Goal: Task Accomplishment & Management: Complete application form

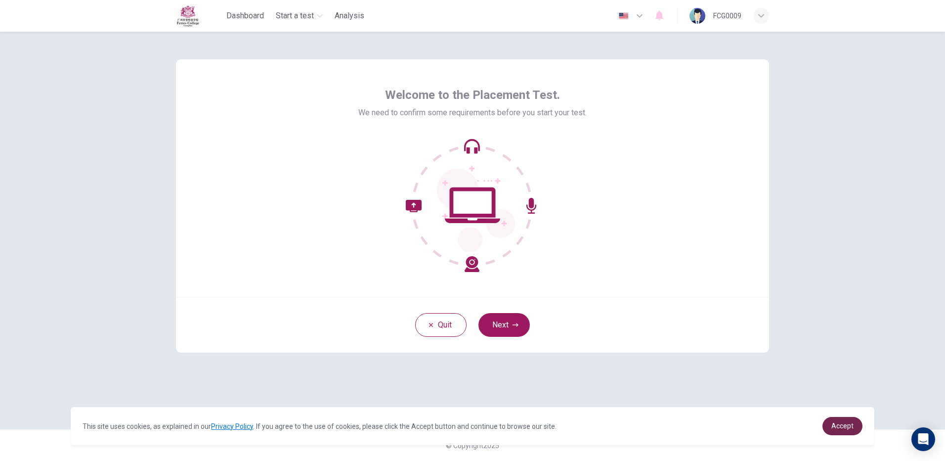
click at [836, 430] on span "Accept" at bounding box center [842, 426] width 22 height 8
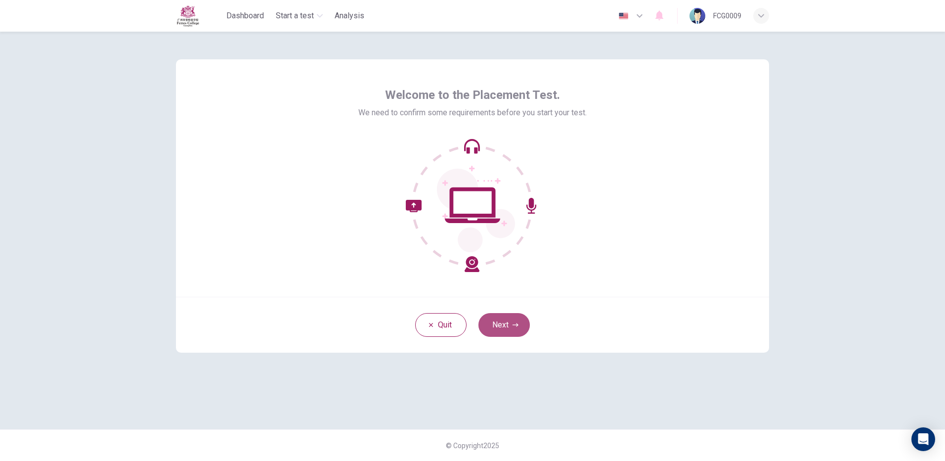
click at [507, 320] on button "Next" at bounding box center [503, 325] width 51 height 24
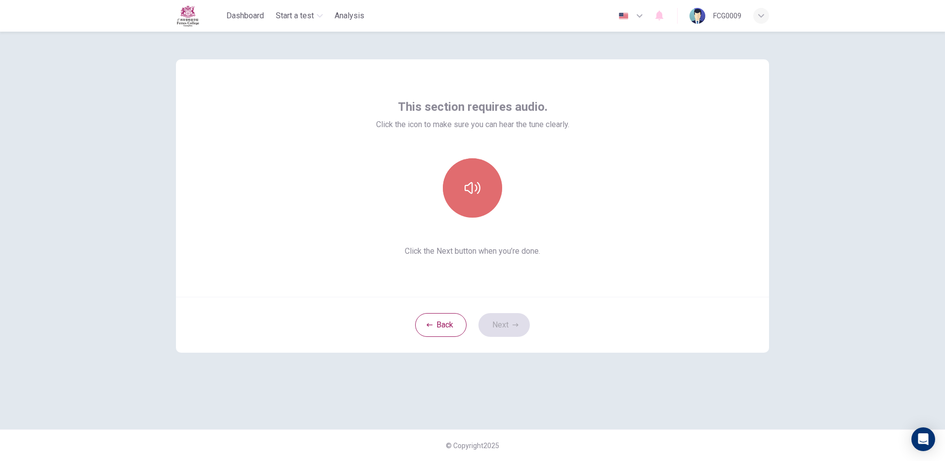
click at [483, 194] on button "button" at bounding box center [472, 187] width 59 height 59
click at [454, 181] on button "button" at bounding box center [472, 187] width 59 height 59
click at [482, 188] on button "button" at bounding box center [472, 187] width 59 height 59
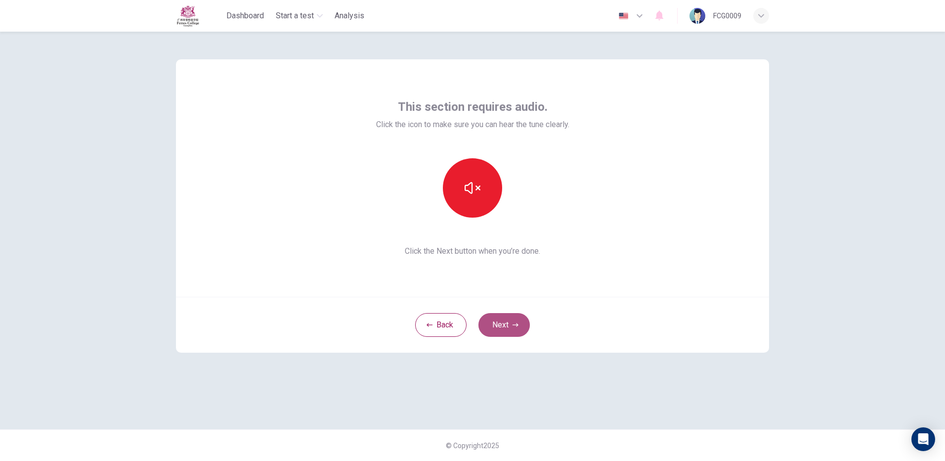
click at [503, 324] on button "Next" at bounding box center [503, 325] width 51 height 24
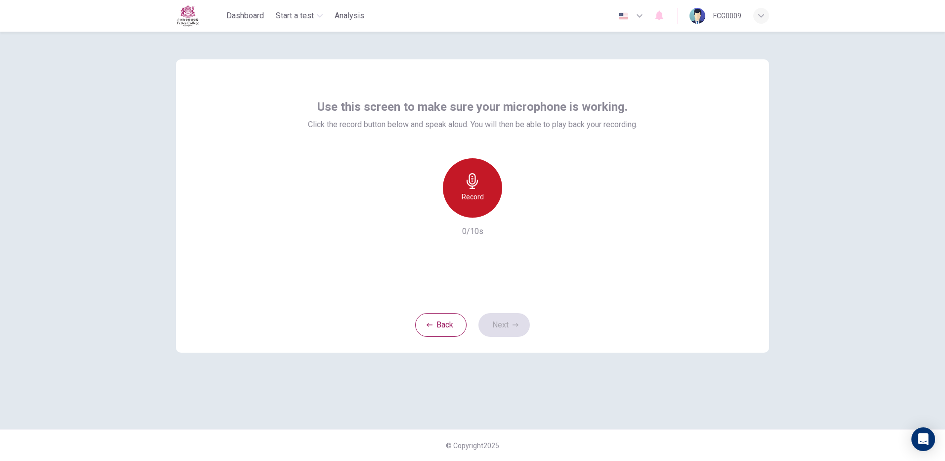
click at [461, 183] on div "Record" at bounding box center [472, 187] width 59 height 59
click at [461, 183] on div "Stop" at bounding box center [472, 187] width 59 height 59
click at [474, 192] on h6 "Record" at bounding box center [473, 197] width 22 height 12
click at [474, 192] on h6 "Stop" at bounding box center [472, 197] width 15 height 12
click at [516, 203] on div "button" at bounding box center [518, 210] width 16 height 16
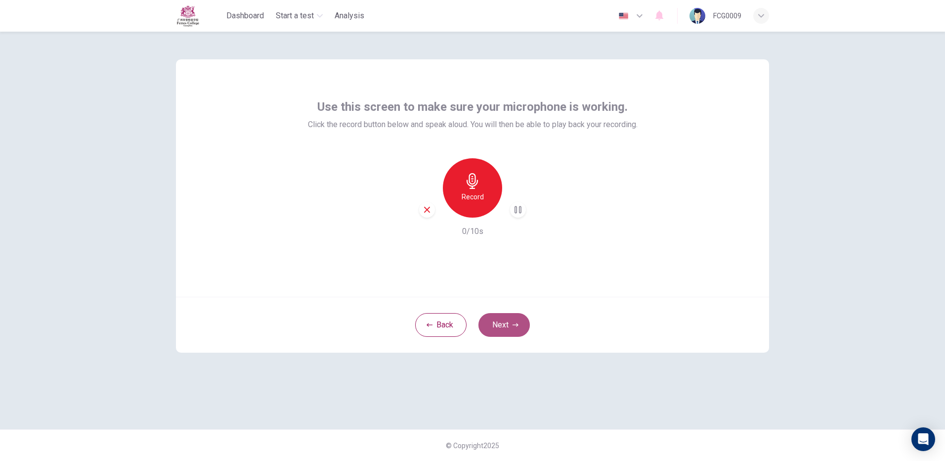
click at [509, 327] on button "Next" at bounding box center [503, 325] width 51 height 24
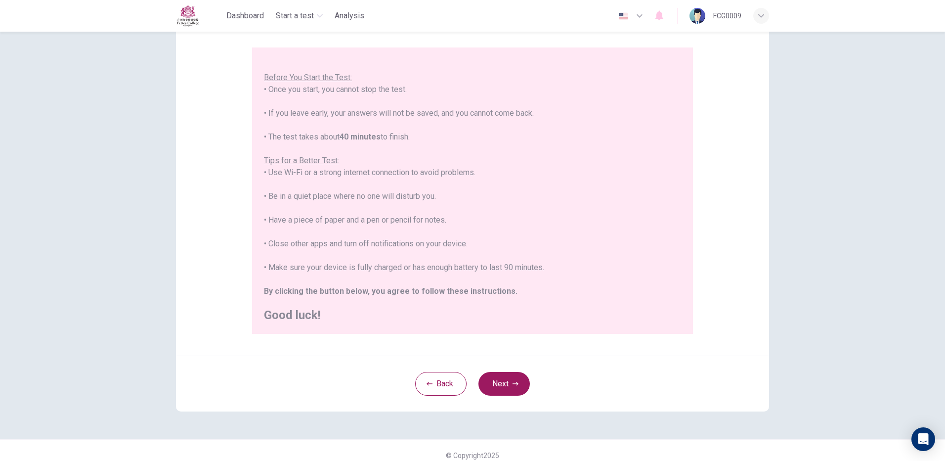
scroll to position [89, 0]
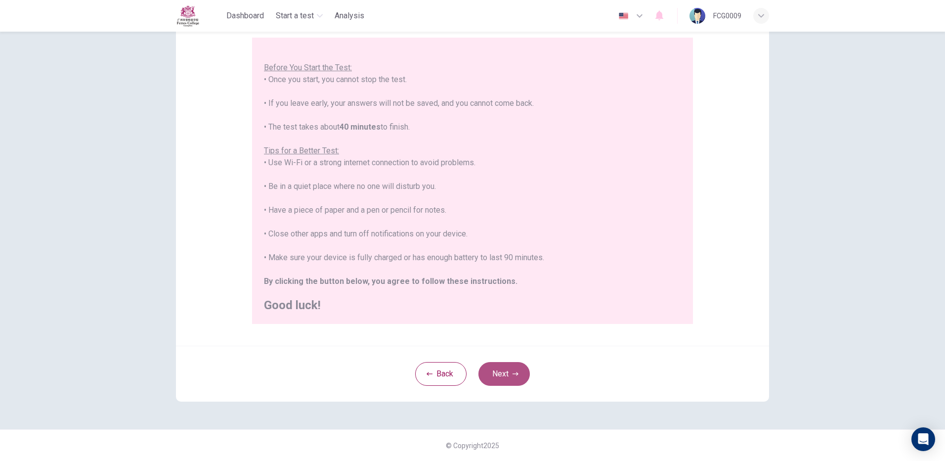
click at [496, 378] on button "Next" at bounding box center [503, 374] width 51 height 24
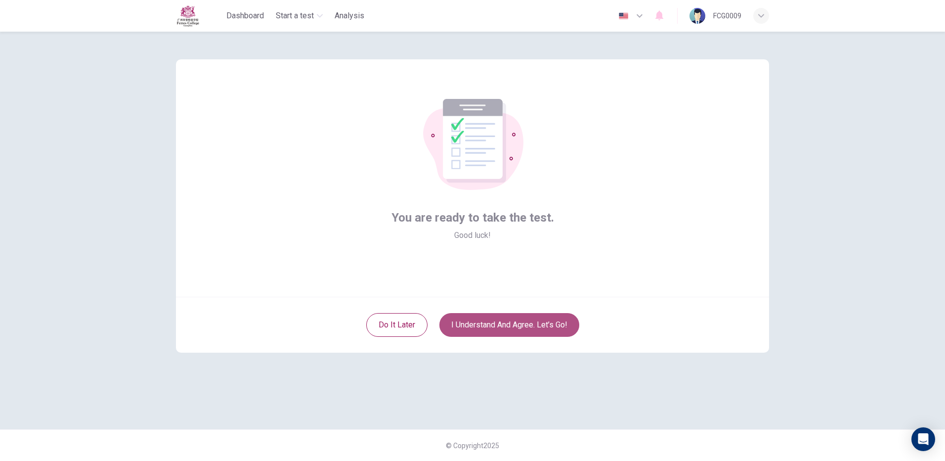
click at [496, 324] on button "I understand and agree. Let’s go!" at bounding box center [509, 325] width 140 height 24
click at [483, 321] on button "I understand and agree. Let’s go!" at bounding box center [509, 325] width 140 height 24
click at [505, 331] on button "I understand and agree. Let’s go!" at bounding box center [509, 325] width 140 height 24
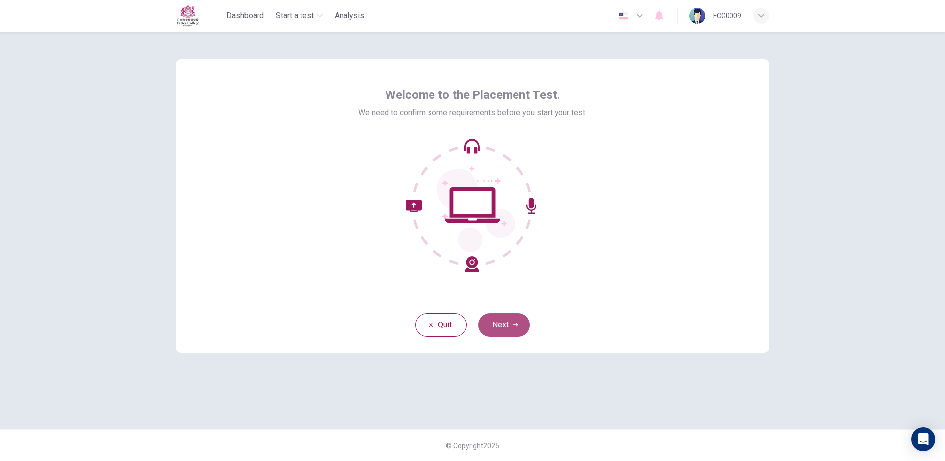
click at [499, 333] on button "Next" at bounding box center [503, 325] width 51 height 24
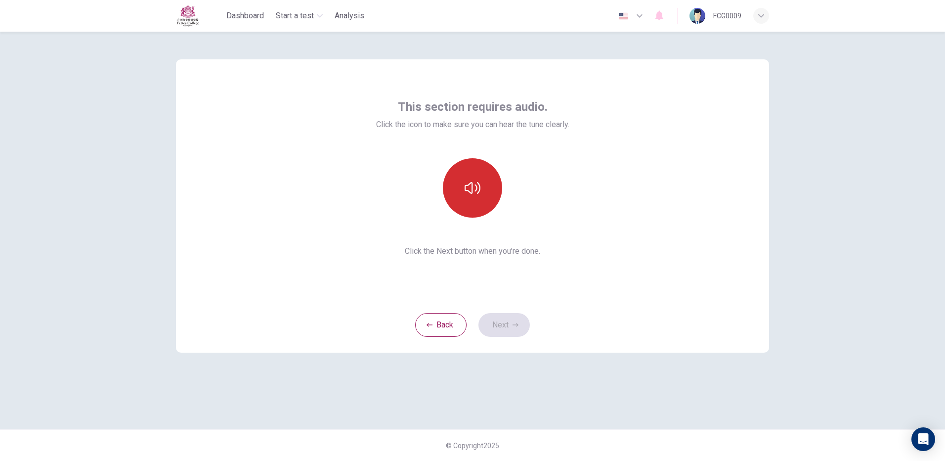
click at [473, 204] on button "button" at bounding box center [472, 187] width 59 height 59
click at [493, 323] on button "Next" at bounding box center [503, 325] width 51 height 24
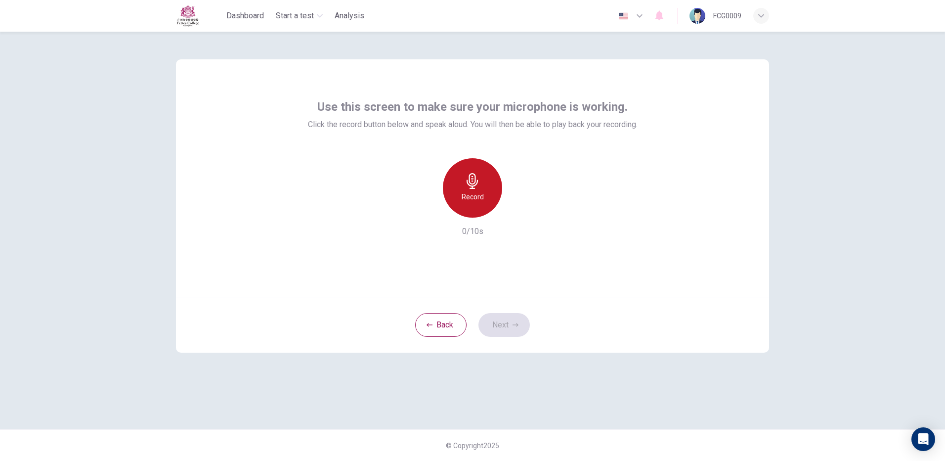
click at [478, 194] on h6 "Record" at bounding box center [473, 197] width 22 height 12
click at [478, 187] on icon "button" at bounding box center [473, 181] width 16 height 16
click at [499, 323] on button "Next" at bounding box center [503, 325] width 51 height 24
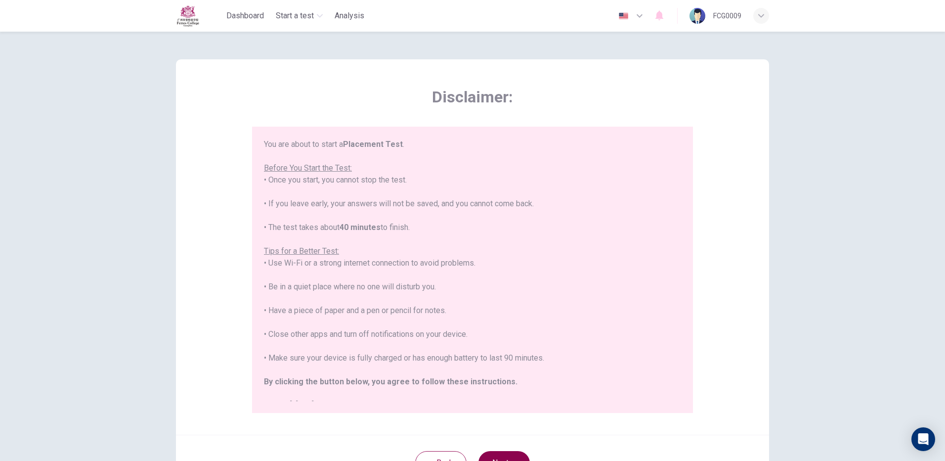
click at [511, 452] on button "Next" at bounding box center [503, 463] width 51 height 24
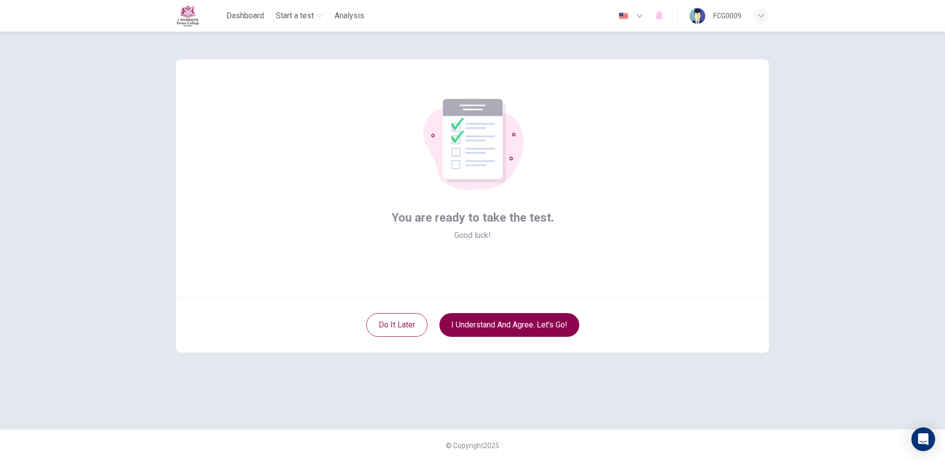
click at [485, 331] on button "I understand and agree. Let’s go!" at bounding box center [509, 325] width 140 height 24
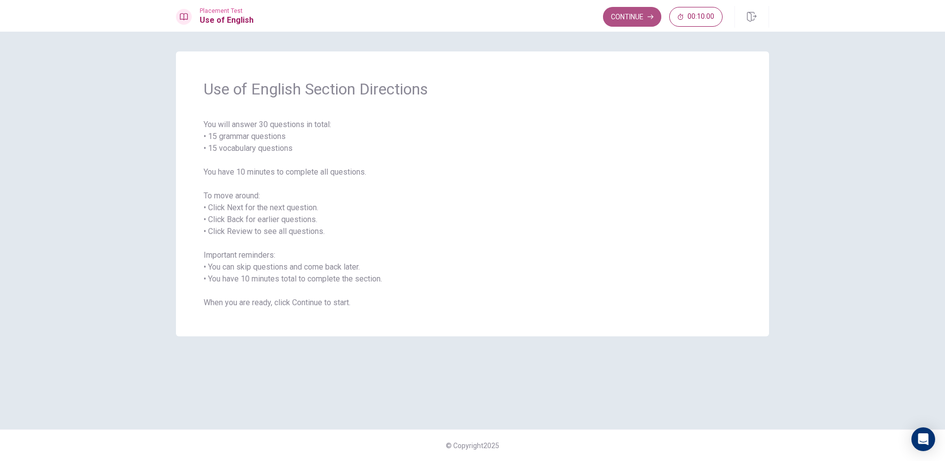
click at [622, 22] on button "Continue" at bounding box center [632, 17] width 58 height 20
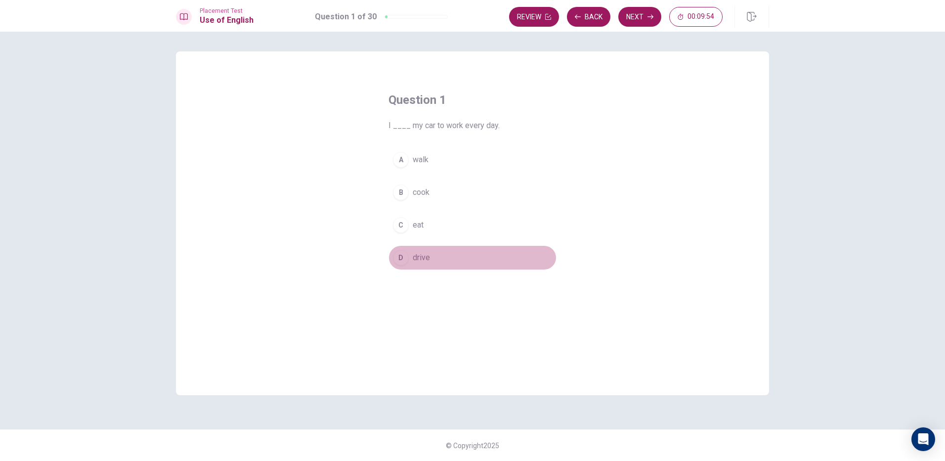
click at [405, 257] on div "D" at bounding box center [401, 258] width 16 height 16
click at [645, 21] on button "Next" at bounding box center [639, 17] width 43 height 20
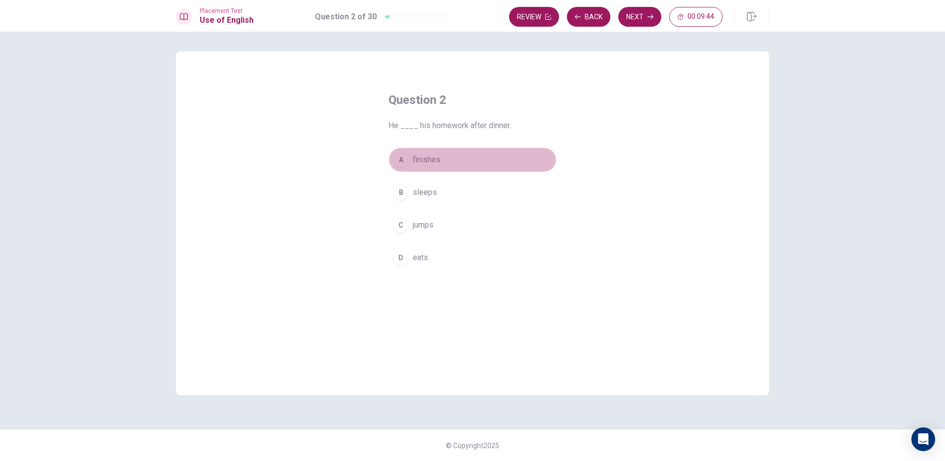
click at [401, 160] on div "A" at bounding box center [401, 160] width 16 height 16
click at [650, 19] on icon "button" at bounding box center [651, 17] width 6 height 6
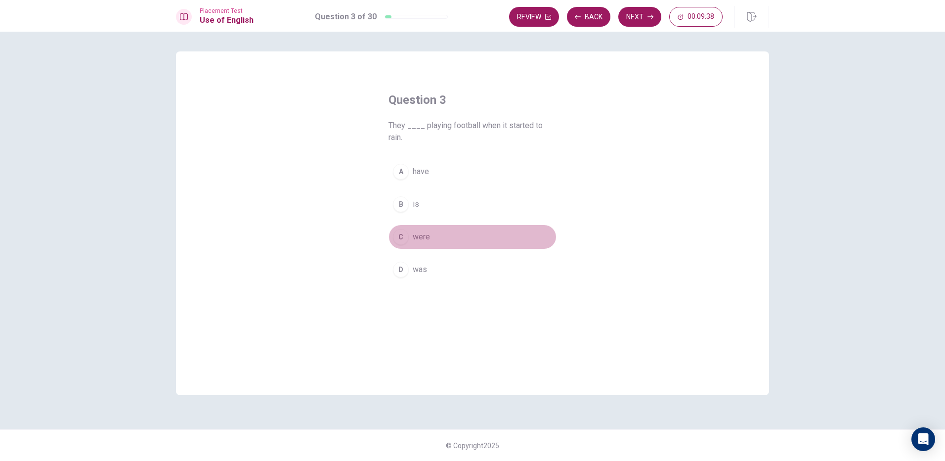
click at [399, 238] on div "C" at bounding box center [401, 237] width 16 height 16
click at [646, 20] on button "Next" at bounding box center [639, 17] width 43 height 20
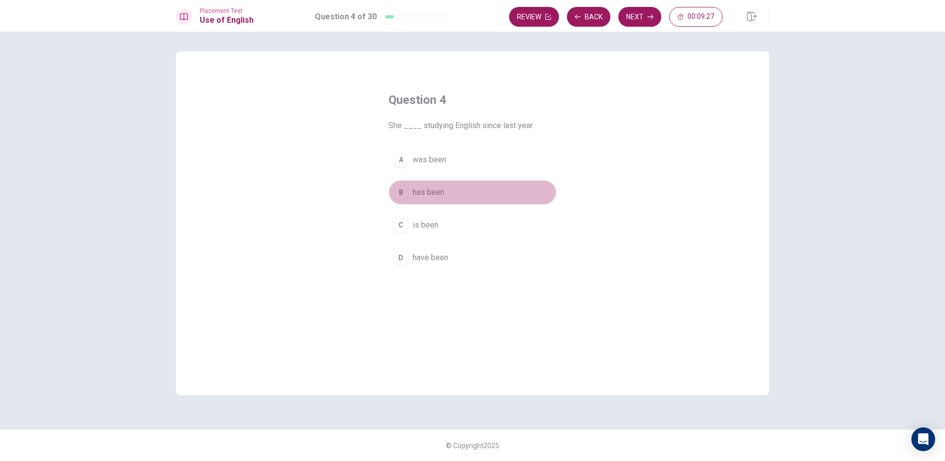
click at [400, 196] on div "B" at bounding box center [401, 192] width 16 height 16
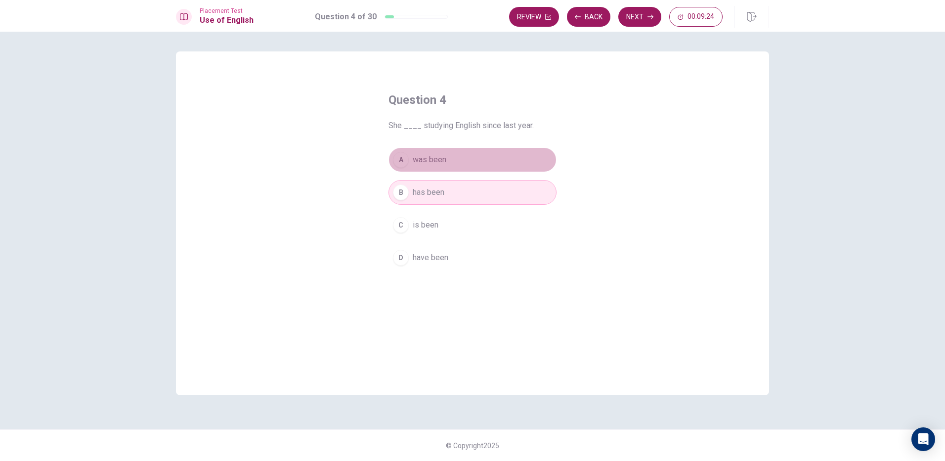
click at [404, 165] on div "A" at bounding box center [401, 160] width 16 height 16
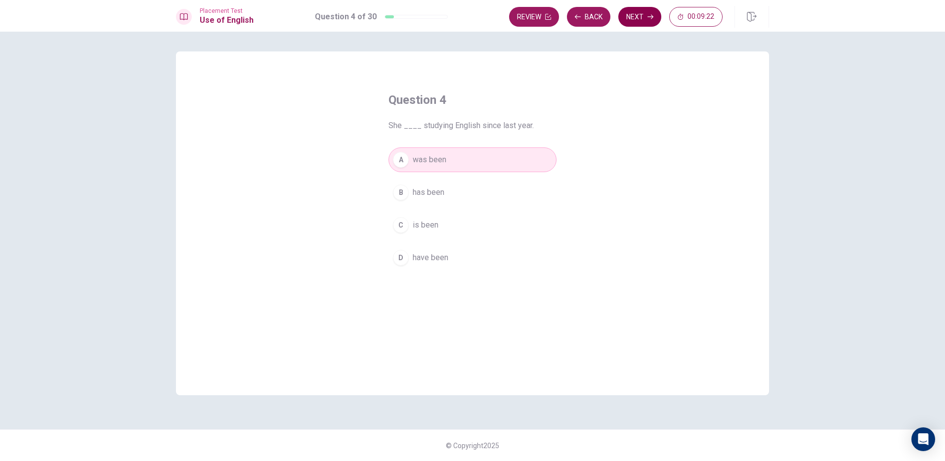
click at [637, 21] on button "Next" at bounding box center [639, 17] width 43 height 20
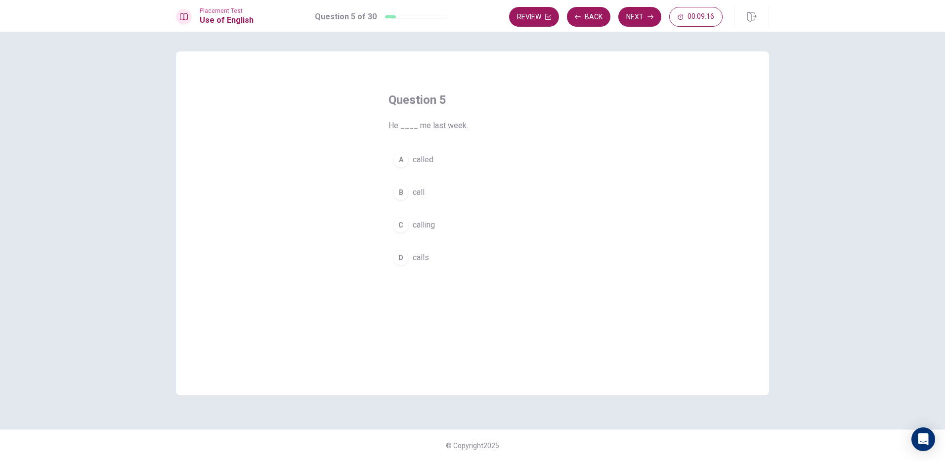
click at [401, 168] on button "A called" at bounding box center [473, 159] width 168 height 25
click at [626, 24] on button "Next" at bounding box center [639, 17] width 43 height 20
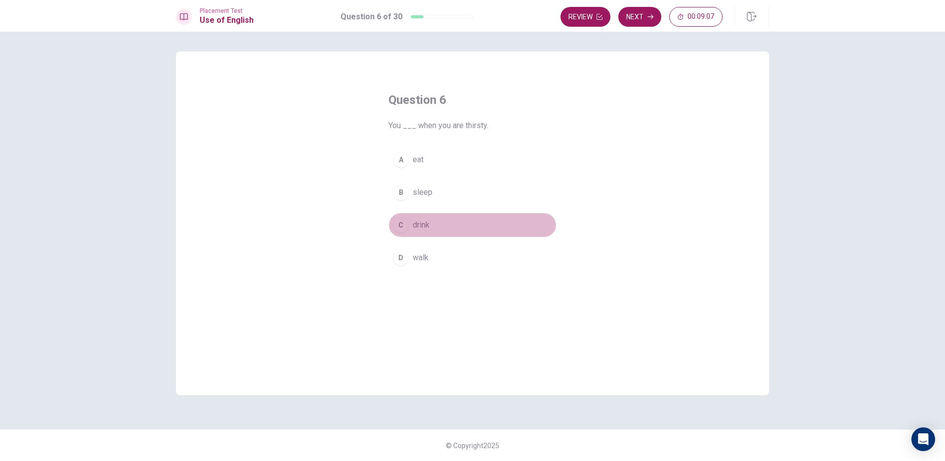
click at [400, 229] on div "C" at bounding box center [401, 225] width 16 height 16
click at [651, 16] on icon "button" at bounding box center [651, 17] width 6 height 6
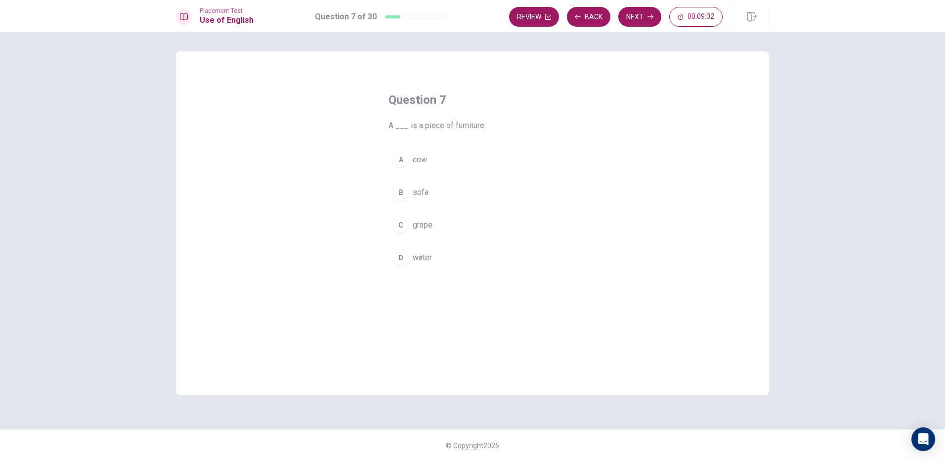
click at [404, 188] on div "B" at bounding box center [401, 192] width 16 height 16
click at [643, 22] on button "Next" at bounding box center [639, 17] width 43 height 20
click at [398, 222] on div "C" at bounding box center [401, 225] width 16 height 16
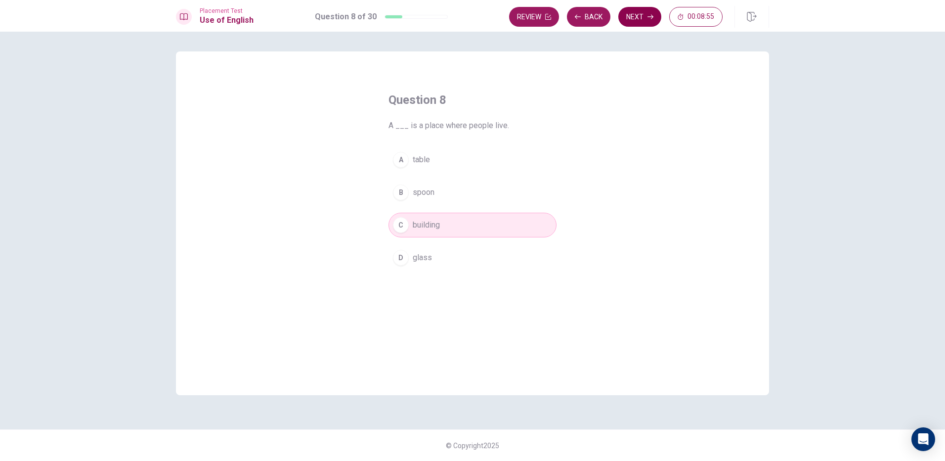
click at [638, 14] on button "Next" at bounding box center [639, 17] width 43 height 20
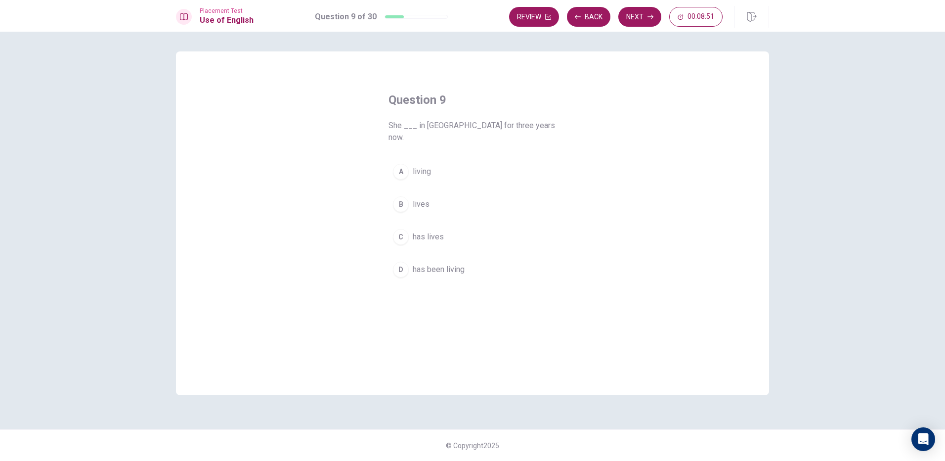
click at [403, 261] on div "D" at bounding box center [401, 269] width 16 height 16
click at [654, 12] on button "Next" at bounding box center [639, 17] width 43 height 20
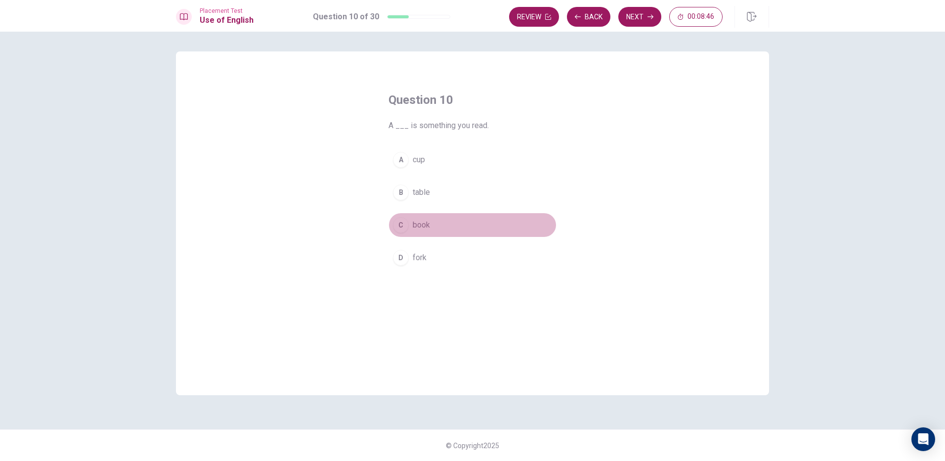
click at [400, 234] on button "C book" at bounding box center [473, 225] width 168 height 25
click at [645, 18] on button "Next" at bounding box center [639, 17] width 43 height 20
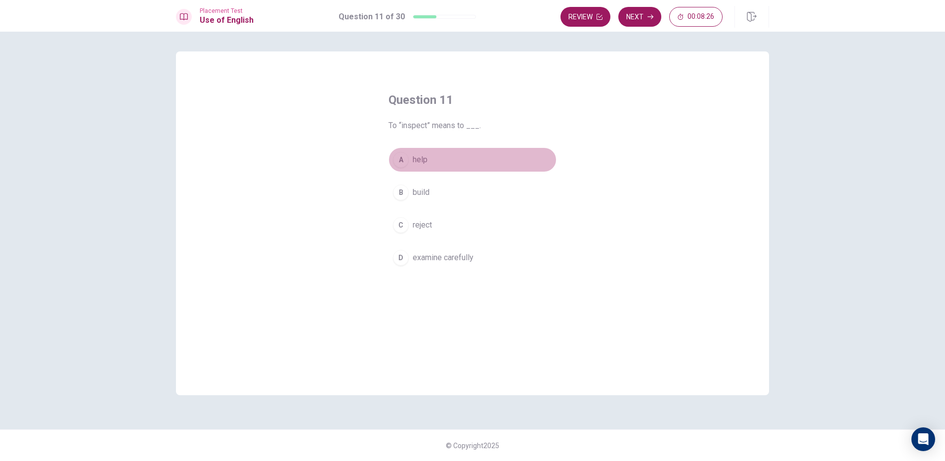
click at [399, 161] on div "A" at bounding box center [401, 160] width 16 height 16
click at [629, 22] on button "Next" at bounding box center [639, 17] width 43 height 20
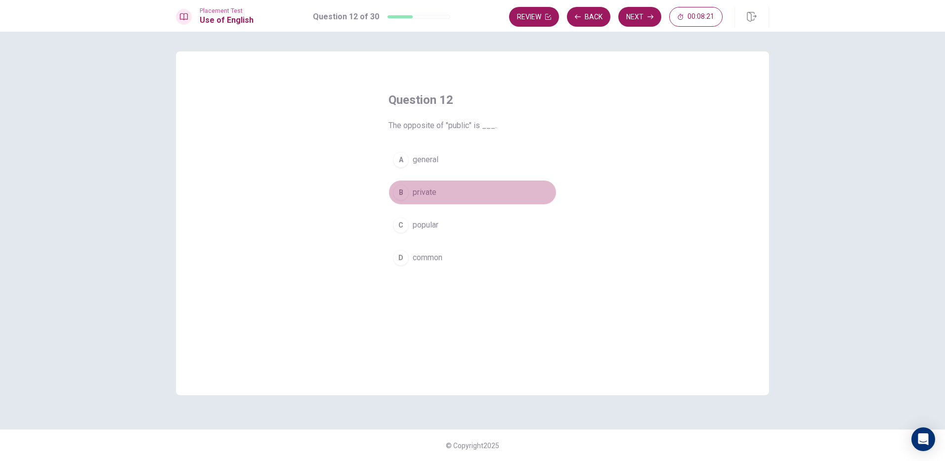
click at [401, 183] on button "B private" at bounding box center [473, 192] width 168 height 25
click at [639, 17] on button "Next" at bounding box center [639, 17] width 43 height 20
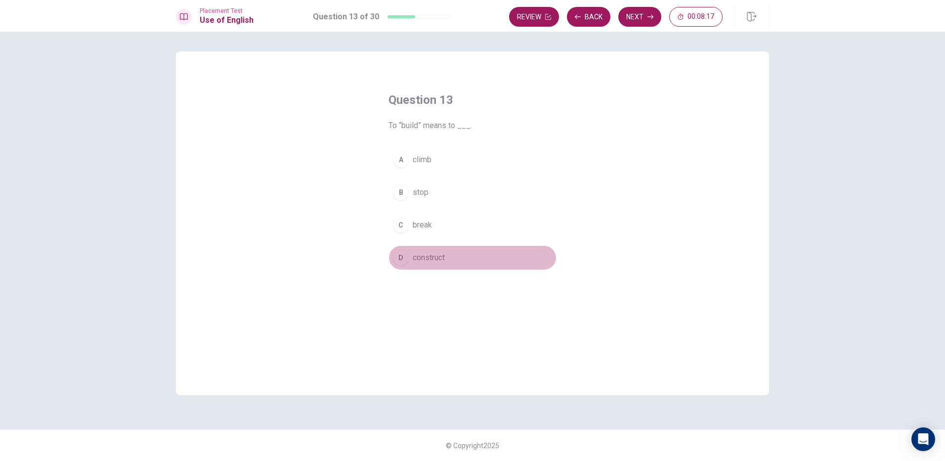
click at [403, 256] on div "D" at bounding box center [401, 258] width 16 height 16
click at [628, 27] on div "Review Back Next 00:08:15" at bounding box center [639, 17] width 260 height 22
click at [635, 19] on button "Next" at bounding box center [639, 17] width 43 height 20
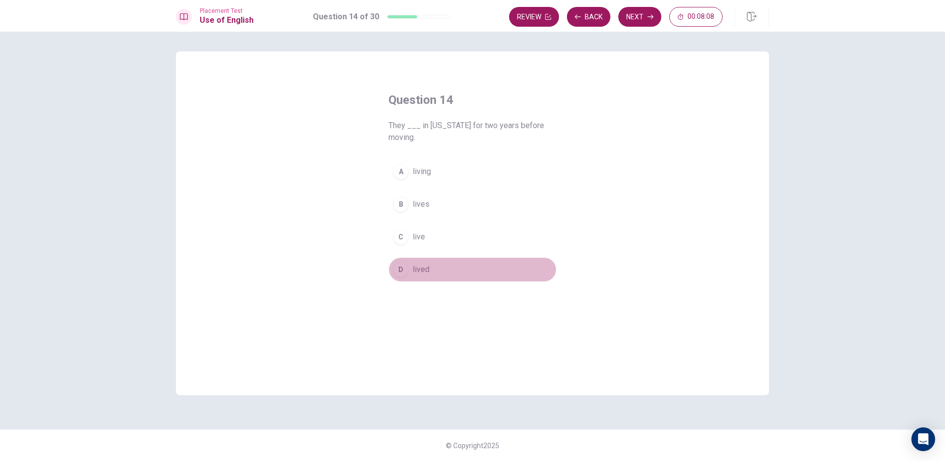
click at [402, 261] on div "D" at bounding box center [401, 269] width 16 height 16
click at [657, 20] on button "Next" at bounding box center [639, 17] width 43 height 20
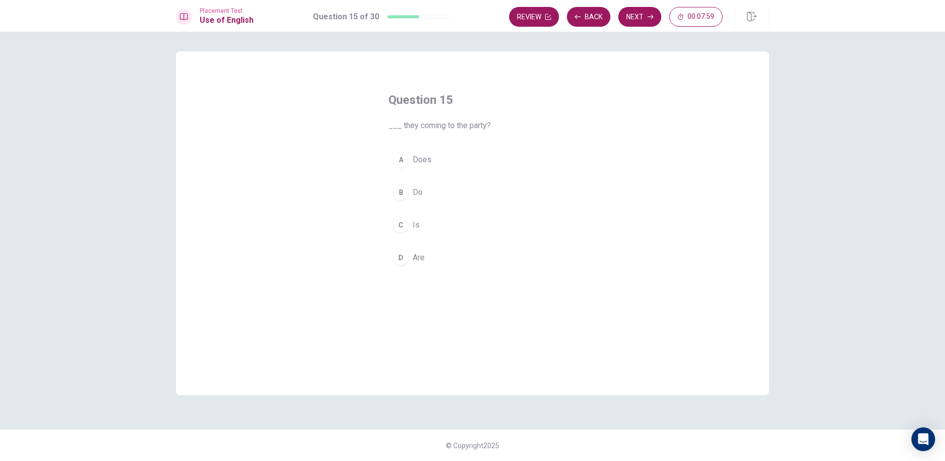
click at [403, 257] on div "D" at bounding box center [401, 258] width 16 height 16
click at [634, 12] on button "Next" at bounding box center [639, 17] width 43 height 20
click at [400, 189] on div "B" at bounding box center [401, 192] width 16 height 16
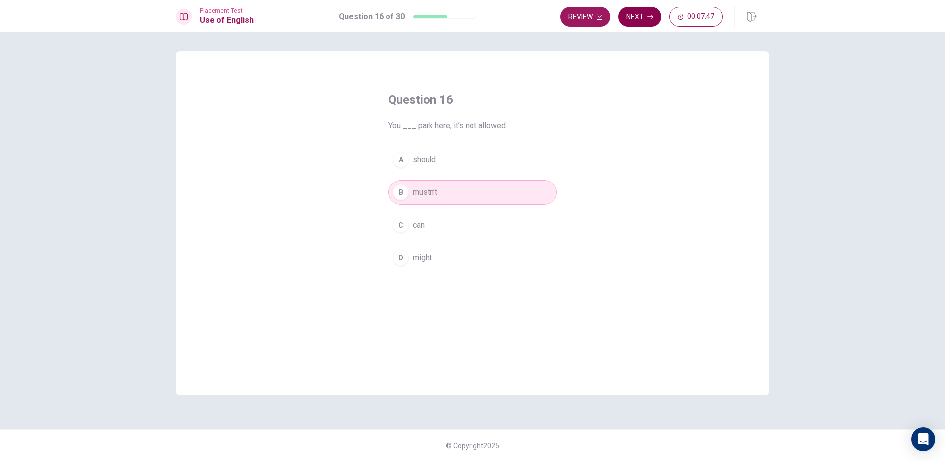
click at [634, 11] on button "Next" at bounding box center [639, 17] width 43 height 20
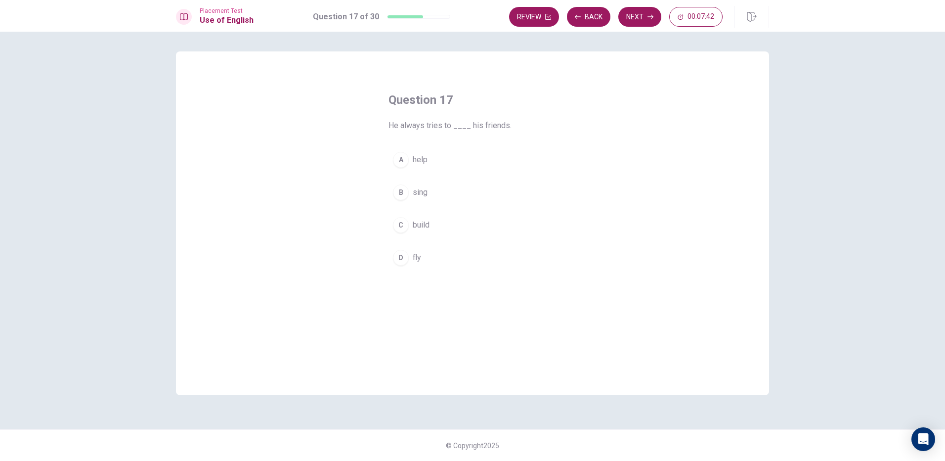
click at [401, 162] on div "A" at bounding box center [401, 160] width 16 height 16
click at [634, 26] on button "Next" at bounding box center [639, 17] width 43 height 20
click at [398, 162] on div "A" at bounding box center [401, 160] width 16 height 16
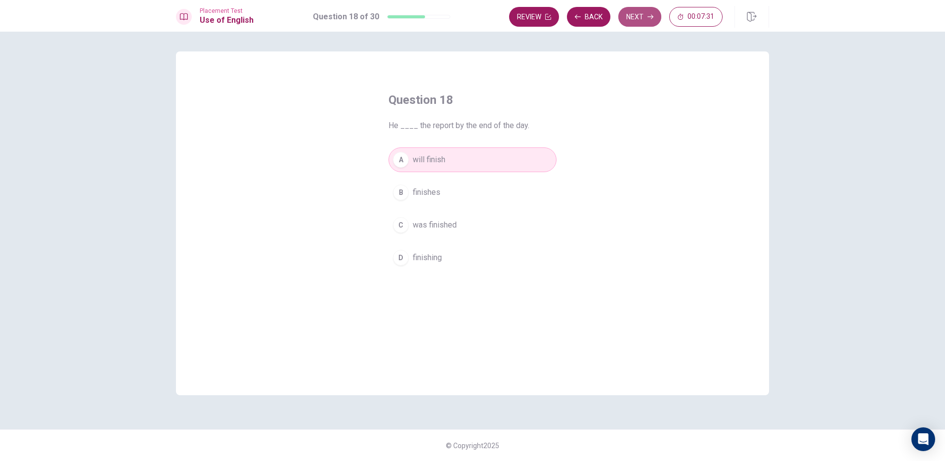
click at [633, 25] on button "Next" at bounding box center [639, 17] width 43 height 20
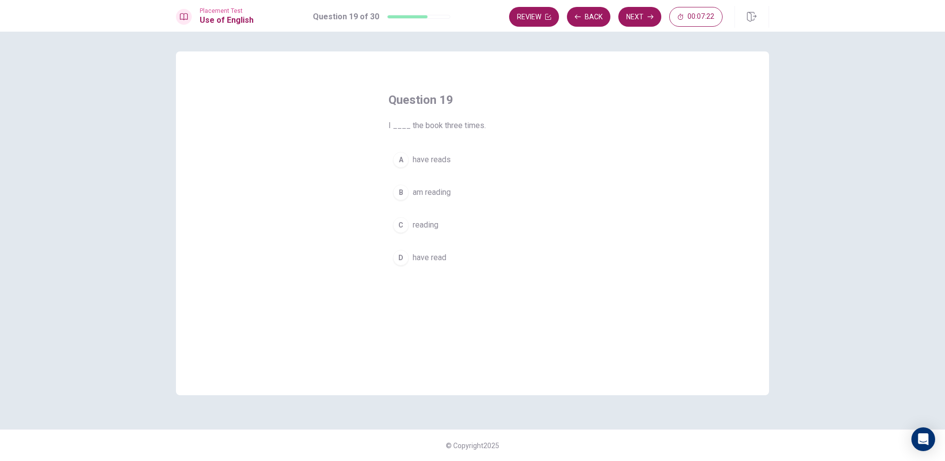
click at [396, 260] on div "D" at bounding box center [401, 258] width 16 height 16
click at [646, 20] on button "Next" at bounding box center [639, 17] width 43 height 20
click at [402, 261] on div "D" at bounding box center [401, 258] width 16 height 16
click at [649, 18] on icon "button" at bounding box center [651, 17] width 6 height 6
click at [405, 197] on div "B" at bounding box center [401, 192] width 16 height 16
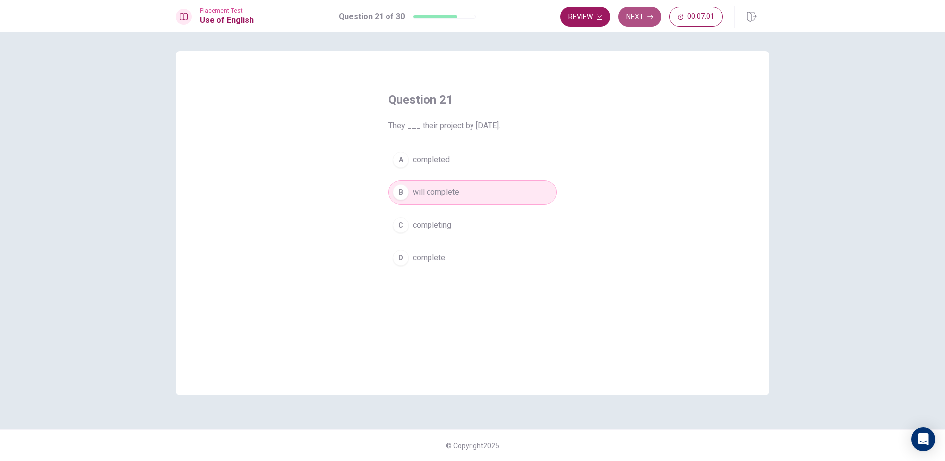
click at [629, 17] on button "Next" at bounding box center [639, 17] width 43 height 20
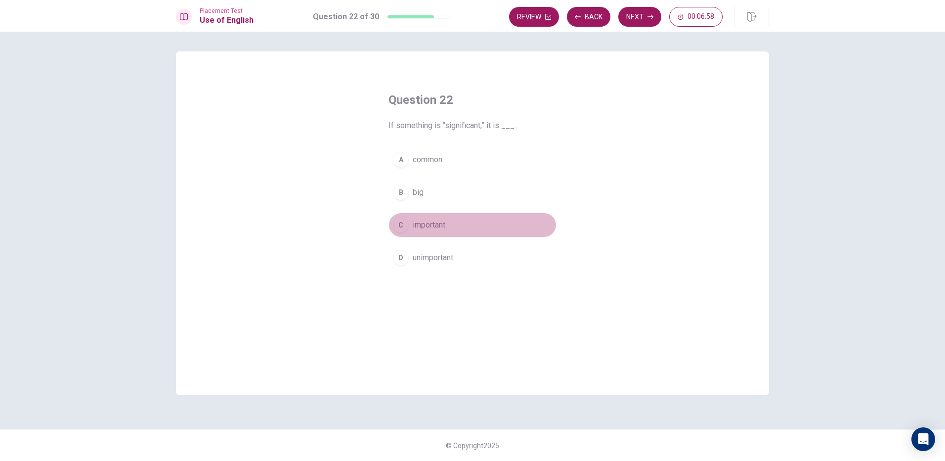
click at [403, 223] on div "C" at bounding box center [401, 225] width 16 height 16
click at [649, 11] on button "Next" at bounding box center [639, 17] width 43 height 20
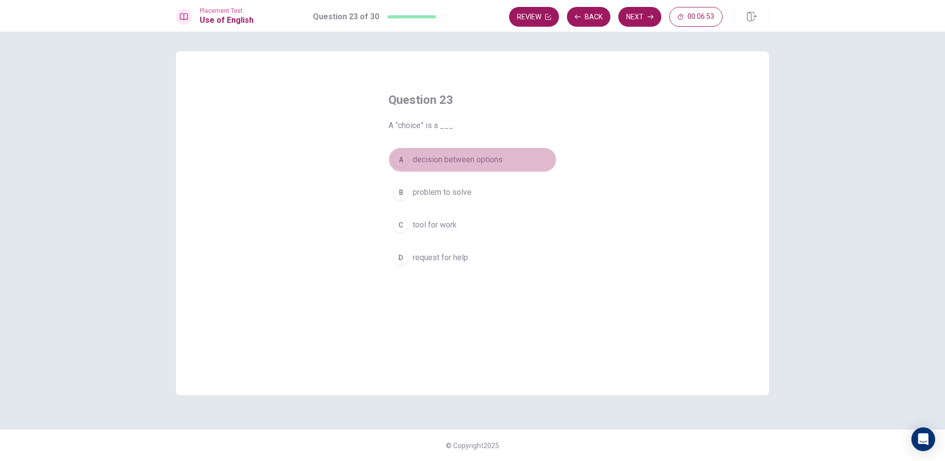
click at [405, 161] on div "A" at bounding box center [401, 160] width 16 height 16
drag, startPoint x: 638, startPoint y: 13, endPoint x: 640, endPoint y: 18, distance: 5.1
click at [640, 18] on button "Next" at bounding box center [639, 17] width 43 height 20
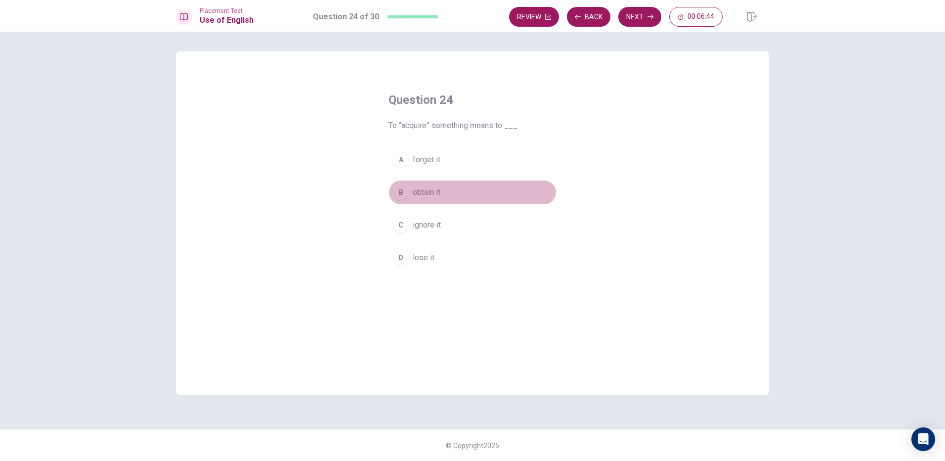
drag, startPoint x: 399, startPoint y: 196, endPoint x: 406, endPoint y: 191, distance: 8.8
click at [400, 196] on div "B" at bounding box center [401, 192] width 16 height 16
click at [643, 25] on button "Next" at bounding box center [639, 17] width 43 height 20
click at [407, 196] on div "B" at bounding box center [401, 192] width 16 height 16
click at [629, 22] on button "Next" at bounding box center [639, 17] width 43 height 20
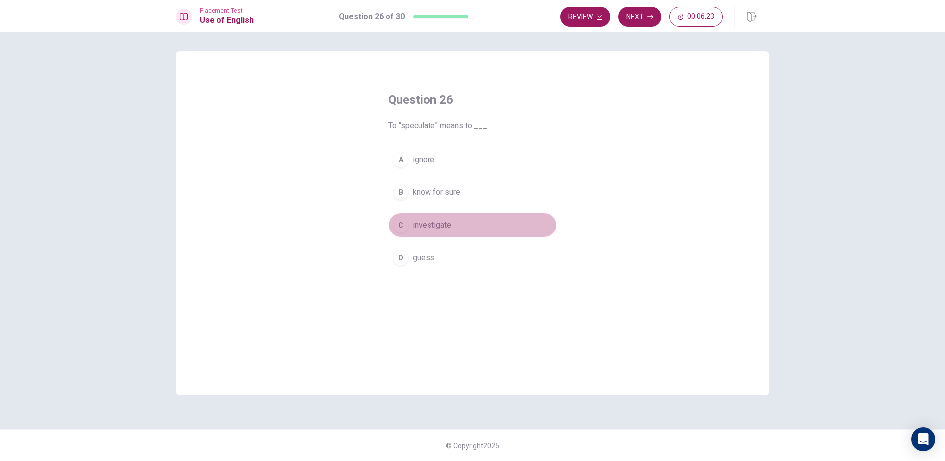
drag, startPoint x: 398, startPoint y: 224, endPoint x: 405, endPoint y: 214, distance: 11.8
click at [399, 223] on div "C" at bounding box center [401, 225] width 16 height 16
click at [636, 18] on button "Next" at bounding box center [639, 17] width 43 height 20
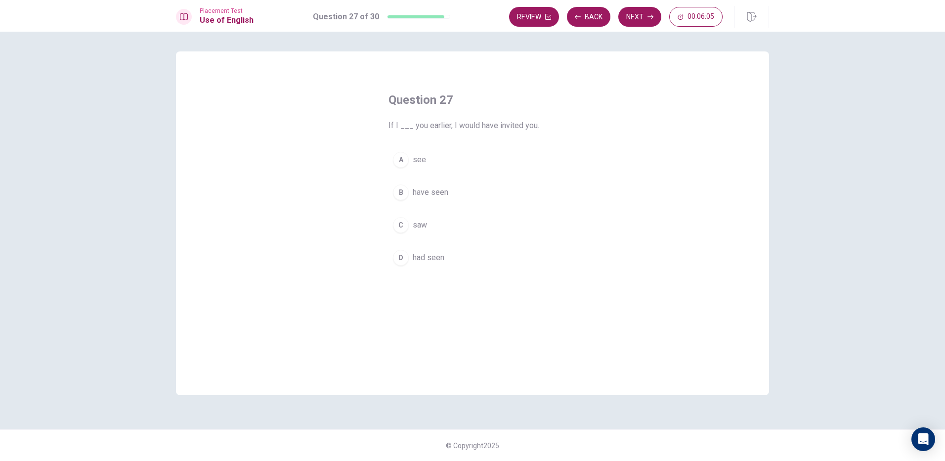
click at [402, 258] on div "D" at bounding box center [401, 258] width 16 height 16
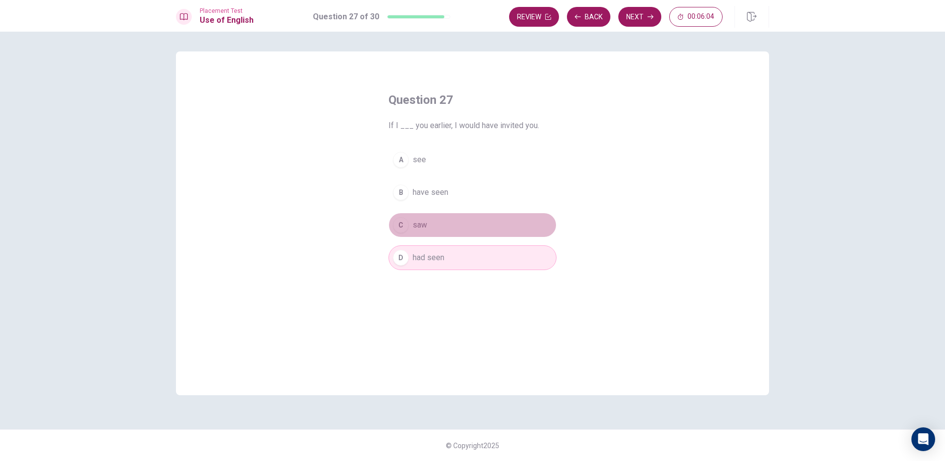
click at [400, 223] on div "C" at bounding box center [401, 225] width 16 height 16
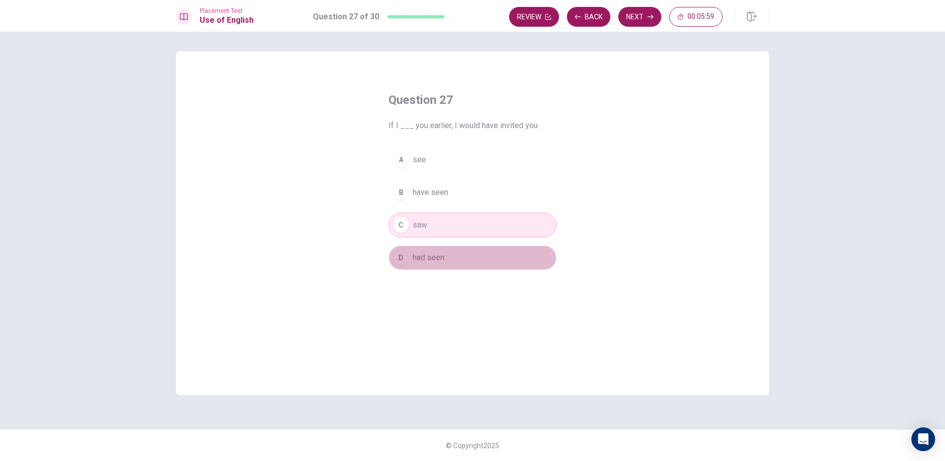
click at [404, 265] on button "D had seen" at bounding box center [473, 257] width 168 height 25
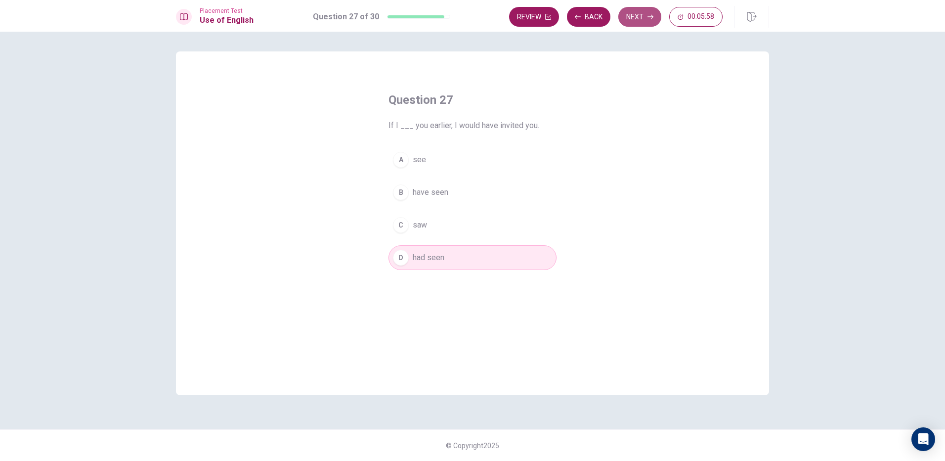
click at [635, 20] on button "Next" at bounding box center [639, 17] width 43 height 20
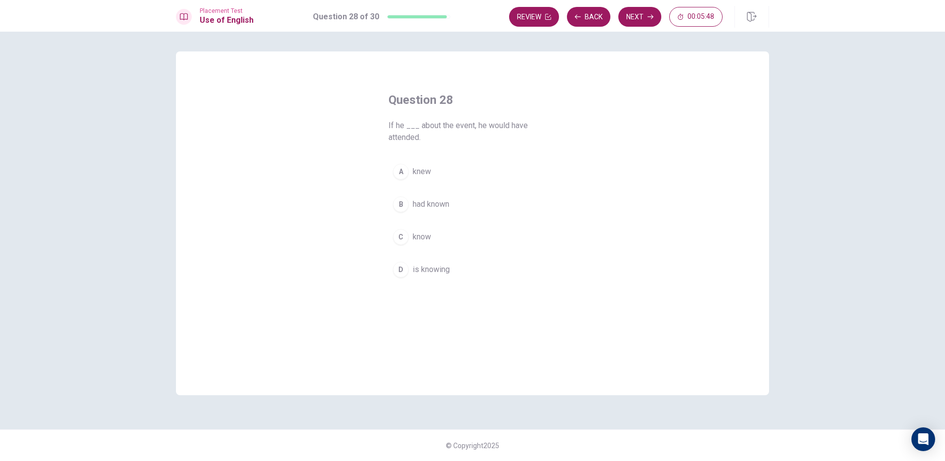
click at [400, 176] on div "A" at bounding box center [401, 172] width 16 height 16
click at [633, 22] on button "Next" at bounding box center [639, 17] width 43 height 20
click at [403, 229] on div "C" at bounding box center [401, 225] width 16 height 16
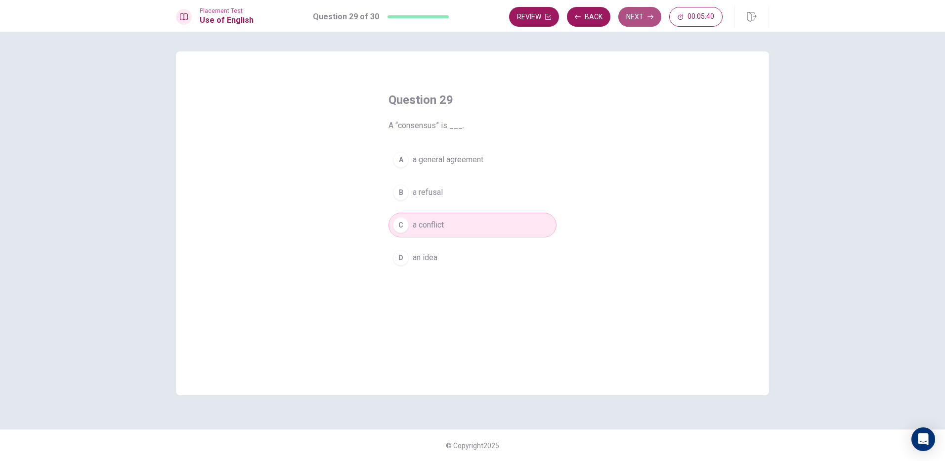
click at [650, 16] on icon "button" at bounding box center [651, 17] width 6 height 6
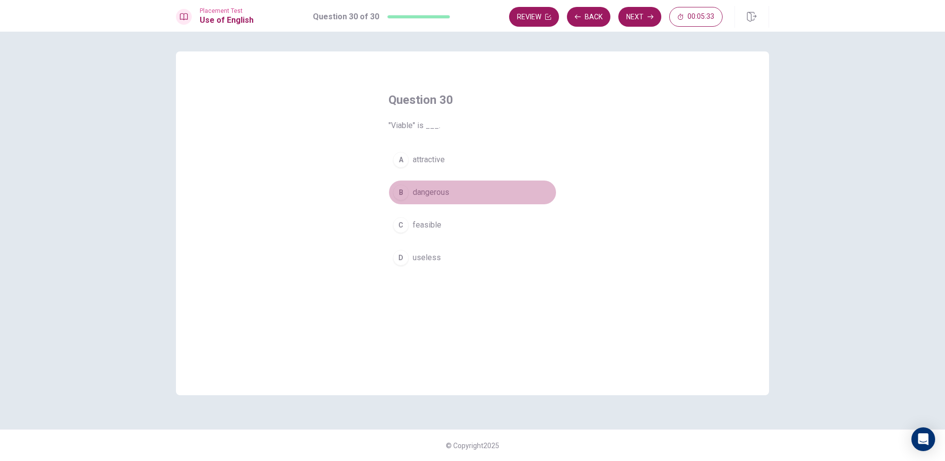
click at [403, 194] on div "B" at bounding box center [401, 192] width 16 height 16
click at [400, 230] on div "C" at bounding box center [401, 225] width 16 height 16
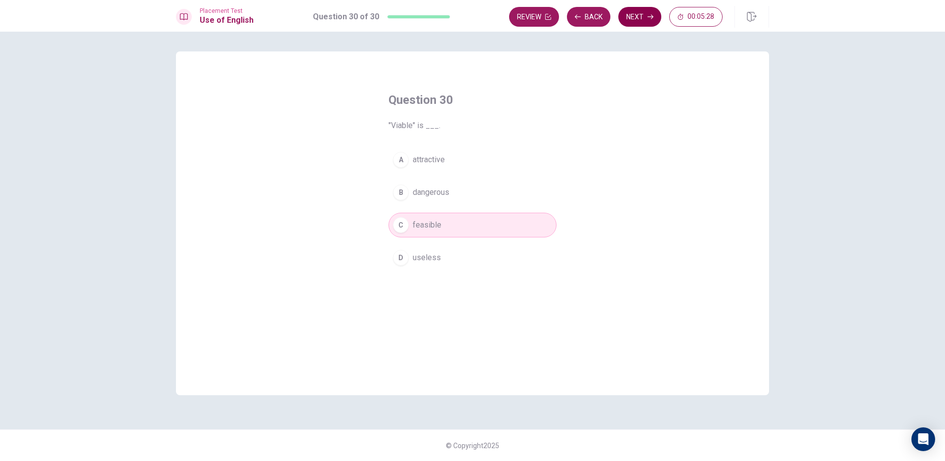
click at [638, 16] on button "Next" at bounding box center [639, 17] width 43 height 20
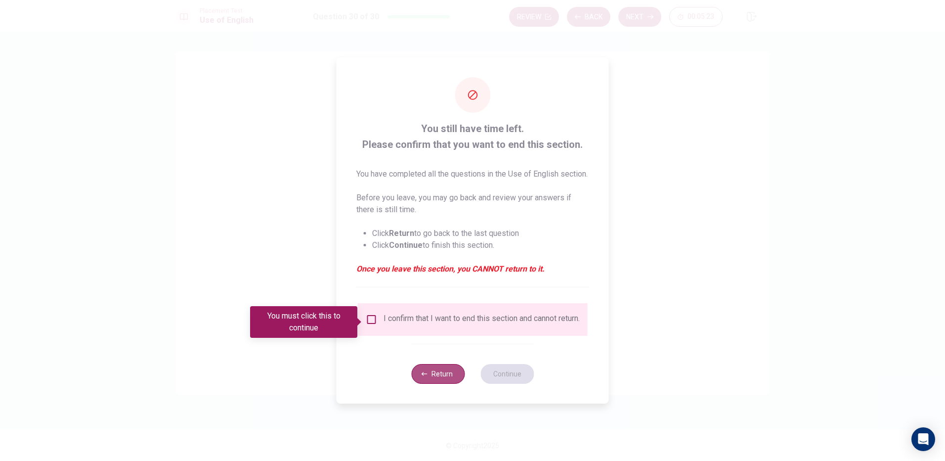
click at [431, 382] on button "Return" at bounding box center [437, 374] width 53 height 20
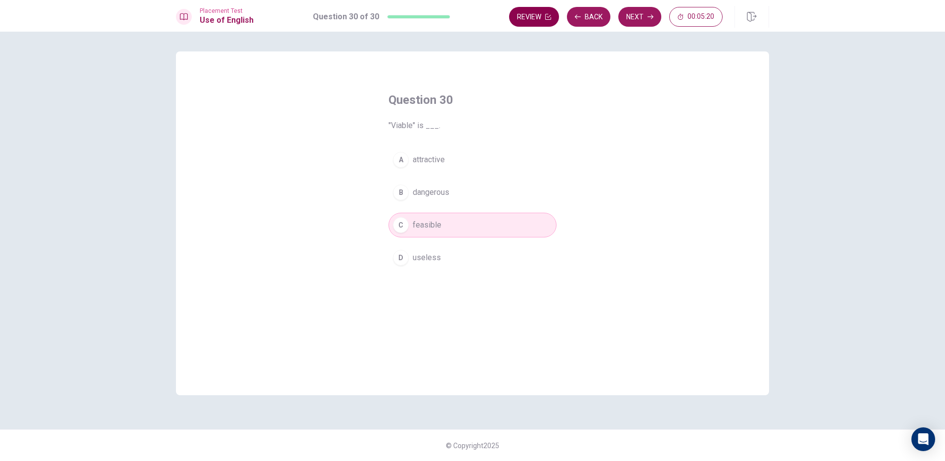
click at [532, 16] on button "Review" at bounding box center [534, 17] width 50 height 20
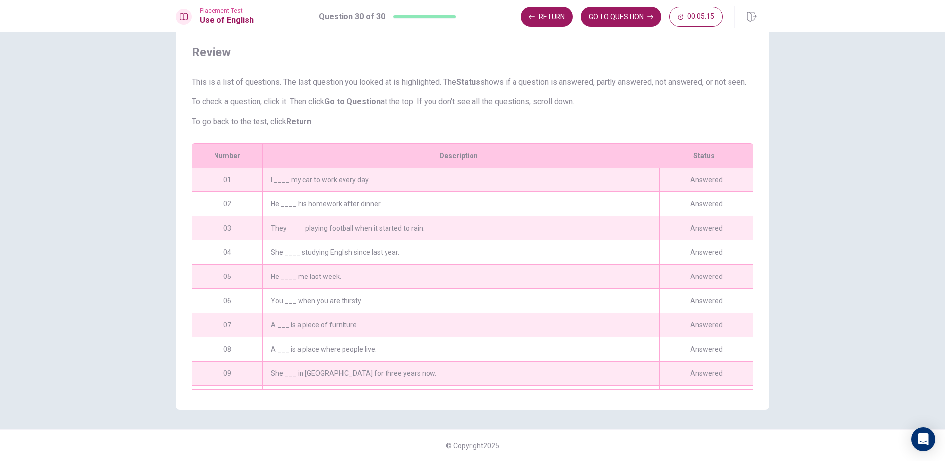
click at [327, 179] on div "I ____ my car to work every day." at bounding box center [460, 180] width 397 height 24
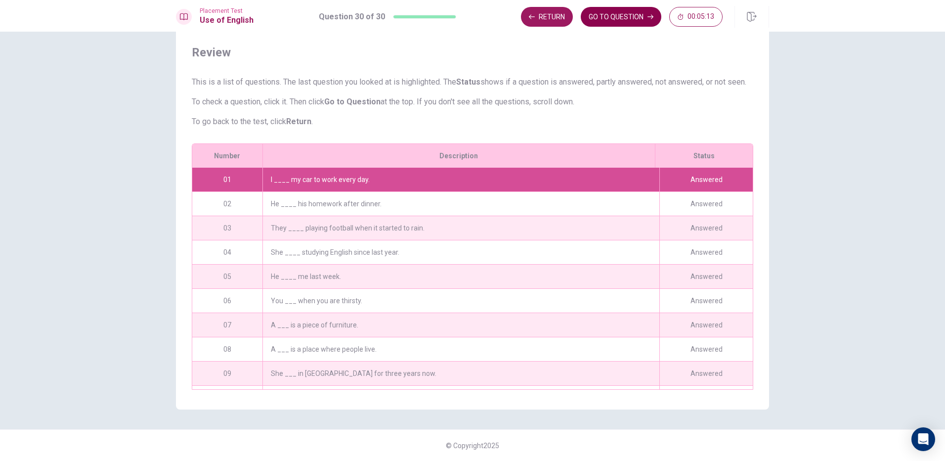
click at [612, 22] on button "GO TO QUESTION" at bounding box center [621, 17] width 81 height 20
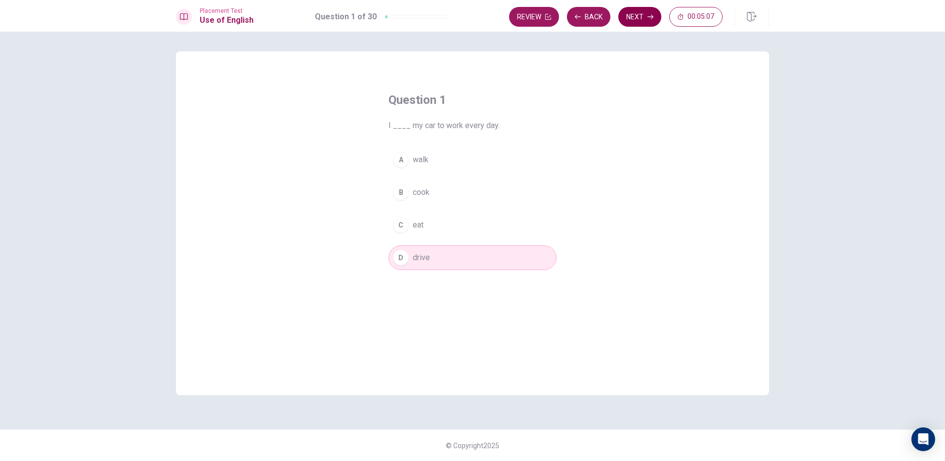
click at [648, 23] on button "Next" at bounding box center [639, 17] width 43 height 20
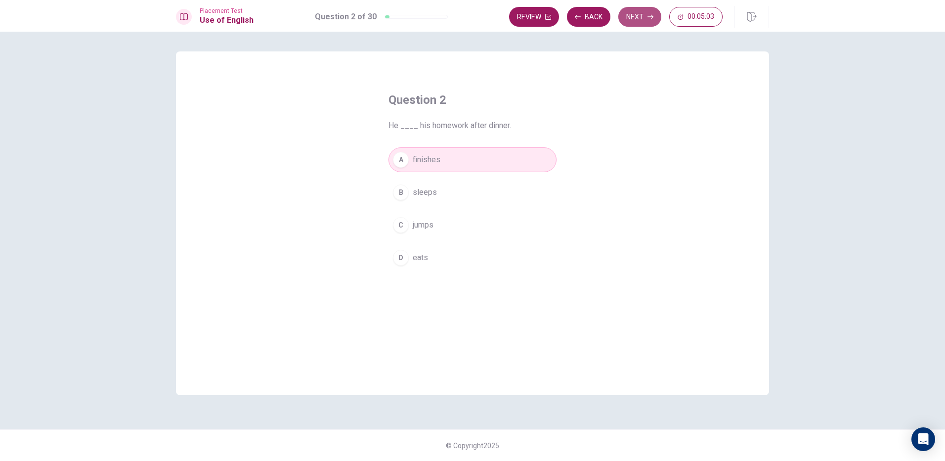
click at [651, 18] on icon "button" at bounding box center [651, 17] width 6 height 6
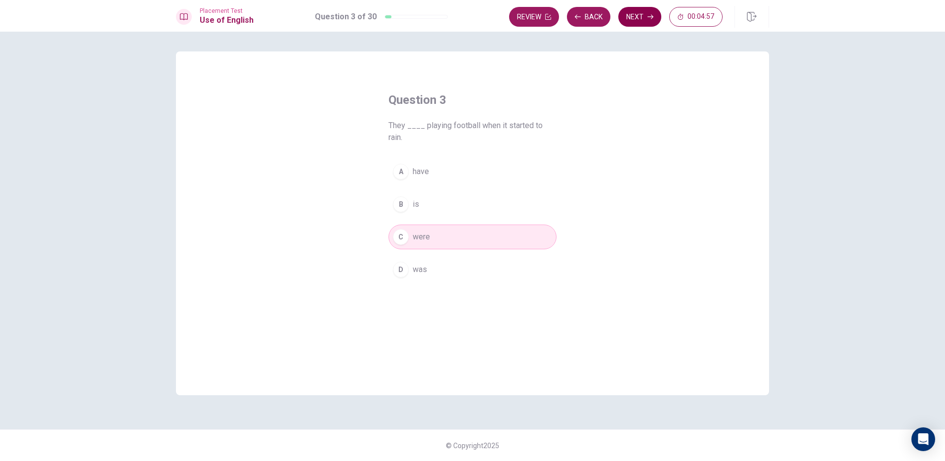
click at [651, 18] on icon "button" at bounding box center [651, 17] width 6 height 6
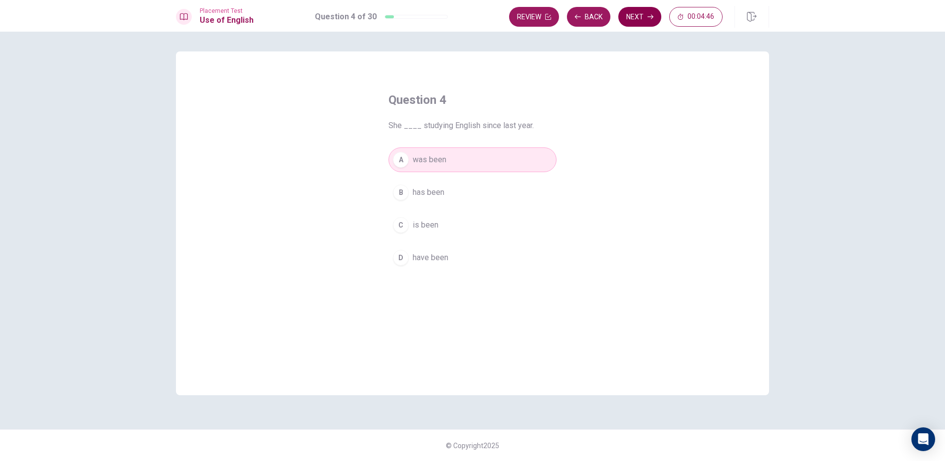
click at [651, 18] on icon "button" at bounding box center [651, 17] width 6 height 6
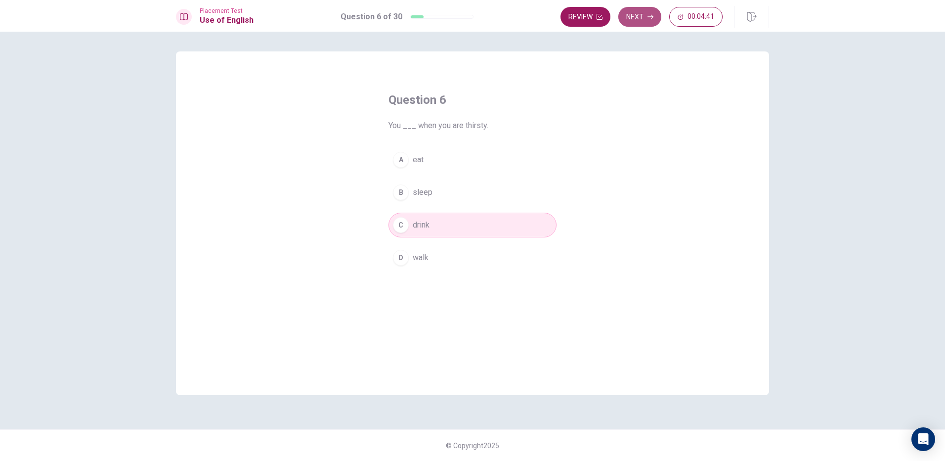
click at [651, 18] on icon "button" at bounding box center [651, 17] width 6 height 6
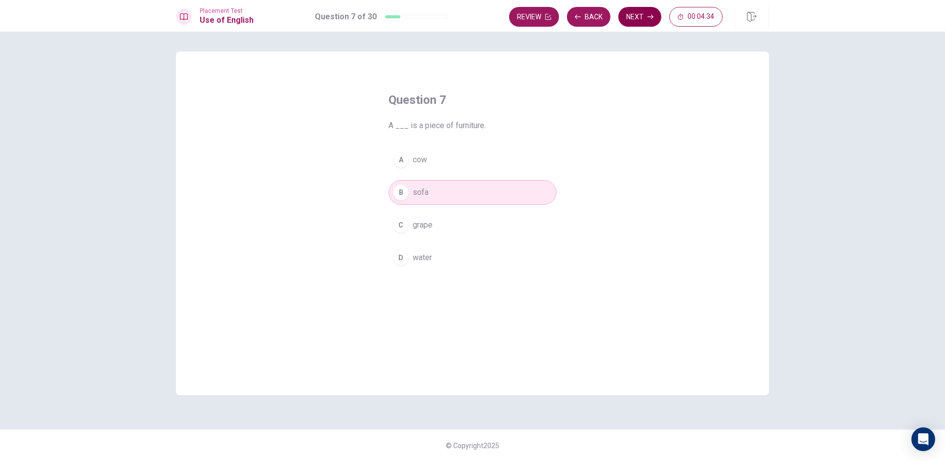
click at [651, 18] on icon "button" at bounding box center [651, 17] width 6 height 6
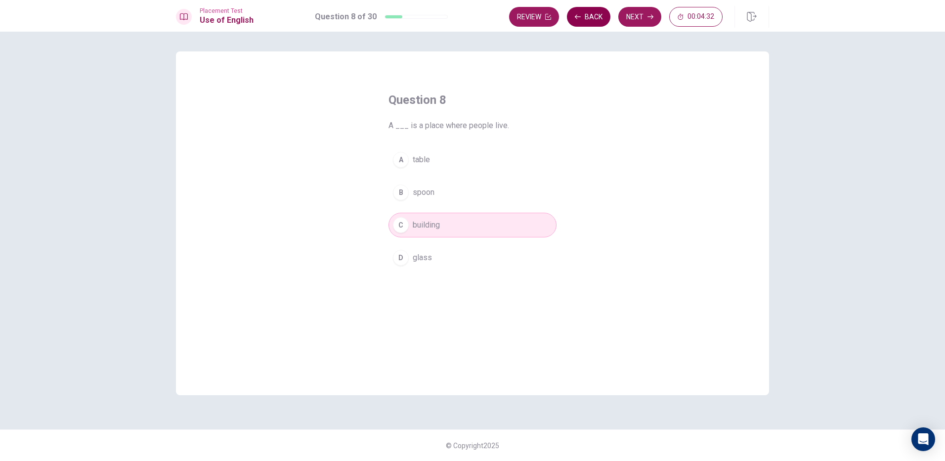
click at [574, 13] on button "Back" at bounding box center [588, 17] width 43 height 20
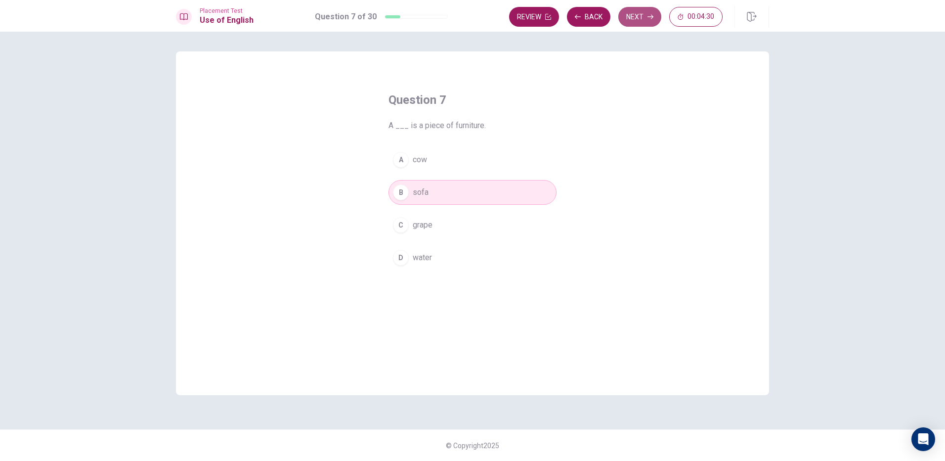
click at [647, 19] on button "Next" at bounding box center [639, 17] width 43 height 20
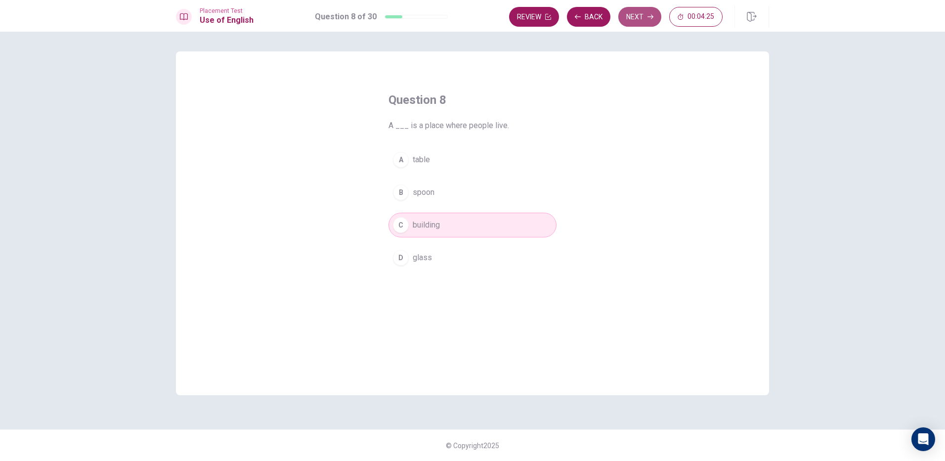
click at [647, 19] on button "Next" at bounding box center [639, 17] width 43 height 20
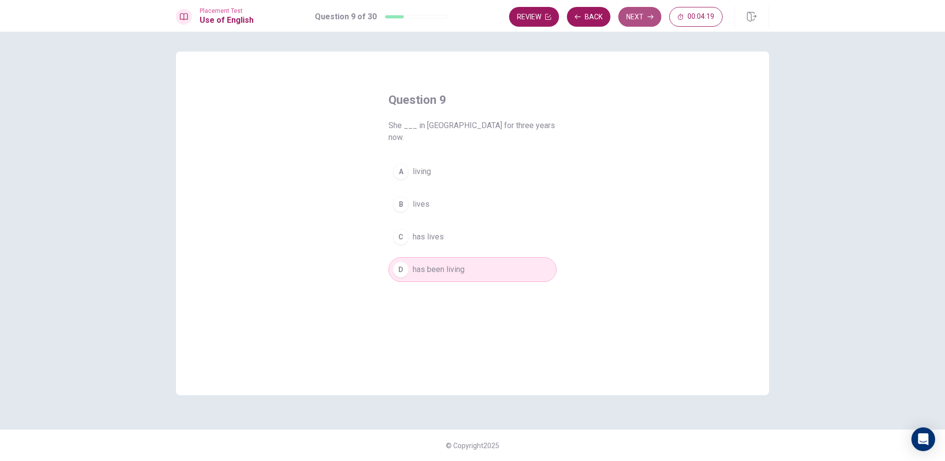
click at [647, 19] on button "Next" at bounding box center [639, 17] width 43 height 20
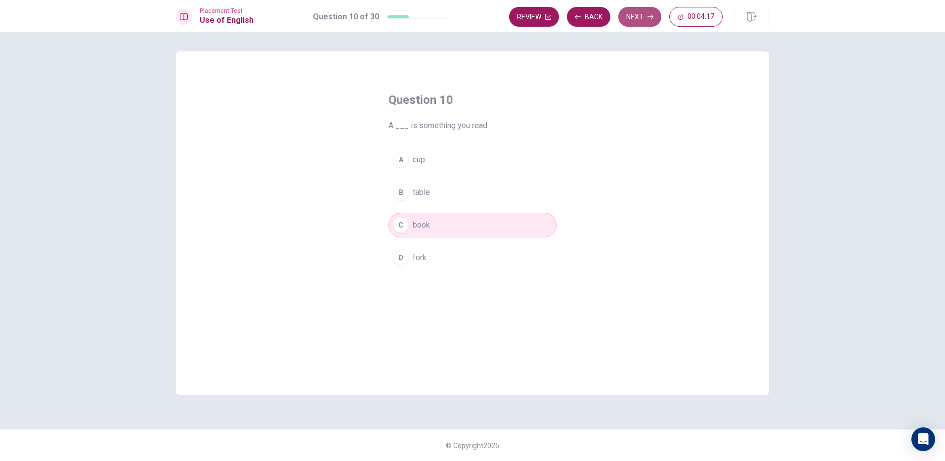
click at [648, 19] on icon "button" at bounding box center [651, 17] width 6 height 6
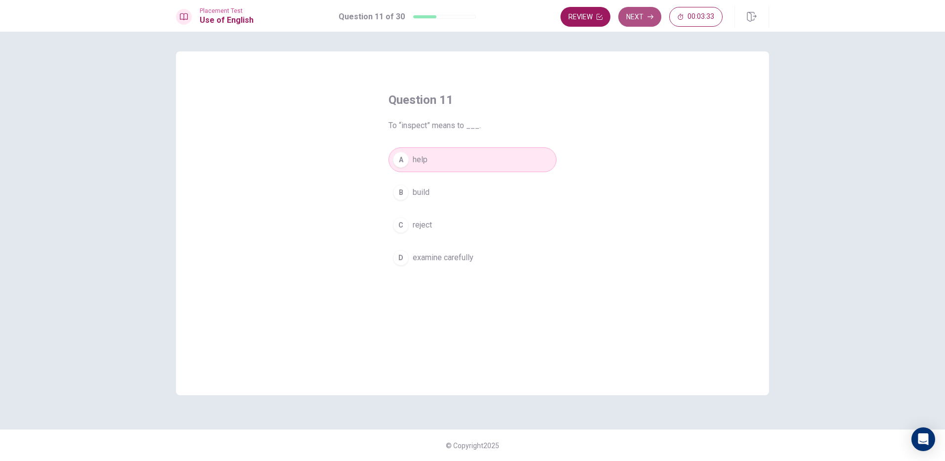
click at [635, 12] on button "Next" at bounding box center [639, 17] width 43 height 20
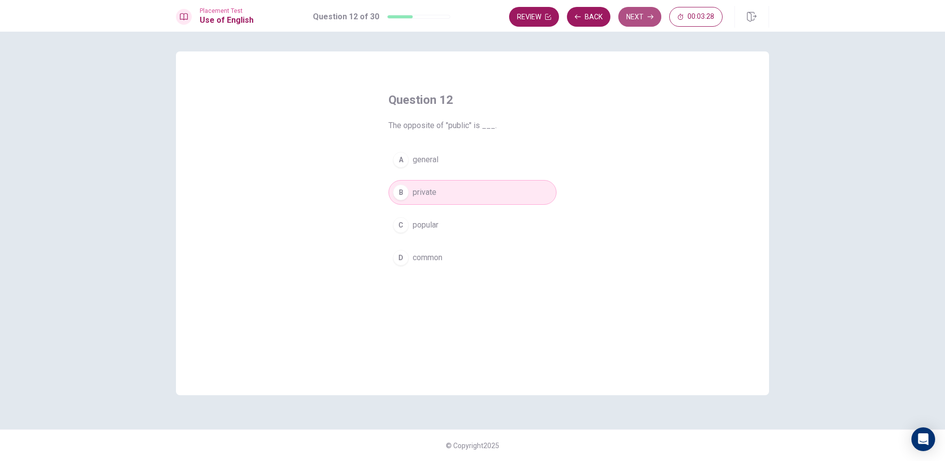
click at [636, 23] on button "Next" at bounding box center [639, 17] width 43 height 20
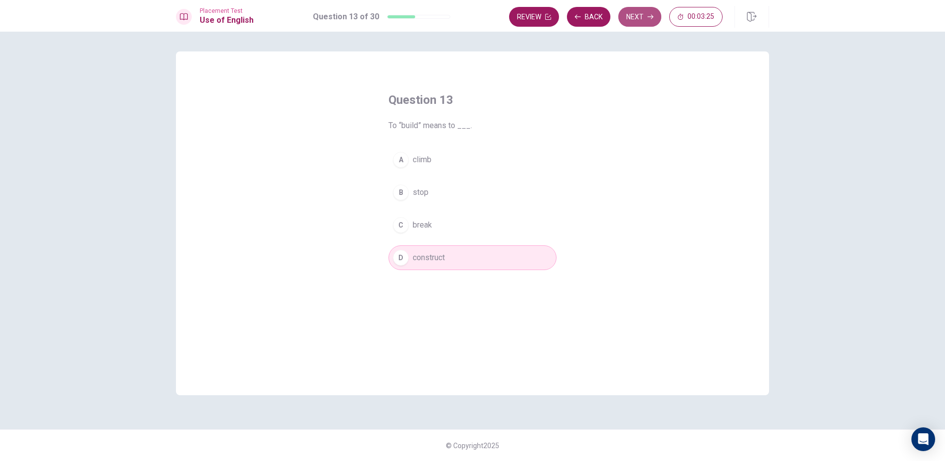
click at [634, 23] on button "Next" at bounding box center [639, 17] width 43 height 20
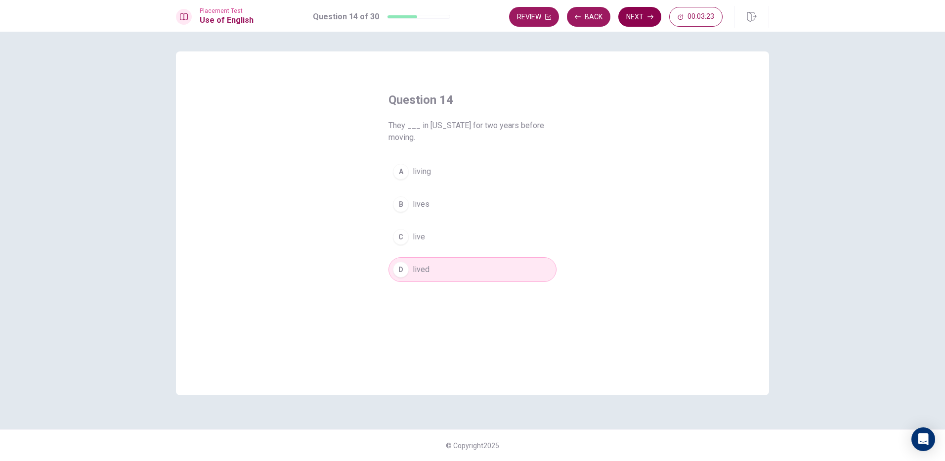
click at [634, 23] on button "Next" at bounding box center [639, 17] width 43 height 20
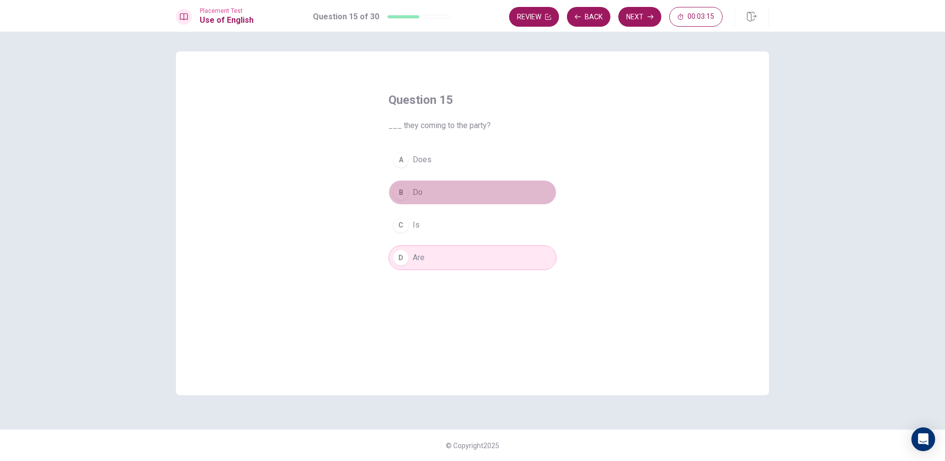
click at [398, 197] on div "B" at bounding box center [401, 192] width 16 height 16
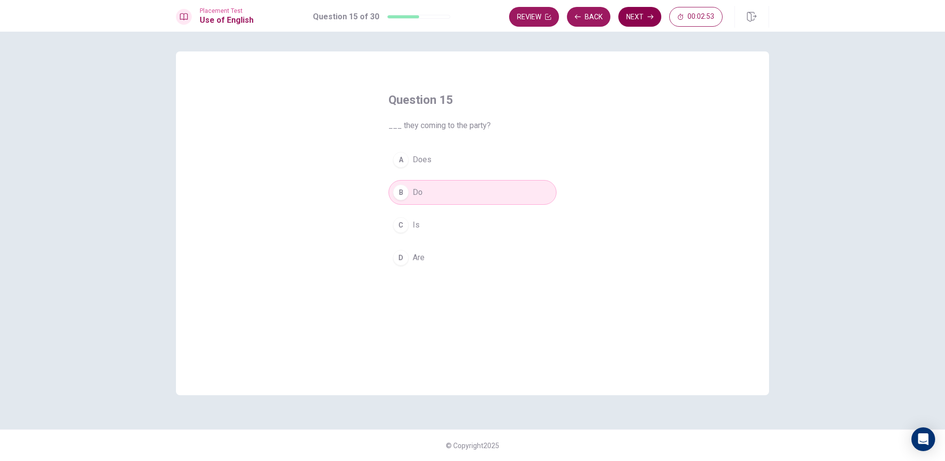
click at [641, 21] on button "Next" at bounding box center [639, 17] width 43 height 20
click at [644, 17] on button "Next" at bounding box center [639, 17] width 43 height 20
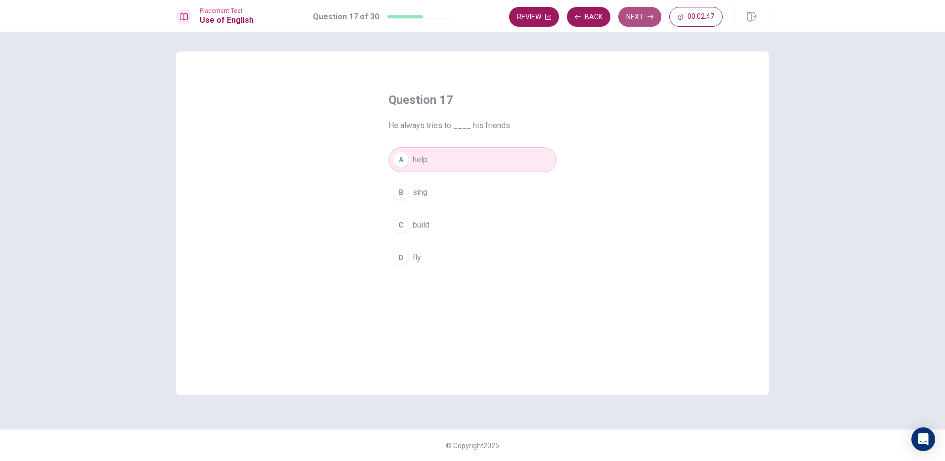
click at [644, 17] on button "Next" at bounding box center [639, 17] width 43 height 20
click at [633, 21] on button "Next" at bounding box center [639, 17] width 43 height 20
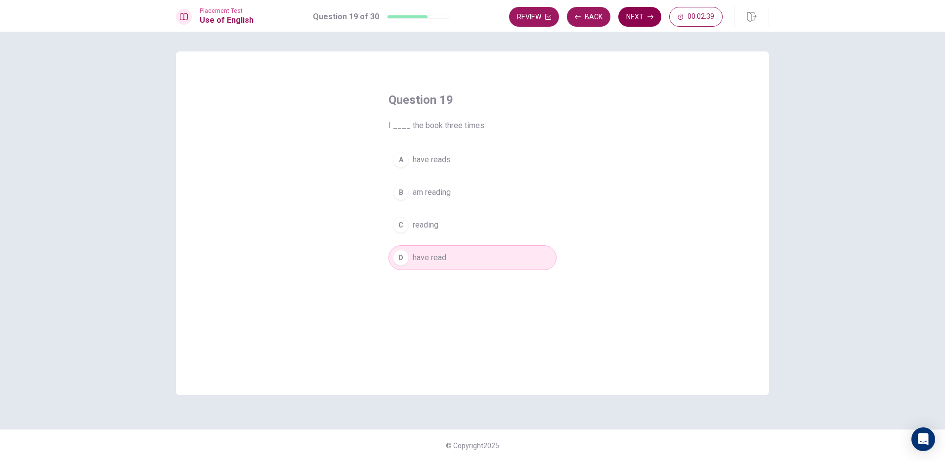
click at [633, 21] on button "Next" at bounding box center [639, 17] width 43 height 20
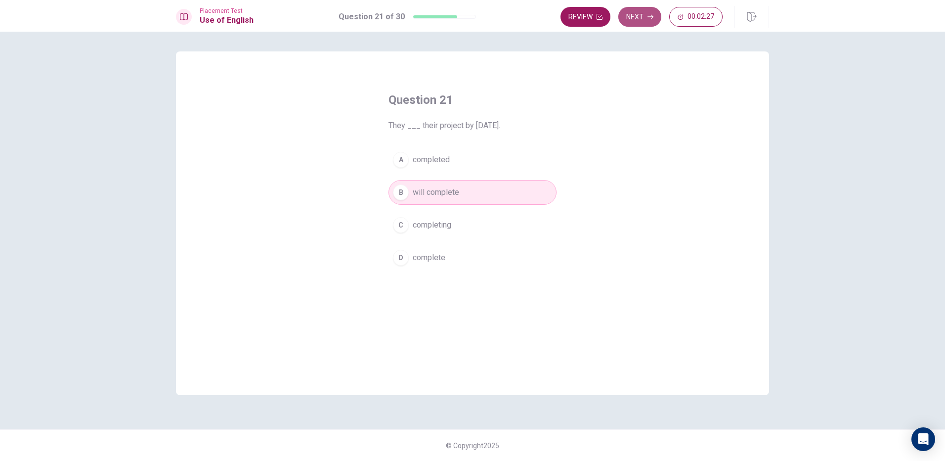
click at [631, 18] on button "Next" at bounding box center [639, 17] width 43 height 20
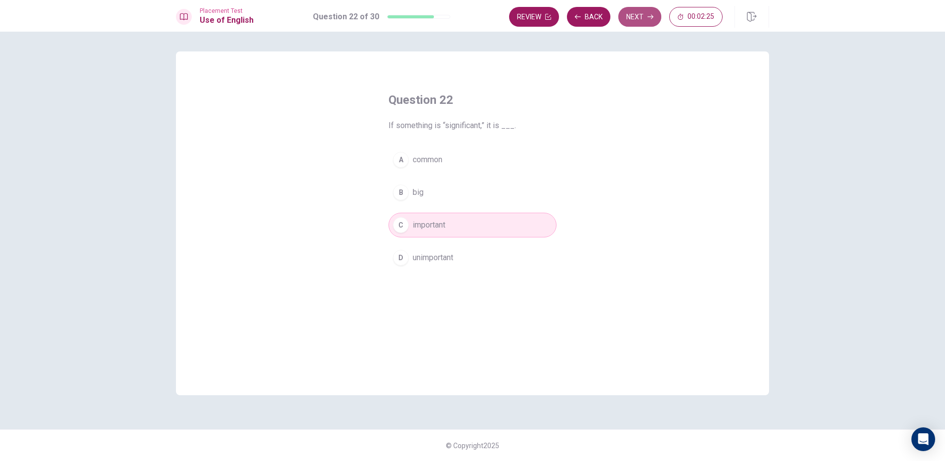
click at [634, 19] on button "Next" at bounding box center [639, 17] width 43 height 20
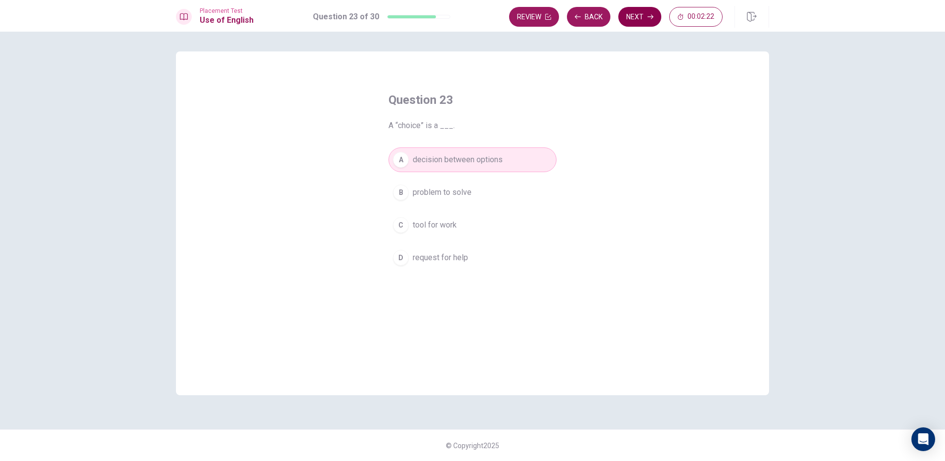
click at [634, 19] on button "Next" at bounding box center [639, 17] width 43 height 20
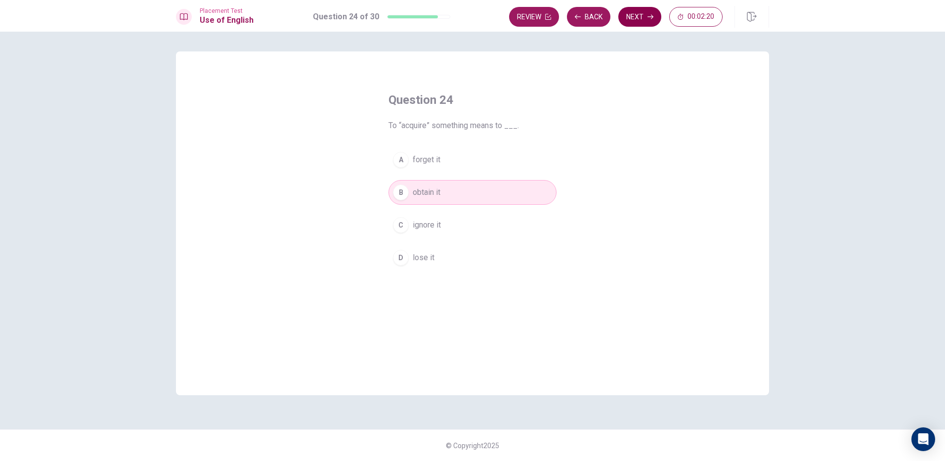
click at [634, 19] on button "Next" at bounding box center [639, 17] width 43 height 20
click at [634, 19] on div "Review Back Next 00:02:19" at bounding box center [616, 17] width 214 height 20
click at [634, 19] on button "Next" at bounding box center [639, 17] width 43 height 20
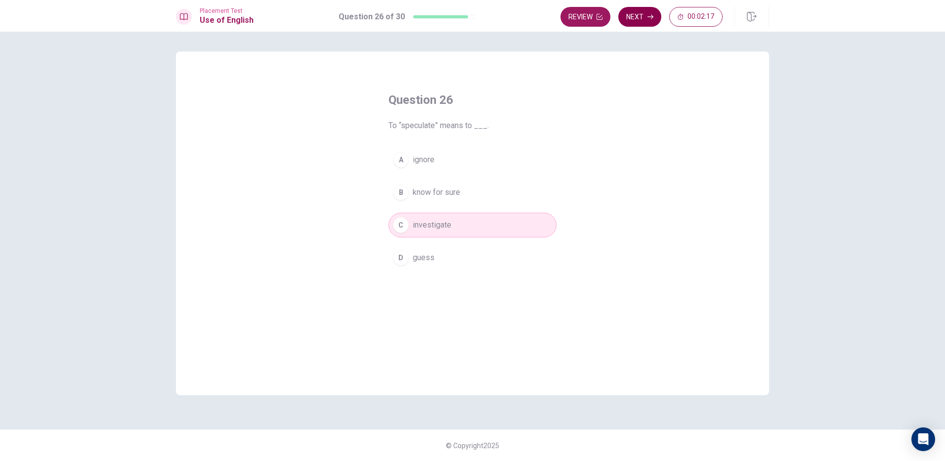
click at [634, 19] on div "Review Next 00:02:17" at bounding box center [642, 17] width 162 height 20
click at [634, 19] on button "Next" at bounding box center [639, 17] width 43 height 20
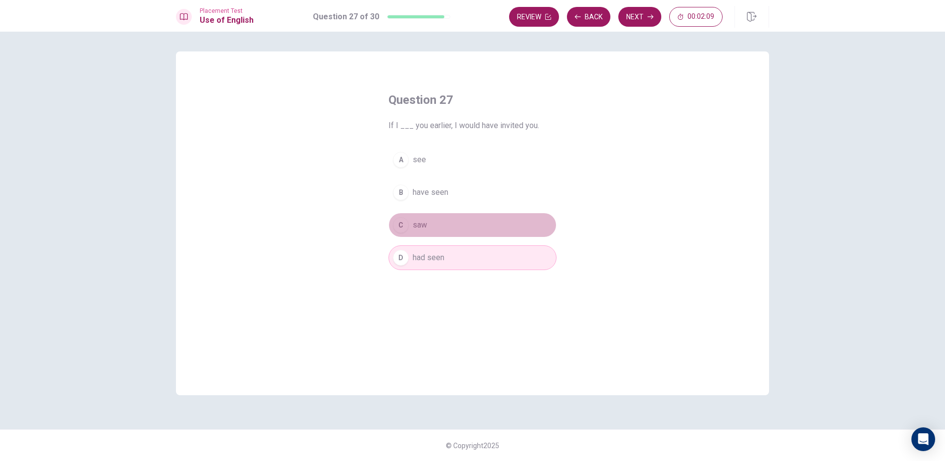
click at [404, 224] on div "C" at bounding box center [401, 225] width 16 height 16
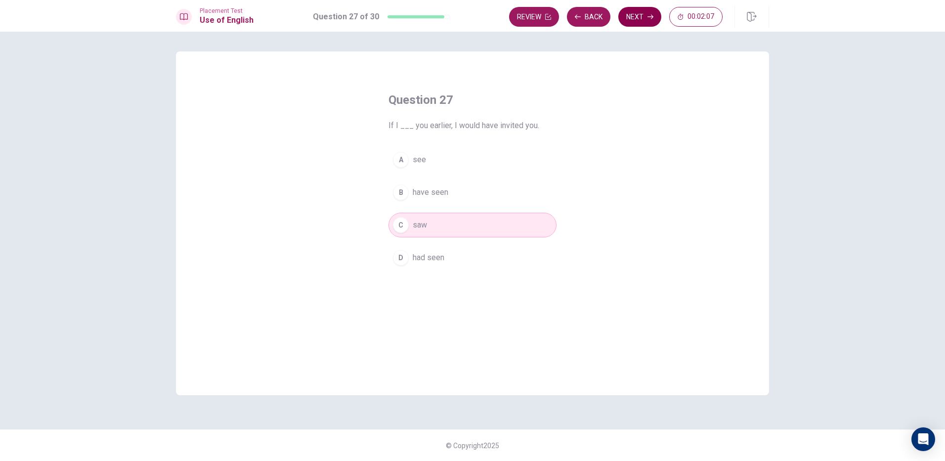
click at [623, 17] on button "Next" at bounding box center [639, 17] width 43 height 20
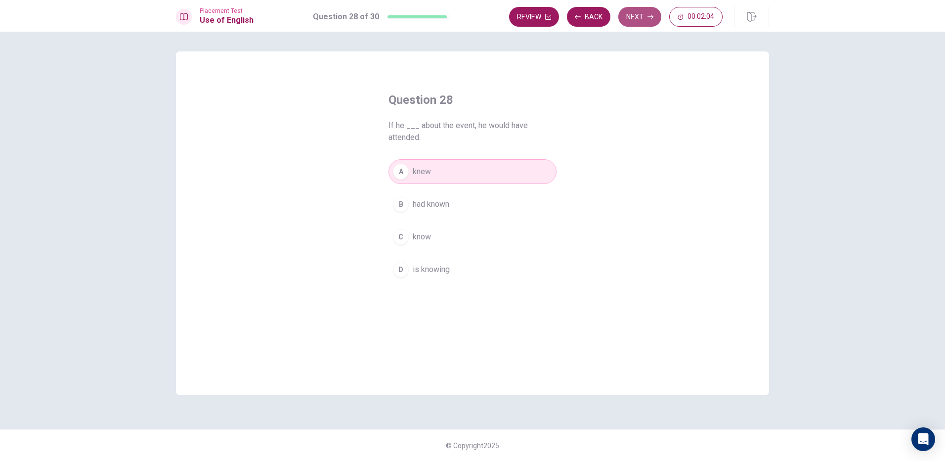
click at [631, 19] on button "Next" at bounding box center [639, 17] width 43 height 20
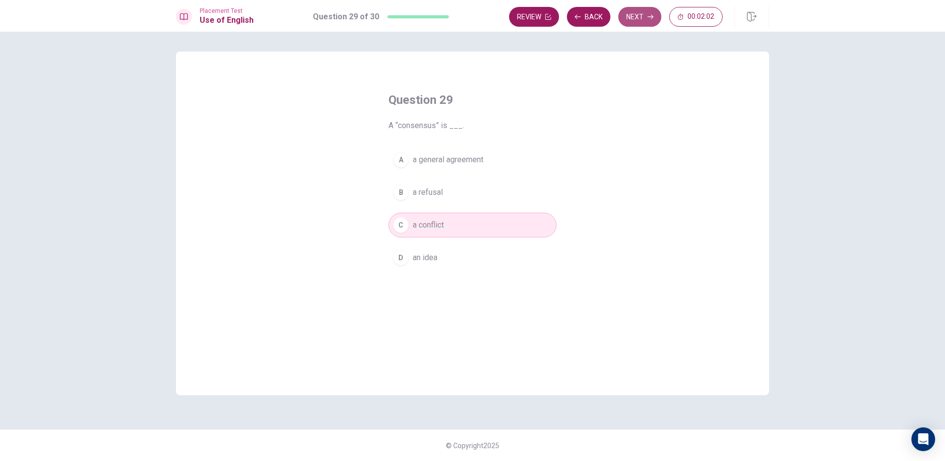
click at [631, 19] on button "Next" at bounding box center [639, 17] width 43 height 20
click at [403, 160] on div "A" at bounding box center [401, 160] width 16 height 16
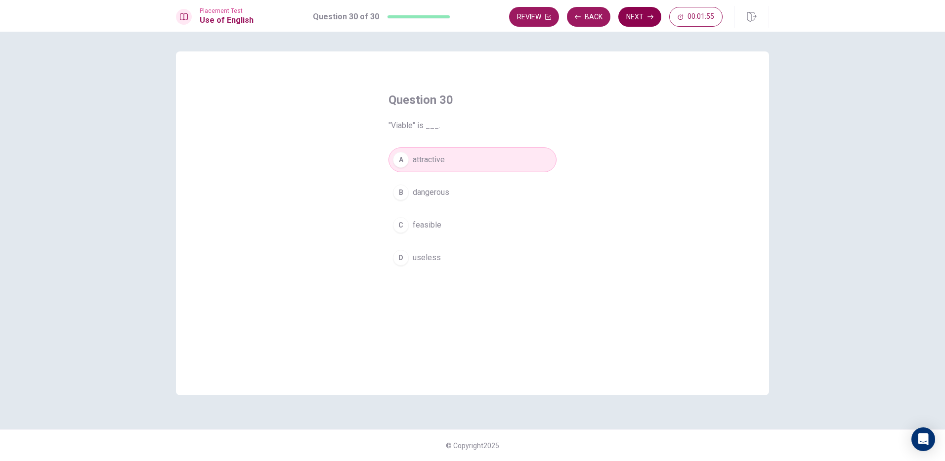
click at [635, 16] on button "Next" at bounding box center [639, 17] width 43 height 20
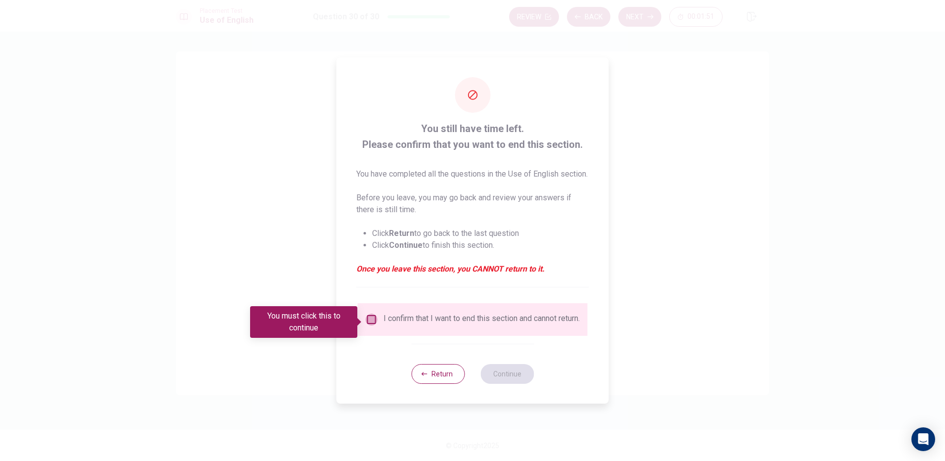
click at [375, 325] on input "You must click this to continue" at bounding box center [372, 319] width 12 height 12
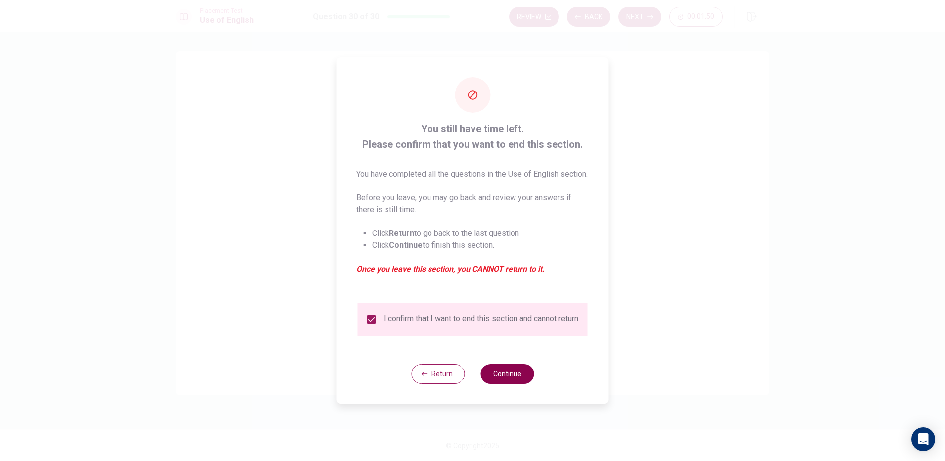
click at [517, 384] on button "Continue" at bounding box center [506, 374] width 53 height 20
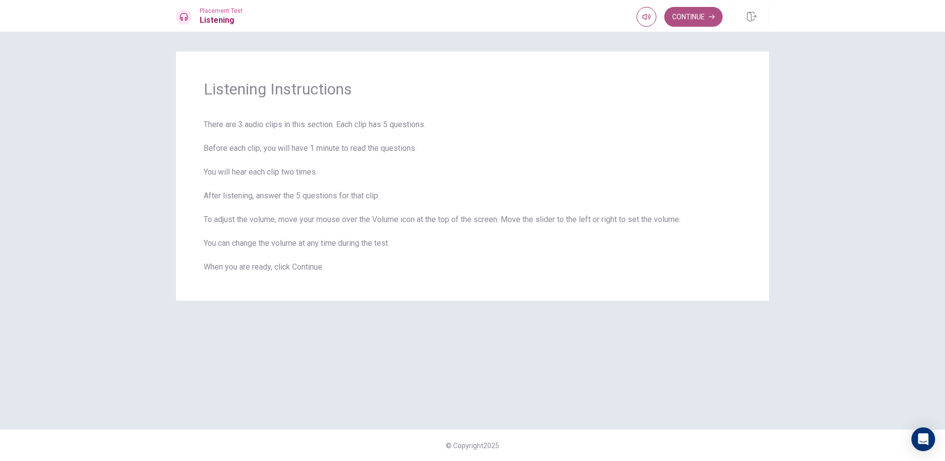
click at [702, 14] on button "Continue" at bounding box center [693, 17] width 58 height 20
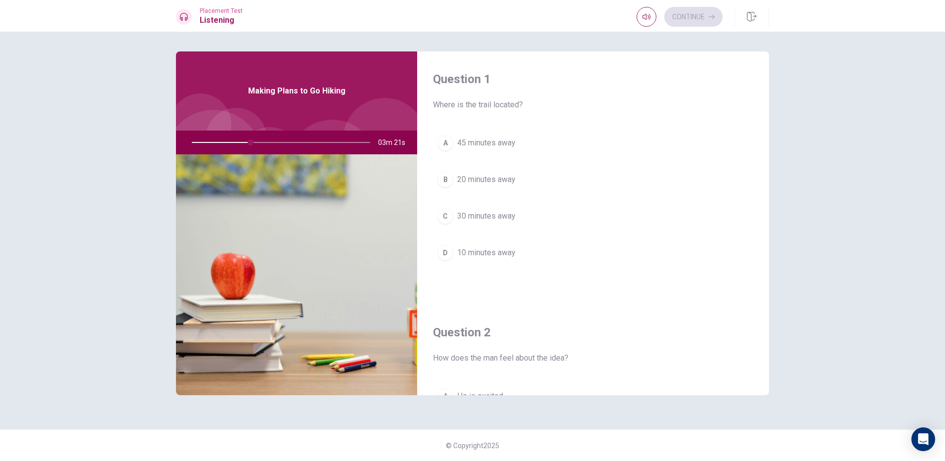
click at [443, 217] on div "C" at bounding box center [445, 216] width 16 height 16
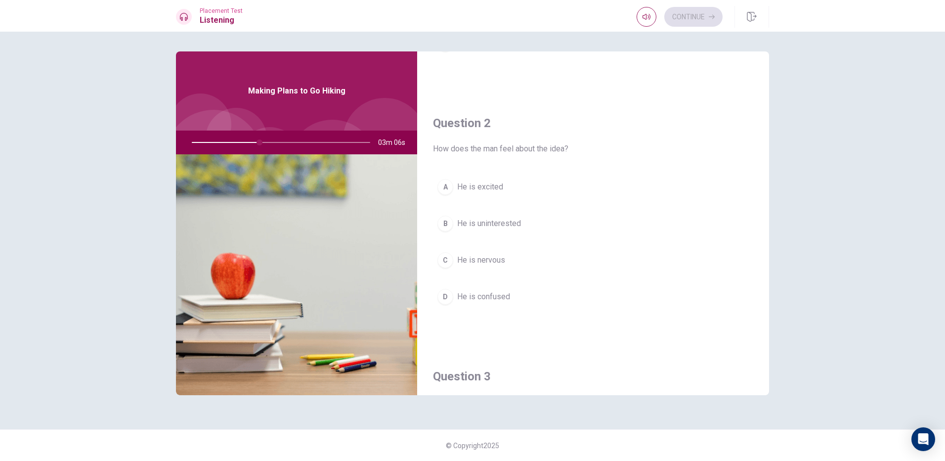
scroll to position [198, 0]
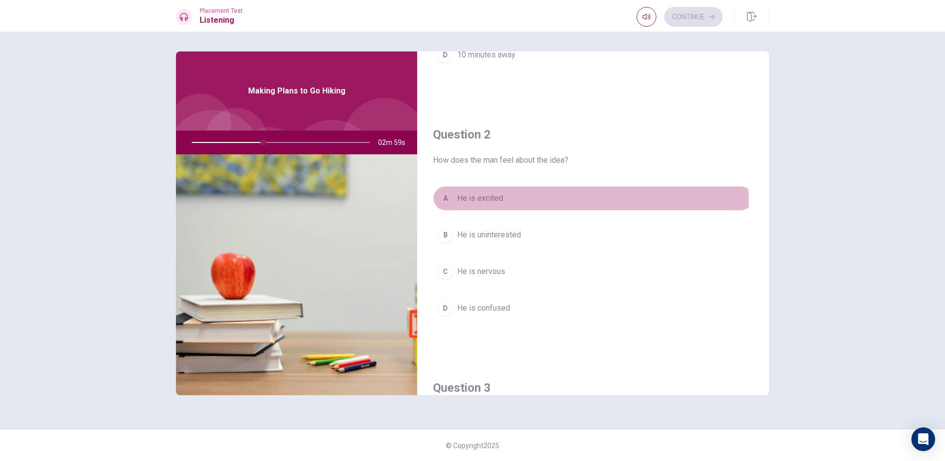
click at [447, 203] on div "A" at bounding box center [445, 198] width 16 height 16
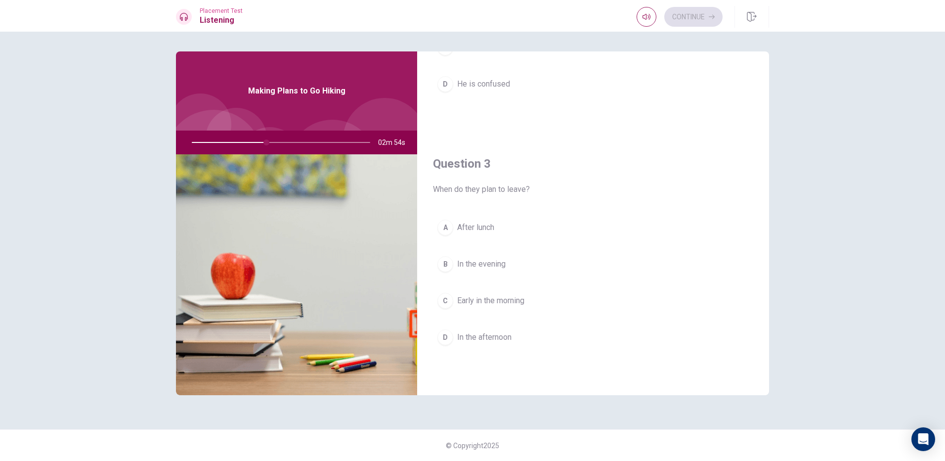
scroll to position [445, 0]
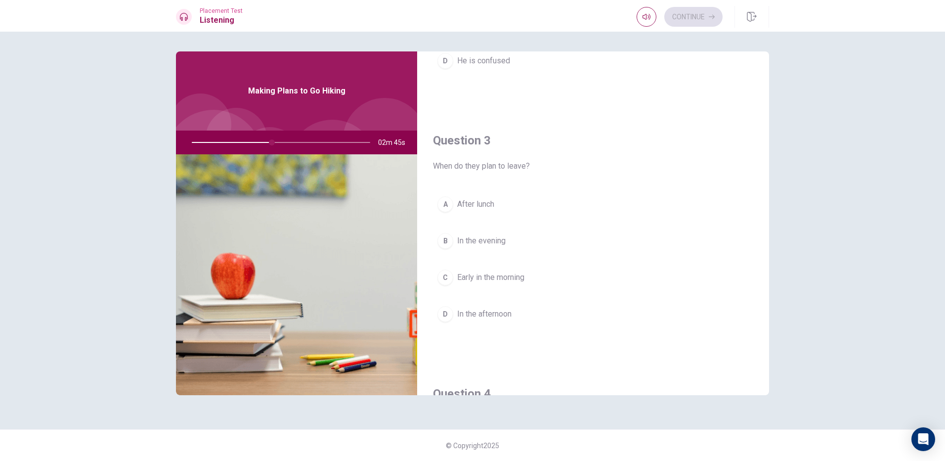
click at [446, 280] on div "C" at bounding box center [445, 277] width 16 height 16
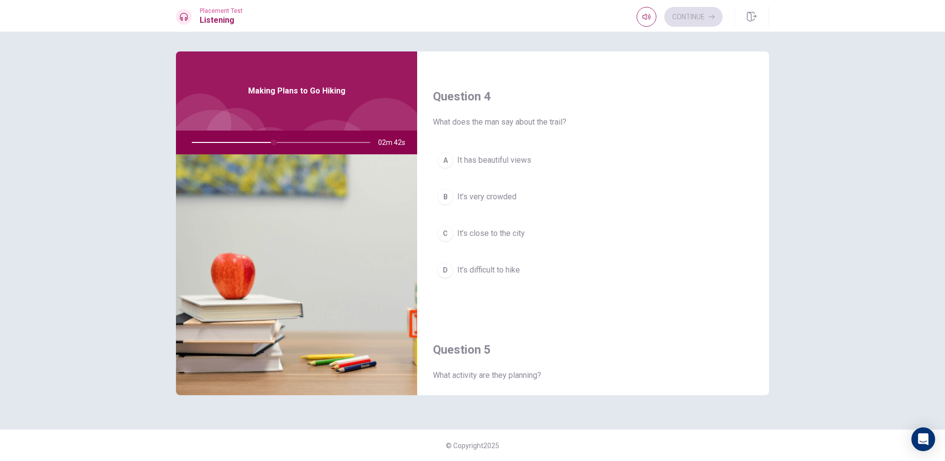
scroll to position [741, 0]
click at [440, 160] on div "A" at bounding box center [445, 161] width 16 height 16
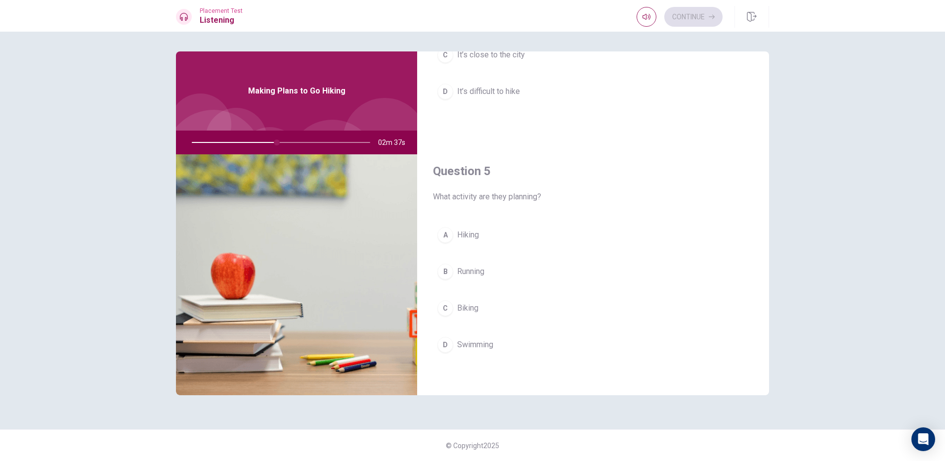
scroll to position [922, 0]
click at [439, 236] on div "A" at bounding box center [445, 233] width 16 height 16
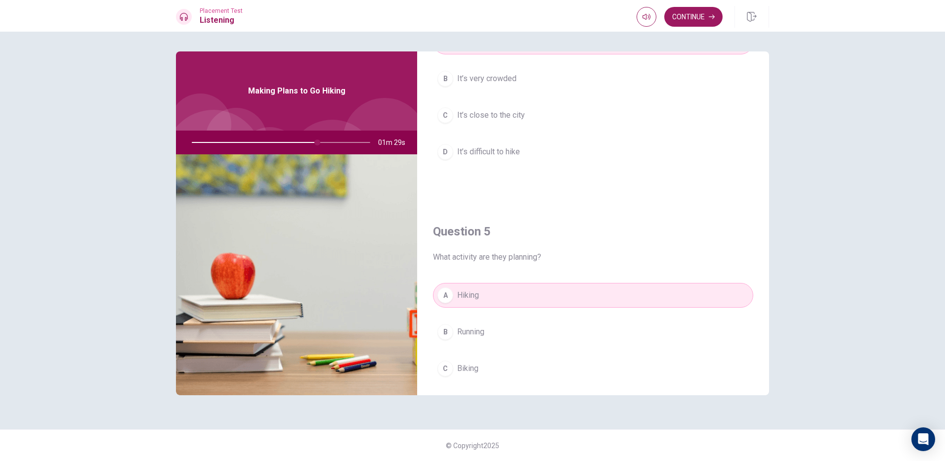
scroll to position [890, 0]
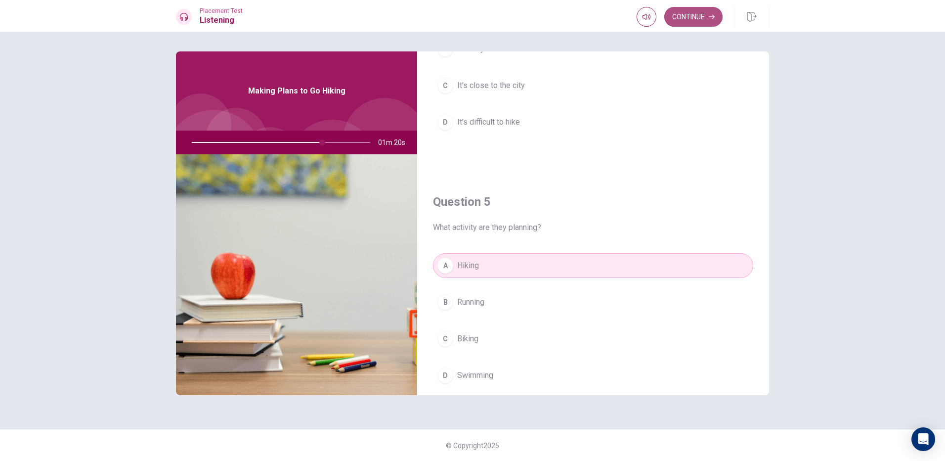
click at [693, 22] on button "Continue" at bounding box center [693, 17] width 58 height 20
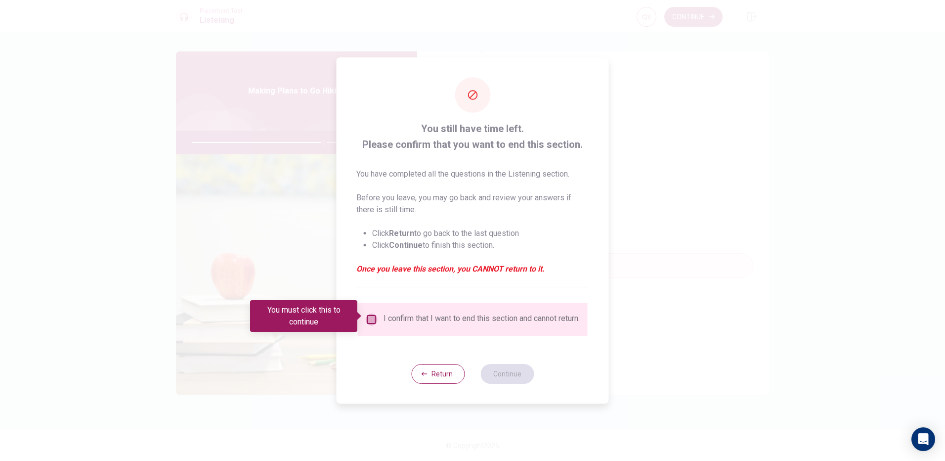
click at [370, 314] on input "You must click this to continue" at bounding box center [372, 319] width 12 height 12
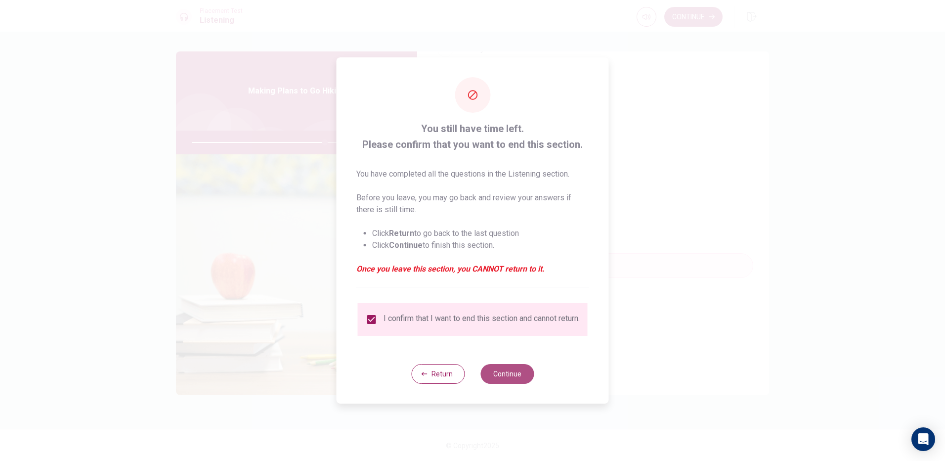
click at [514, 381] on button "Continue" at bounding box center [506, 374] width 53 height 20
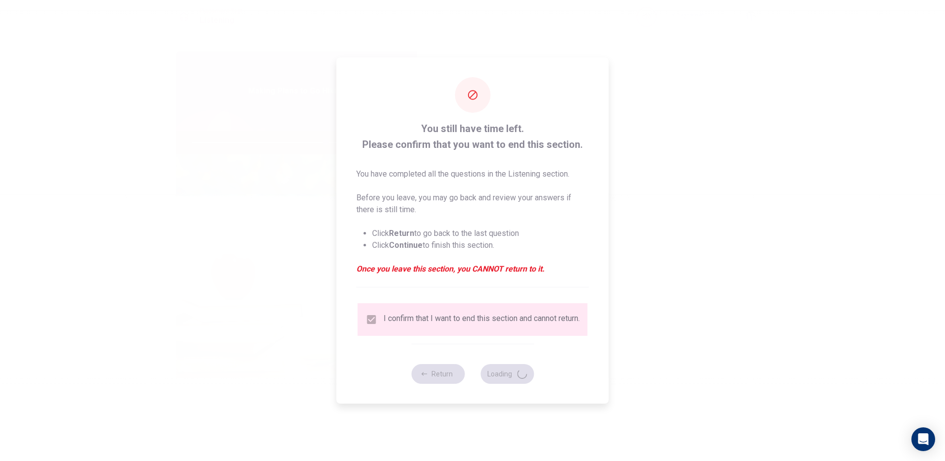
type input "75"
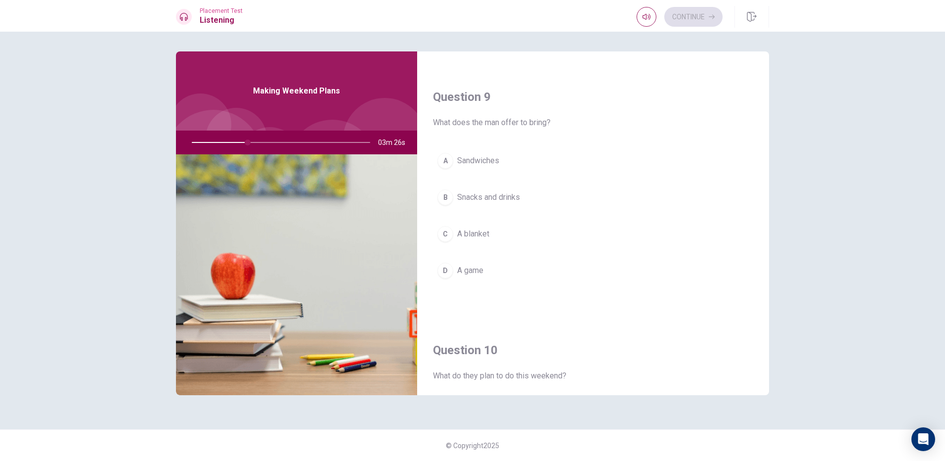
scroll to position [922, 0]
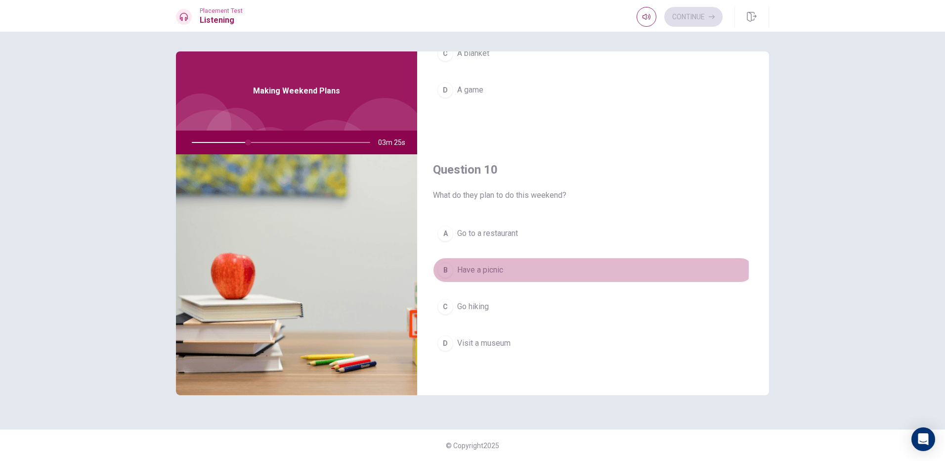
click at [445, 269] on div "B" at bounding box center [445, 270] width 16 height 16
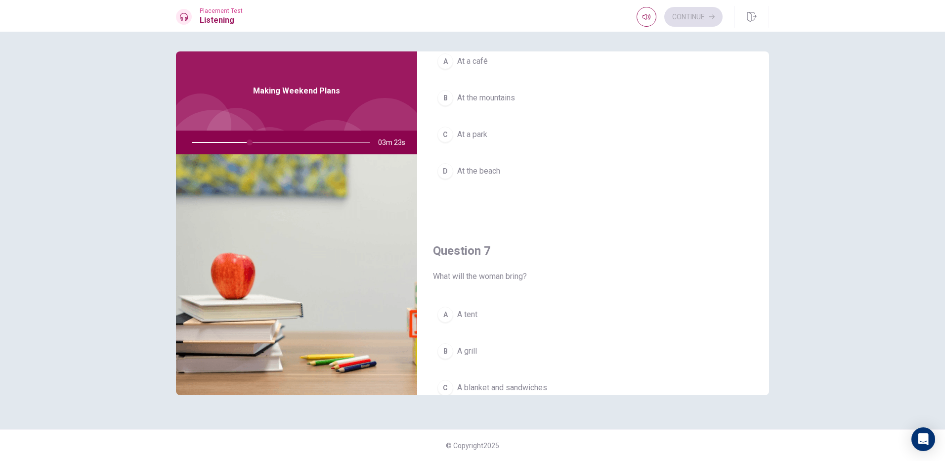
scroll to position [0, 0]
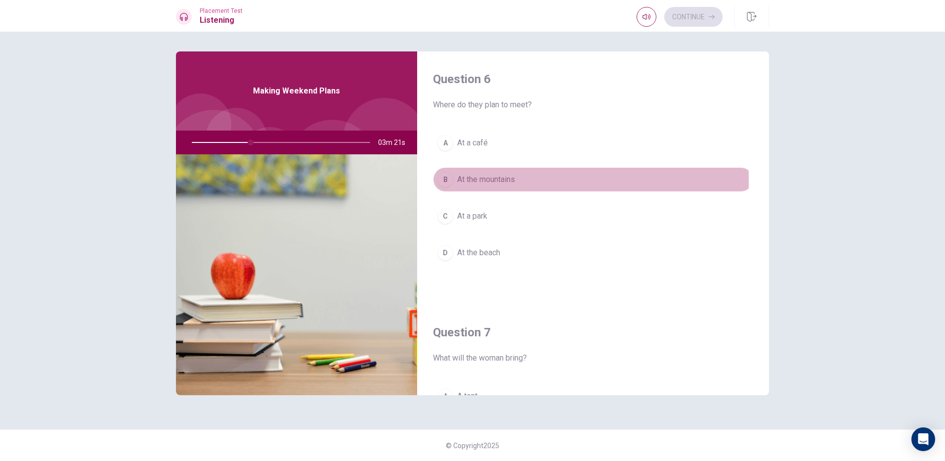
click at [443, 181] on div "B" at bounding box center [445, 180] width 16 height 16
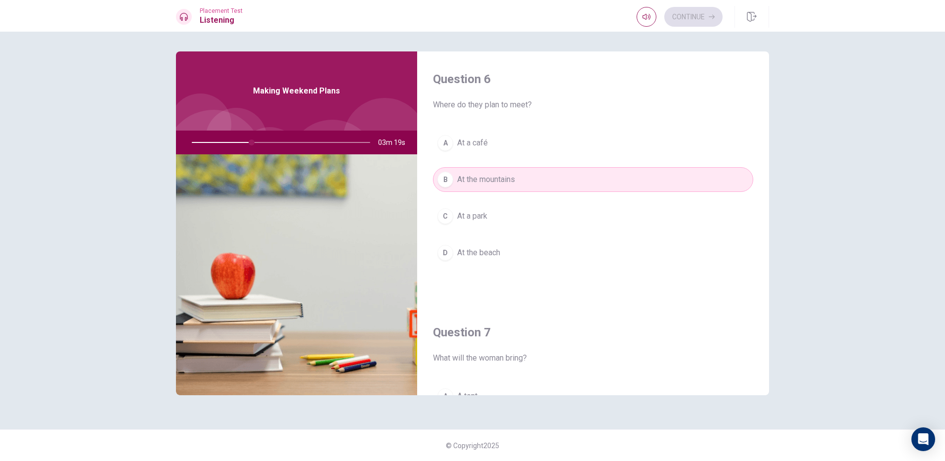
click at [444, 213] on div "C" at bounding box center [445, 216] width 16 height 16
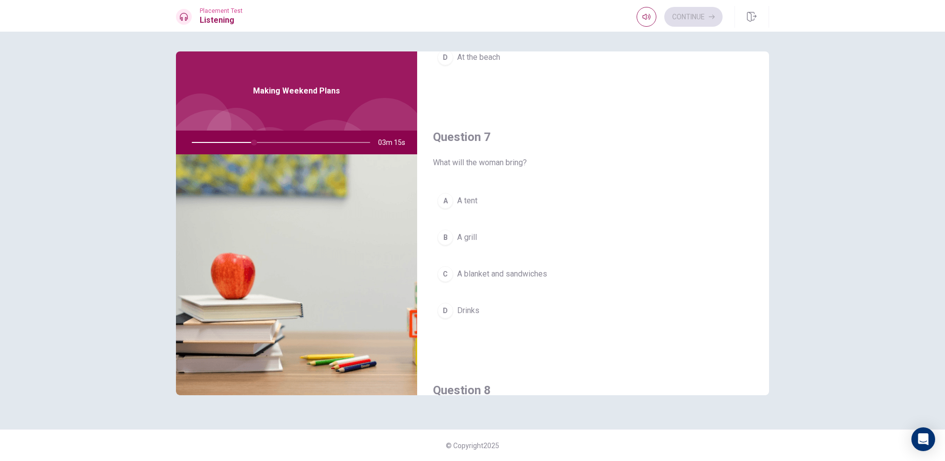
scroll to position [198, 0]
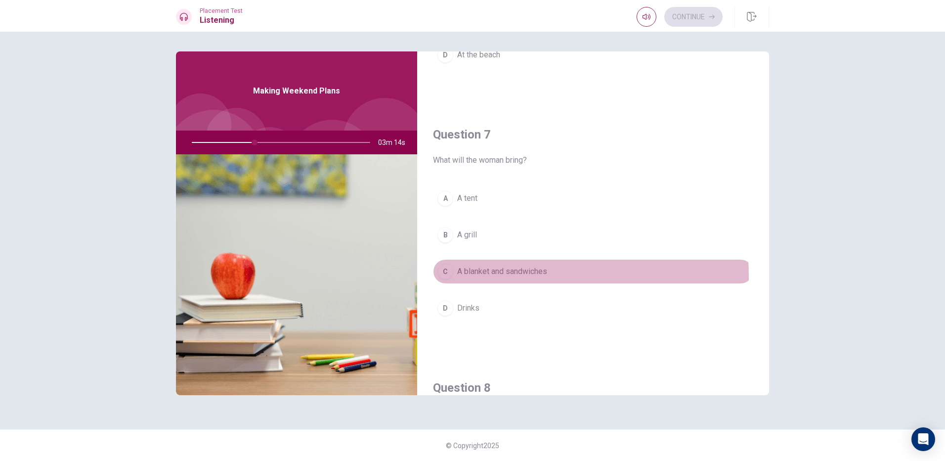
click at [448, 277] on div "C" at bounding box center [445, 271] width 16 height 16
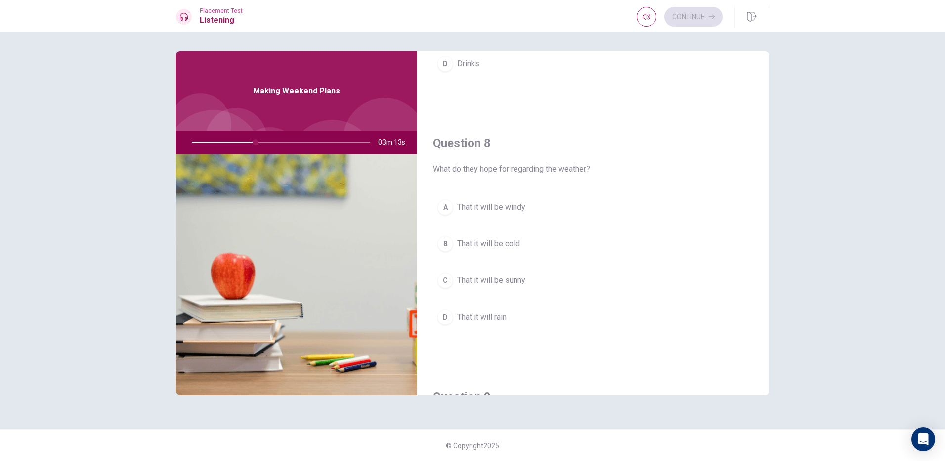
scroll to position [445, 0]
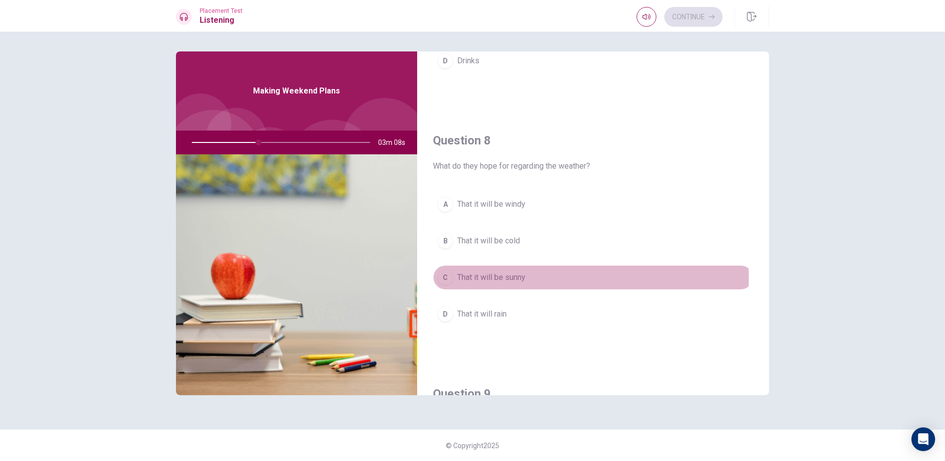
click at [444, 279] on div "C" at bounding box center [445, 277] width 16 height 16
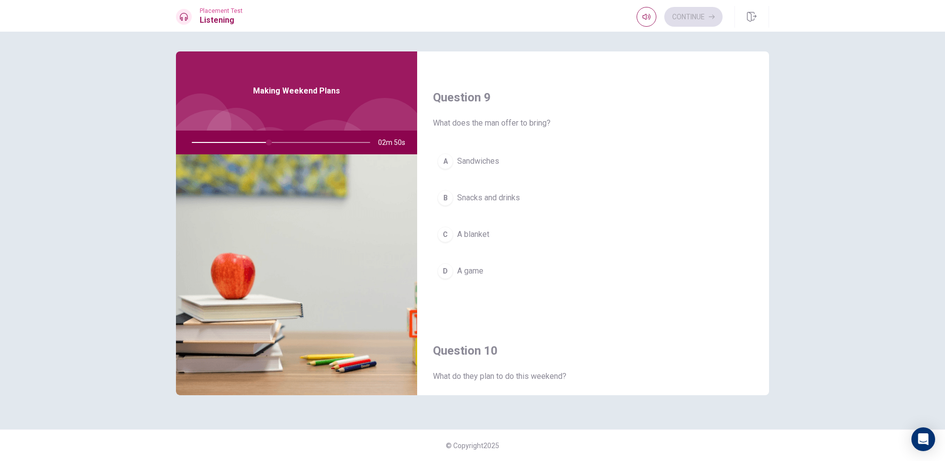
scroll to position [741, 0]
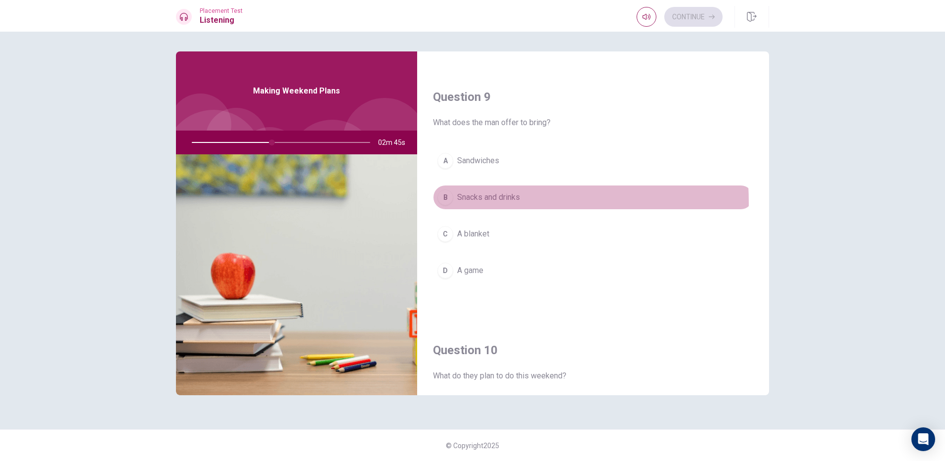
click at [444, 203] on div "B" at bounding box center [445, 197] width 16 height 16
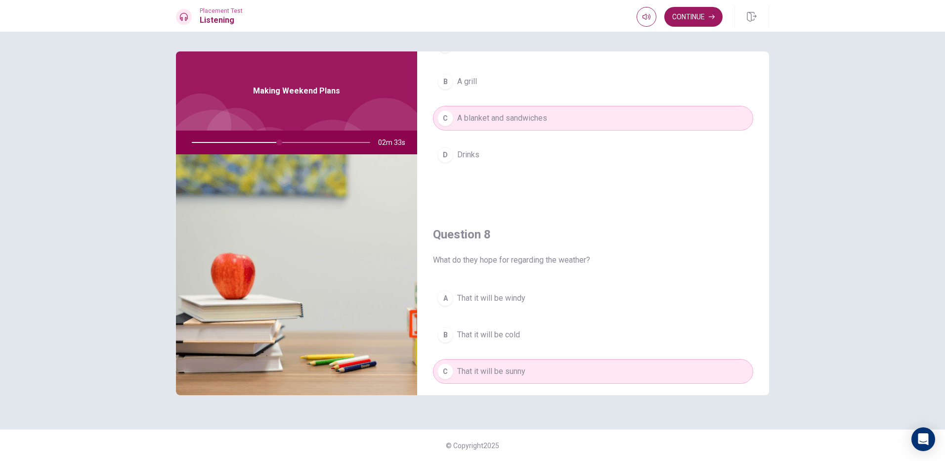
scroll to position [329, 0]
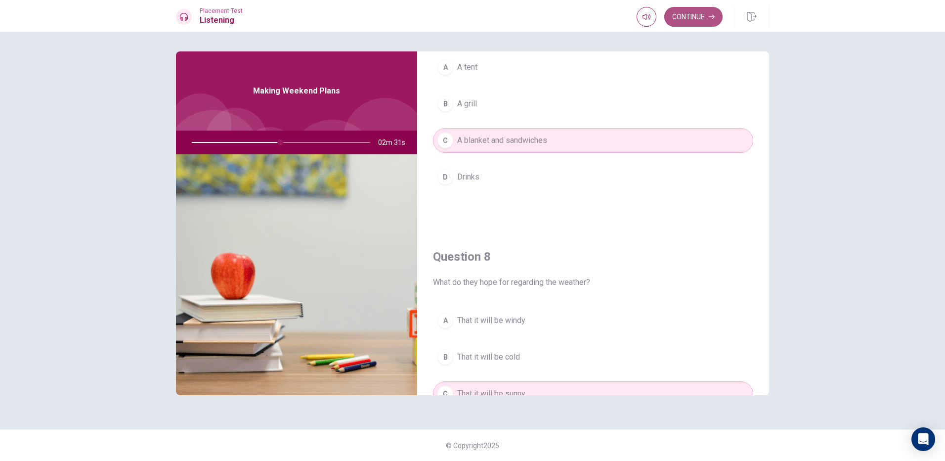
click at [700, 20] on button "Continue" at bounding box center [693, 17] width 58 height 20
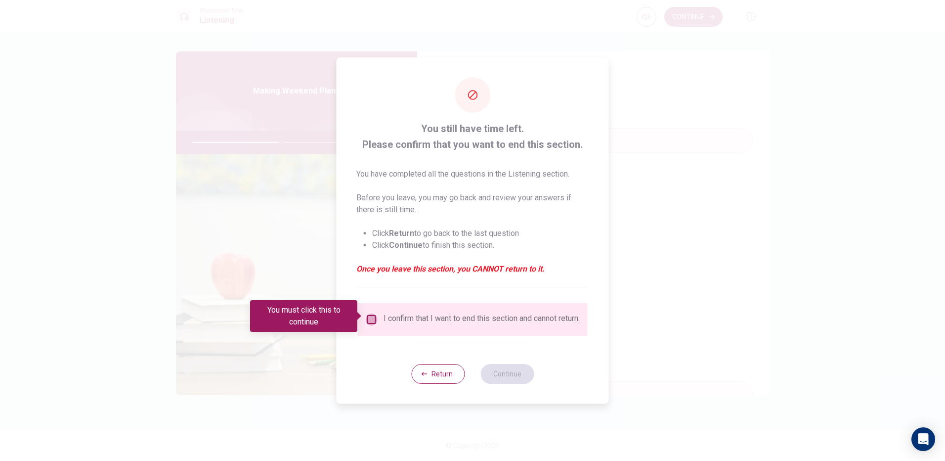
click at [366, 313] on input "You must click this to continue" at bounding box center [372, 319] width 12 height 12
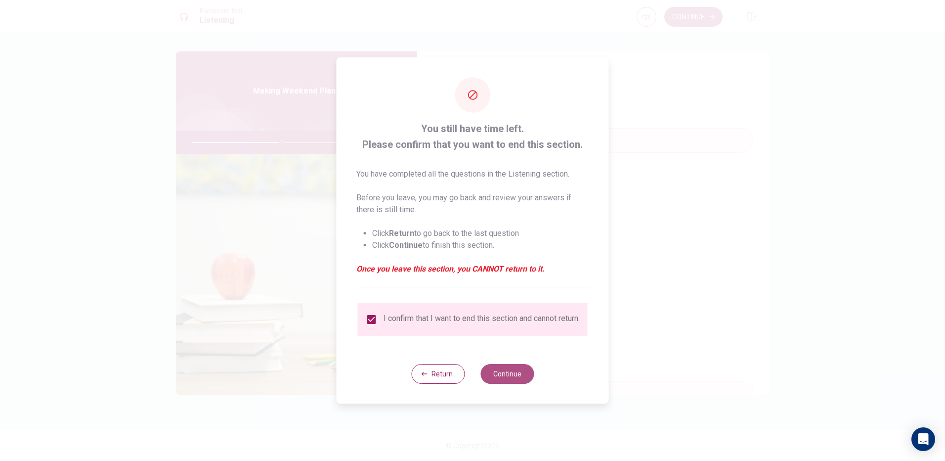
click at [513, 384] on button "Continue" at bounding box center [506, 374] width 53 height 20
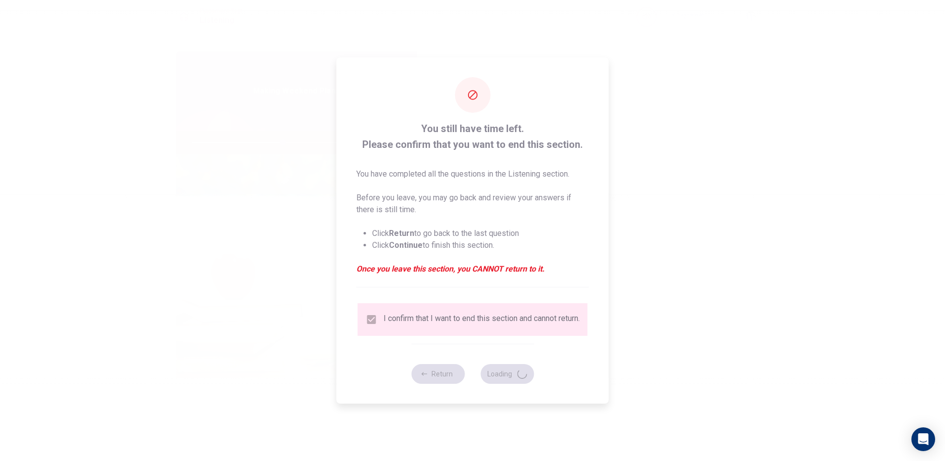
type input "51"
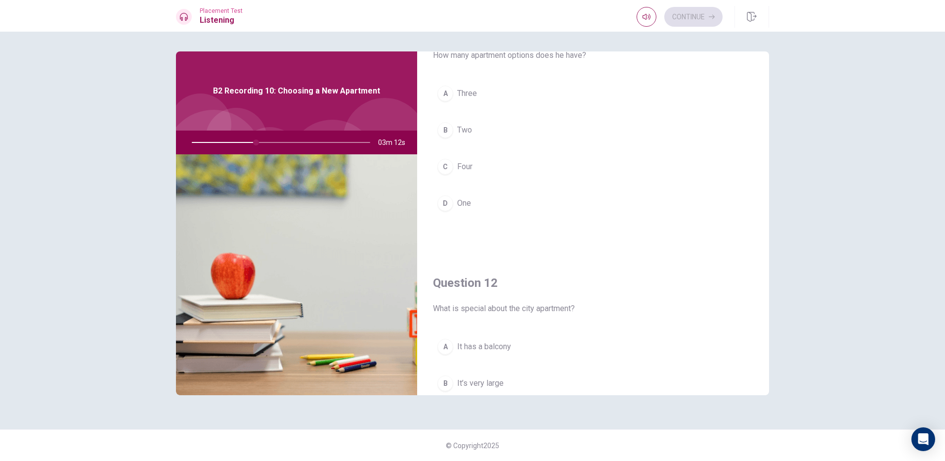
scroll to position [0, 0]
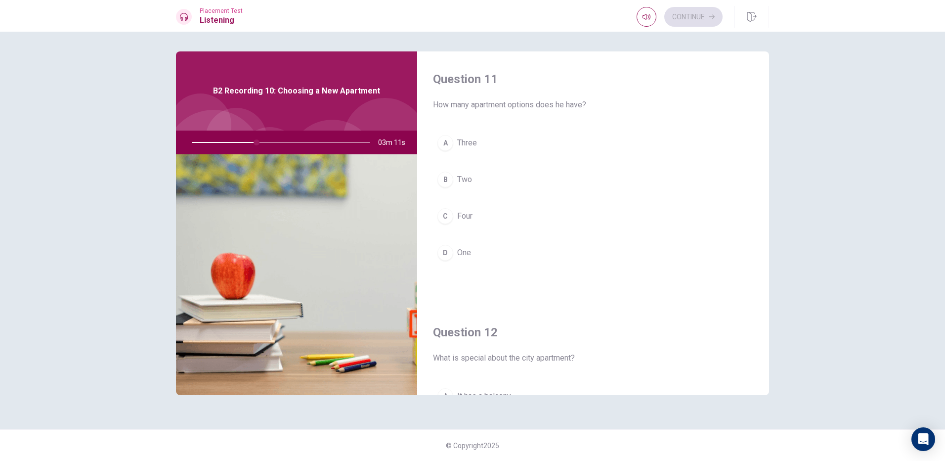
click at [446, 186] on div "B" at bounding box center [445, 180] width 16 height 16
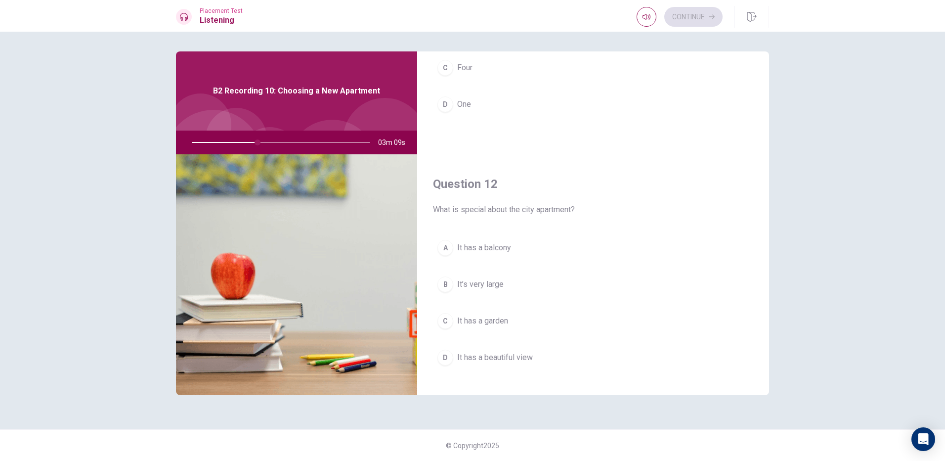
scroll to position [198, 0]
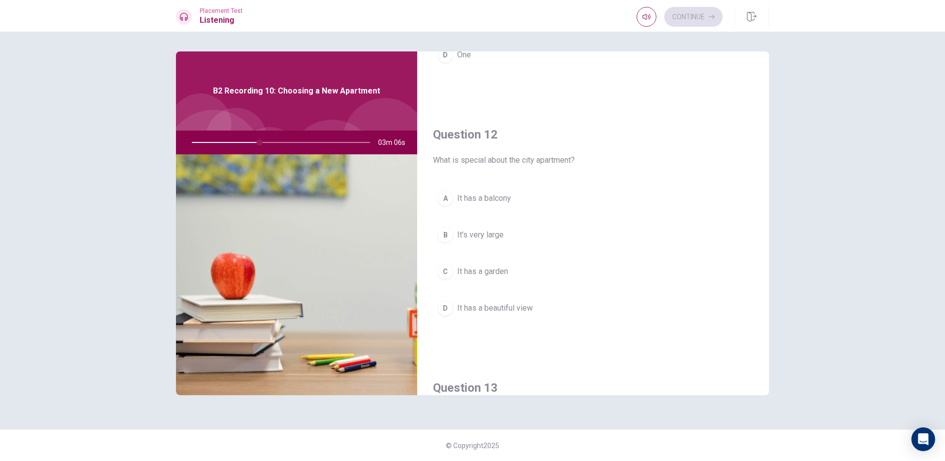
click at [447, 243] on button "B It’s very large" at bounding box center [593, 234] width 320 height 25
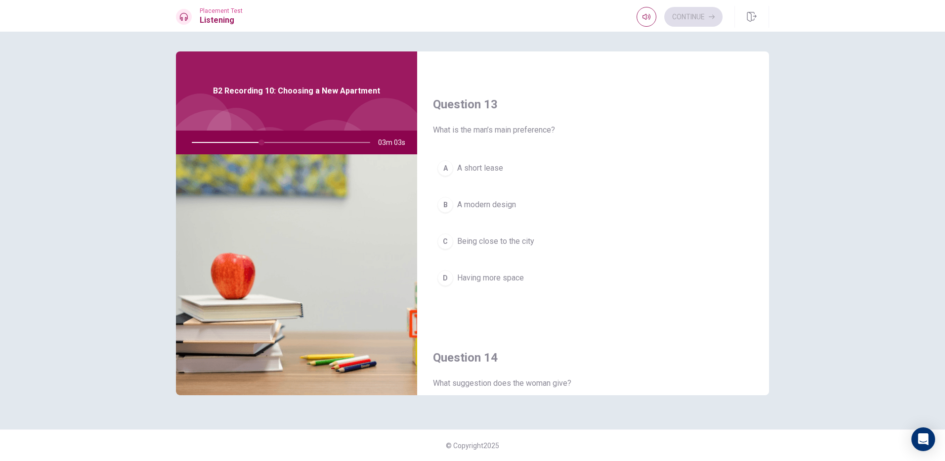
scroll to position [494, 0]
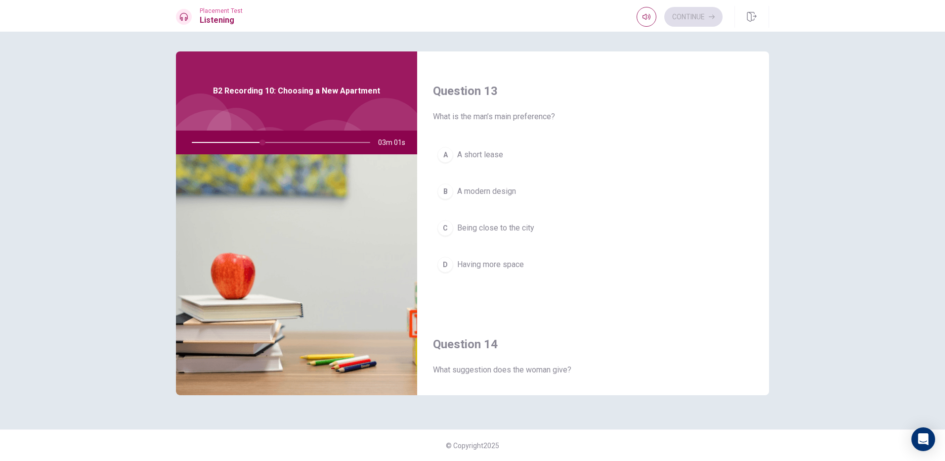
click at [442, 271] on div "D" at bounding box center [445, 265] width 16 height 16
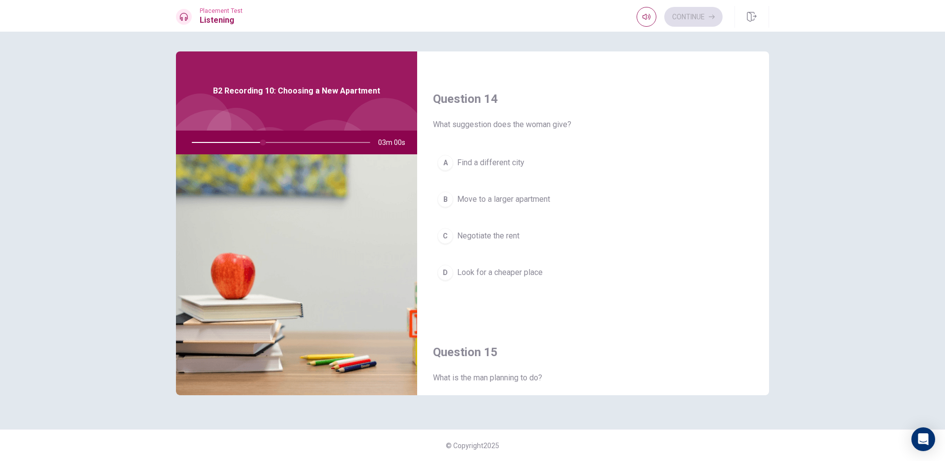
scroll to position [741, 0]
click at [446, 203] on div "B" at bounding box center [445, 197] width 16 height 16
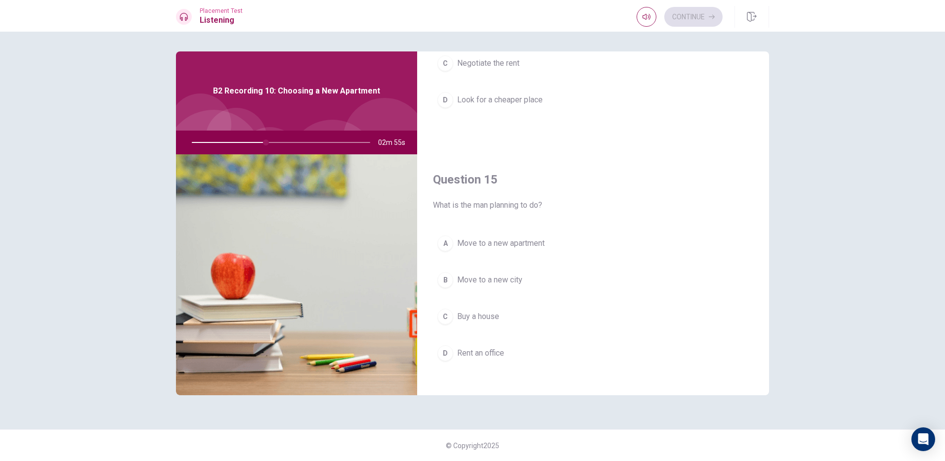
scroll to position [922, 0]
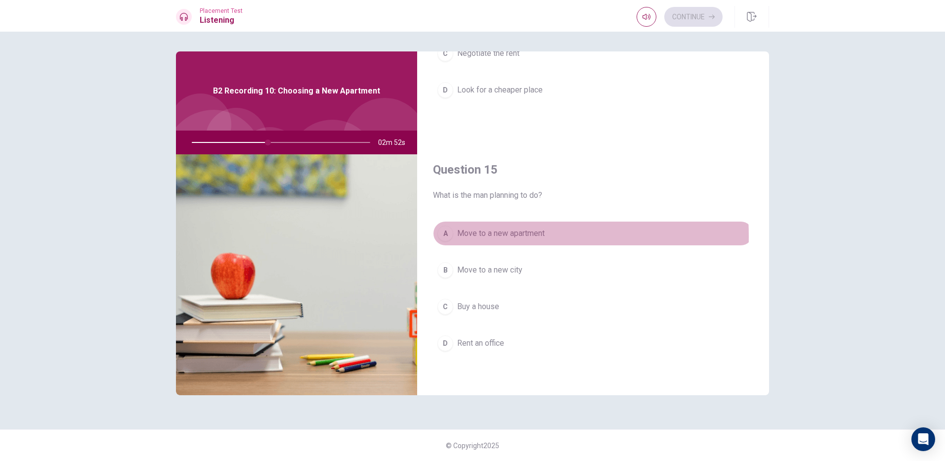
click at [445, 236] on div "A" at bounding box center [445, 233] width 16 height 16
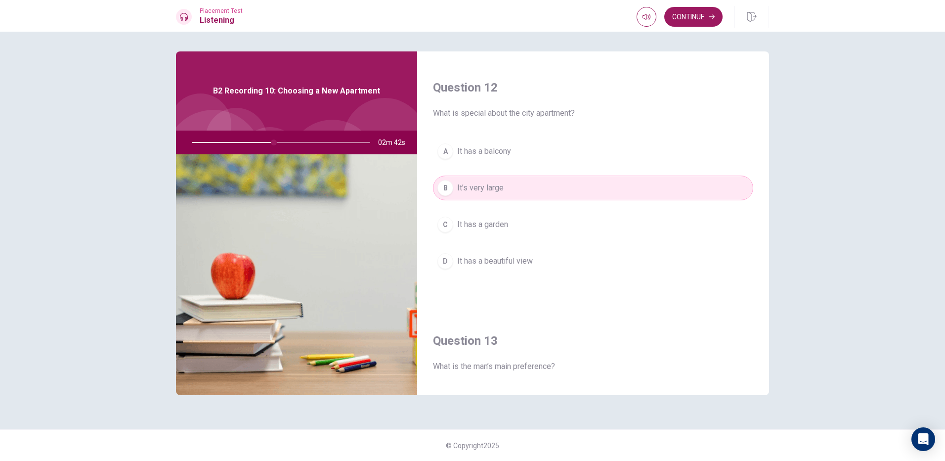
scroll to position [247, 0]
click at [445, 258] on div "D" at bounding box center [445, 259] width 16 height 16
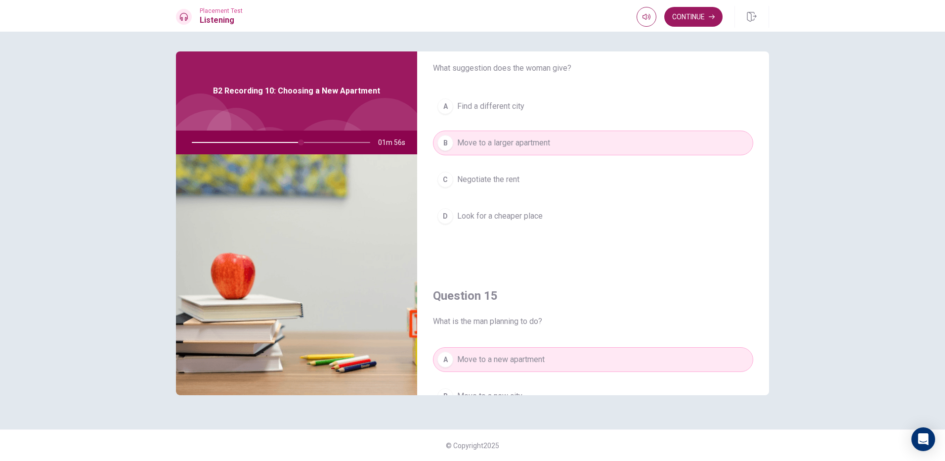
scroll to position [774, 0]
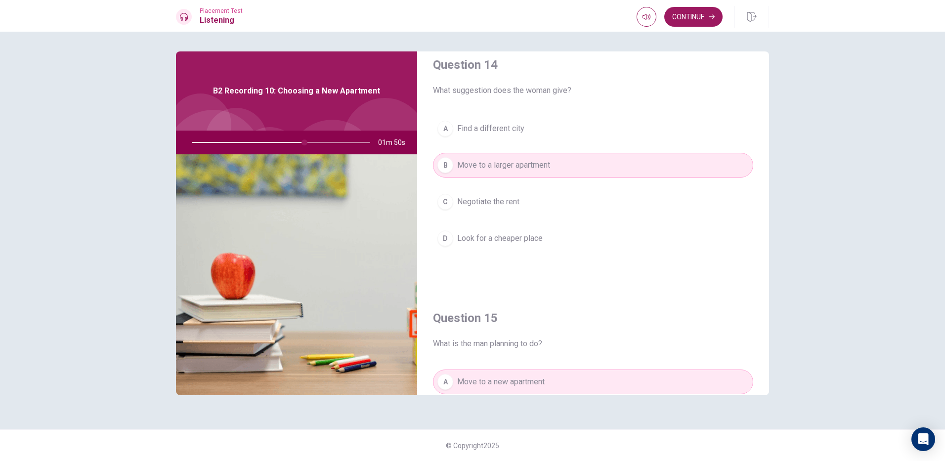
click at [441, 201] on div "C" at bounding box center [445, 202] width 16 height 16
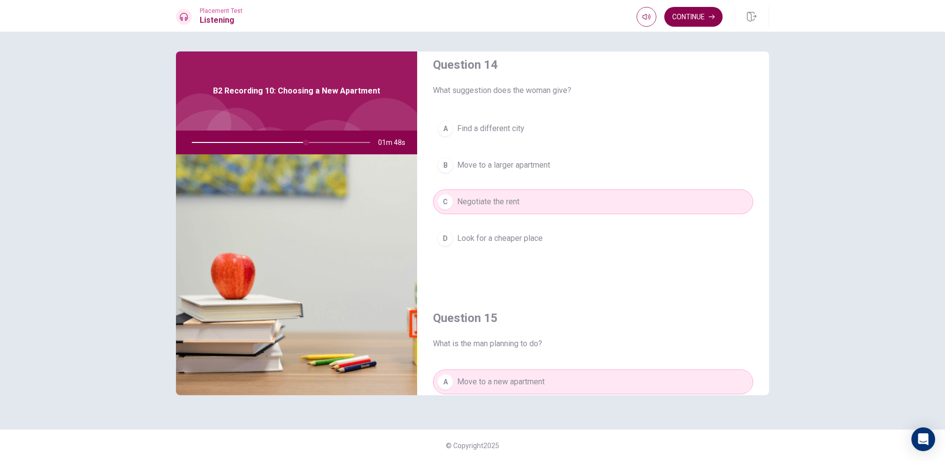
click at [700, 17] on button "Continue" at bounding box center [693, 17] width 58 height 20
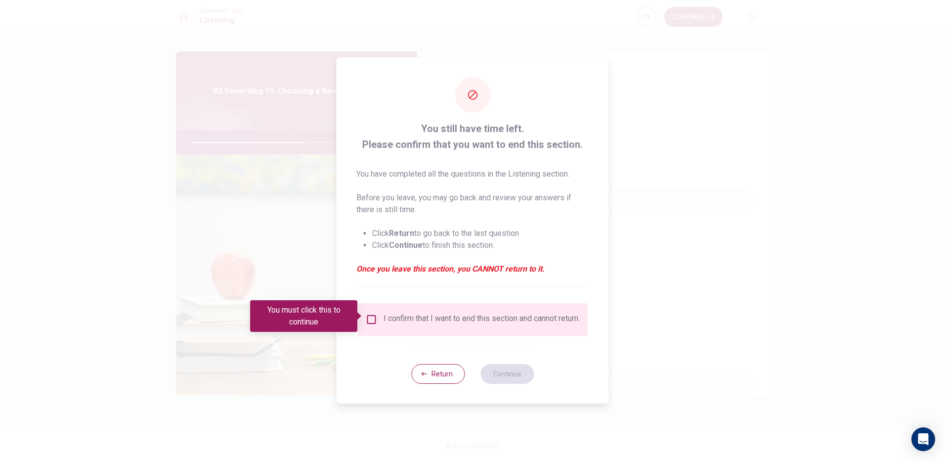
click at [370, 317] on input "You must click this to continue" at bounding box center [372, 319] width 12 height 12
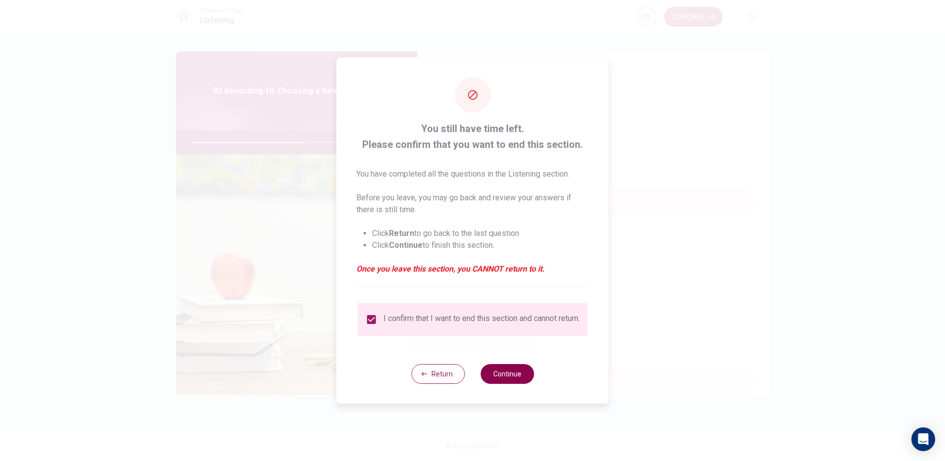
click at [517, 378] on button "Continue" at bounding box center [506, 374] width 53 height 20
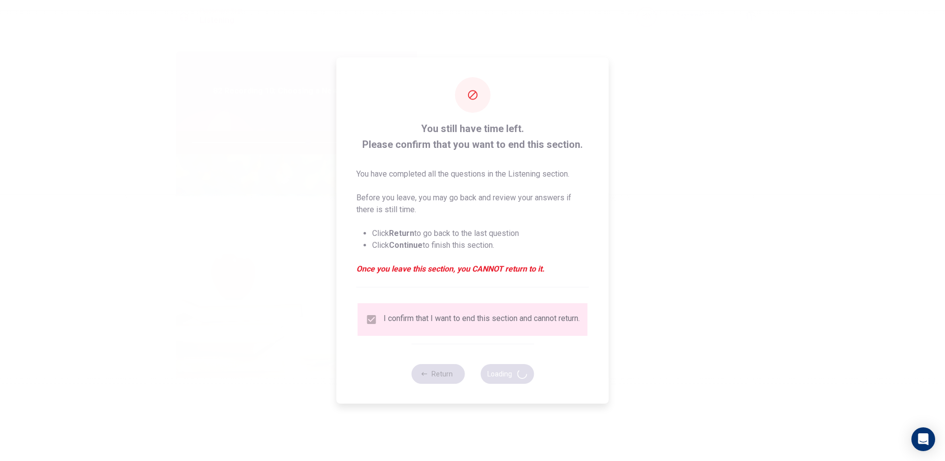
type input "66"
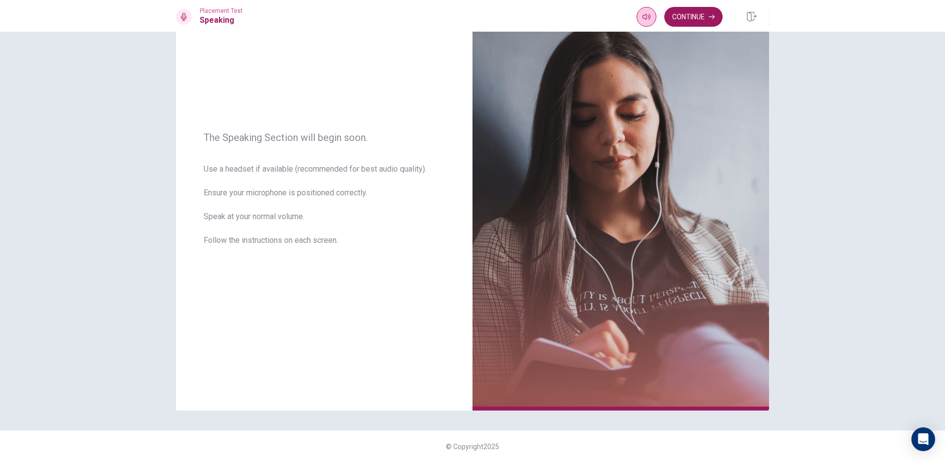
scroll to position [73, 0]
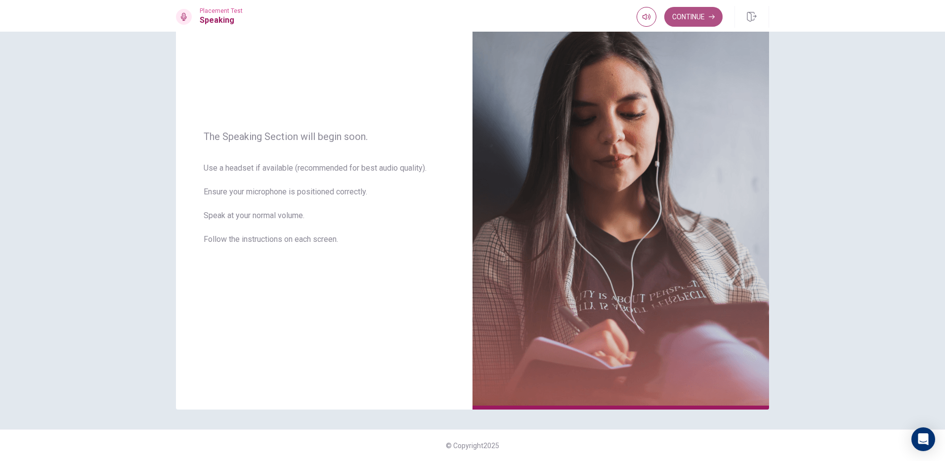
click at [697, 15] on button "Continue" at bounding box center [693, 17] width 58 height 20
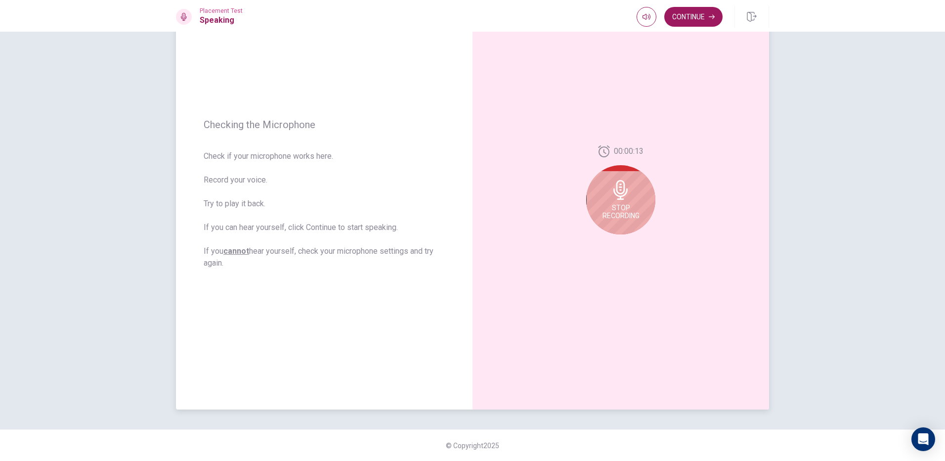
click at [625, 196] on icon at bounding box center [621, 190] width 20 height 20
click at [624, 212] on div at bounding box center [620, 192] width 69 height 69
click at [632, 243] on icon "Play Audio" at bounding box center [632, 242] width 6 height 6
click at [622, 198] on icon at bounding box center [620, 193] width 14 height 20
click at [602, 252] on div "00:00:13" at bounding box center [621, 193] width 297 height 431
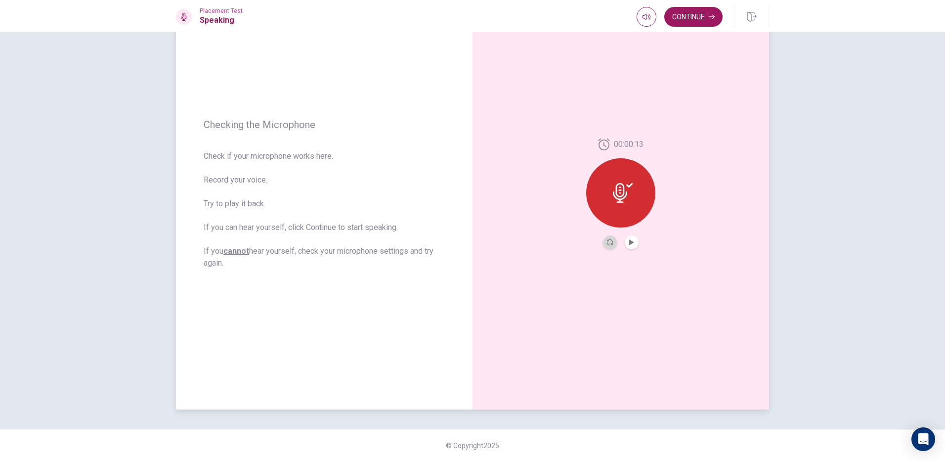
click at [603, 242] on button "Record Again" at bounding box center [610, 242] width 14 height 14
click at [613, 195] on icon at bounding box center [620, 190] width 14 height 20
click at [625, 243] on button "Play Audio" at bounding box center [632, 242] width 14 height 14
click at [609, 246] on button "Record Again" at bounding box center [610, 242] width 14 height 14
click at [619, 189] on icon at bounding box center [620, 190] width 14 height 20
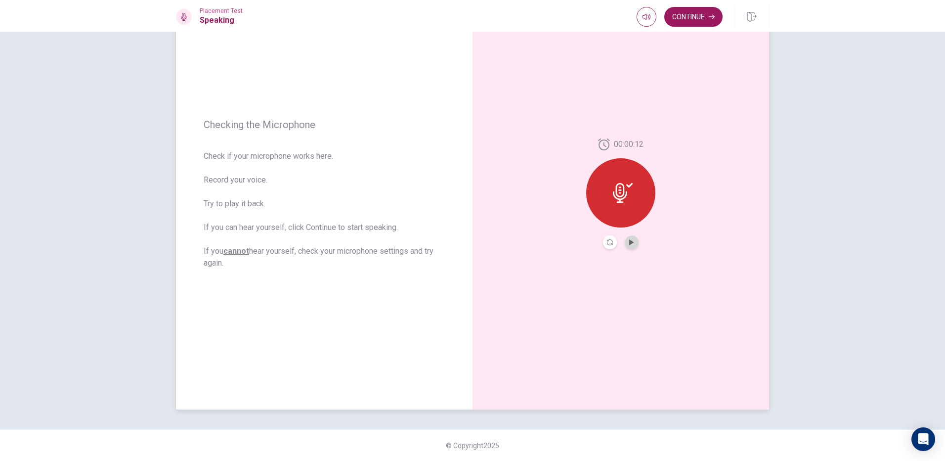
click at [628, 247] on button "Play Audio" at bounding box center [632, 242] width 14 height 14
click at [690, 18] on button "Continue" at bounding box center [693, 17] width 58 height 20
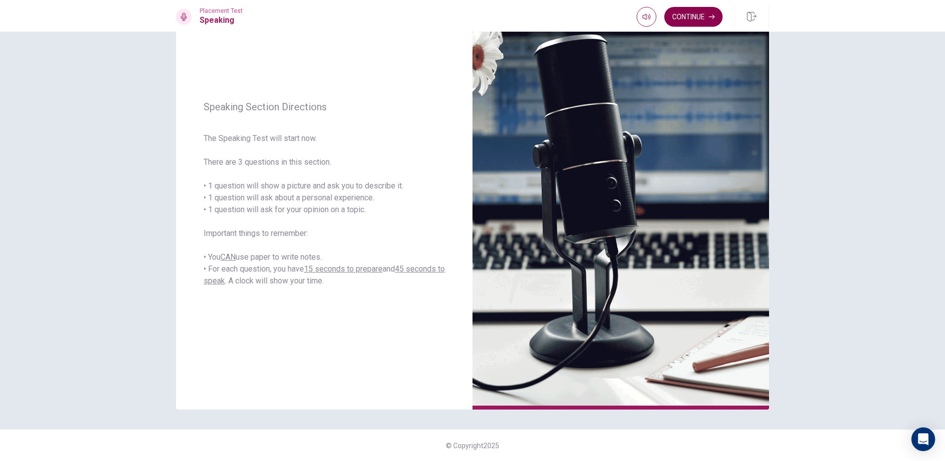
click at [710, 11] on button "Continue" at bounding box center [693, 17] width 58 height 20
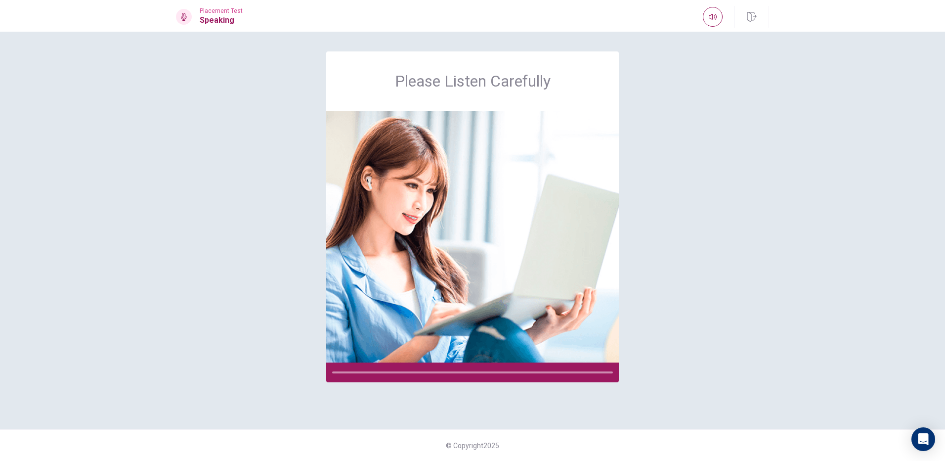
scroll to position [0, 0]
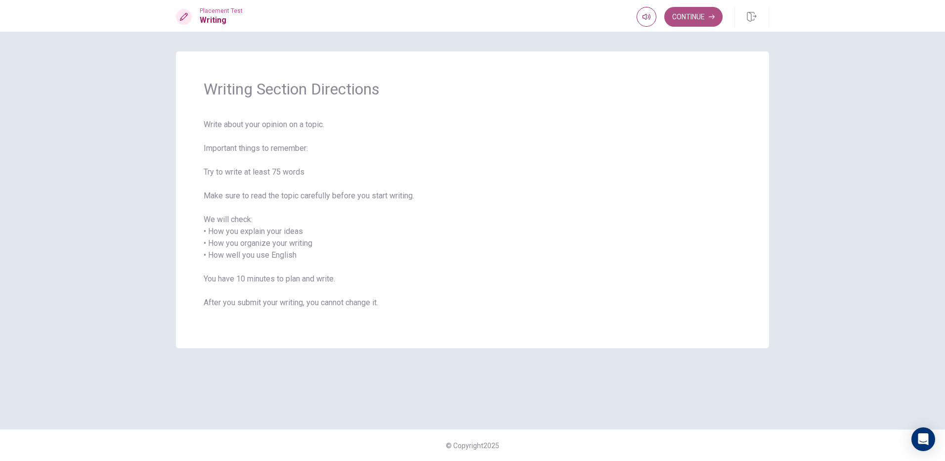
click at [695, 9] on button "Continue" at bounding box center [693, 17] width 58 height 20
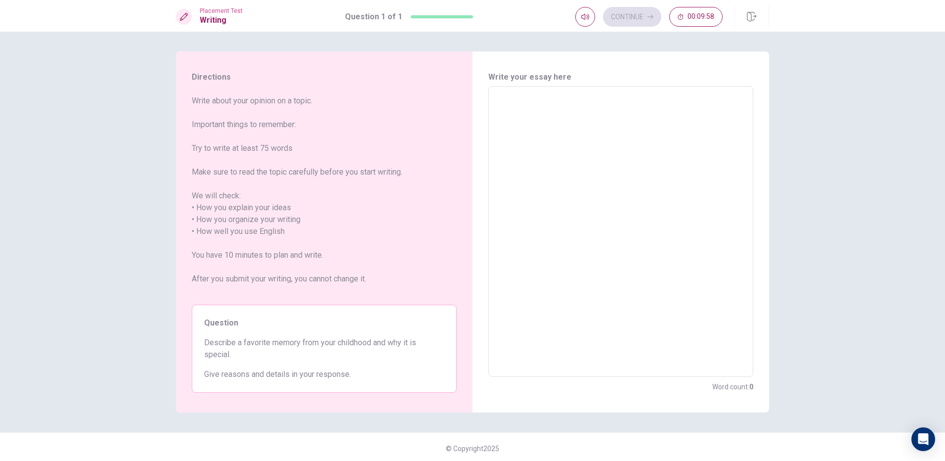
click at [521, 108] on textarea at bounding box center [620, 231] width 251 height 274
type textarea "t"
type textarea "x"
type textarea "th"
type textarea "x"
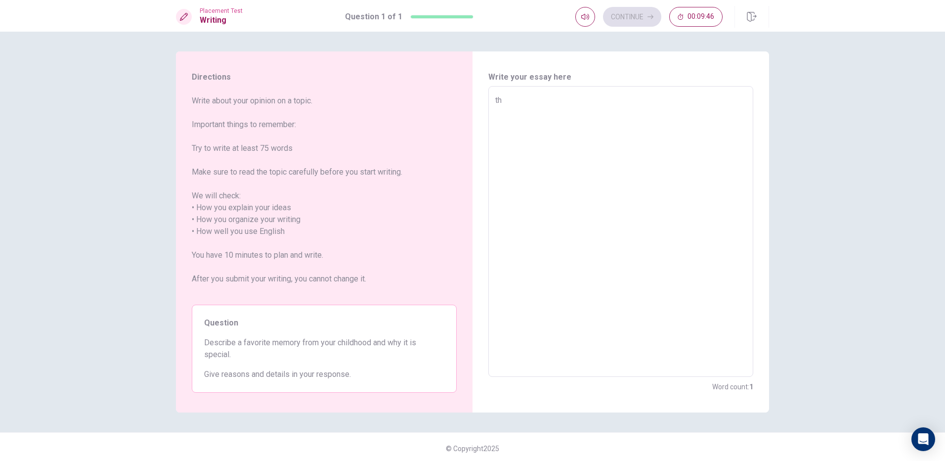
type textarea "the"
type textarea "x"
type textarea "the"
type textarea "x"
type textarea "the f"
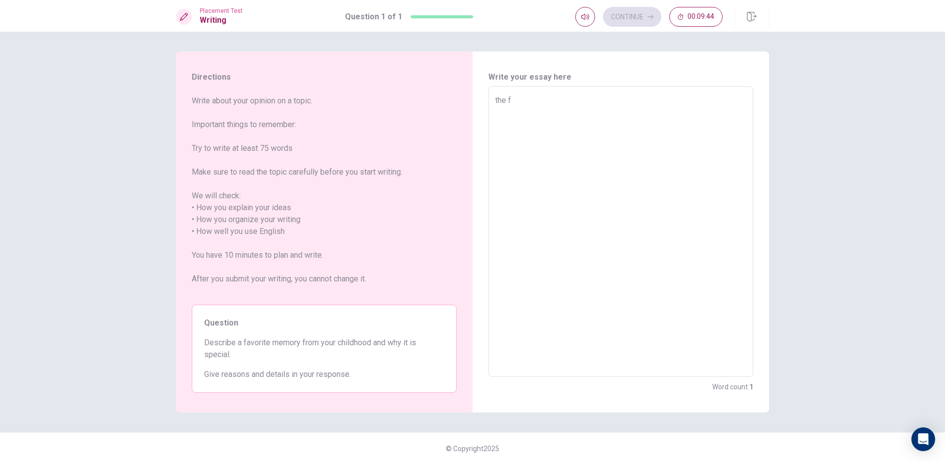
type textarea "x"
type textarea "the fa"
type textarea "x"
type textarea "the fav"
type textarea "x"
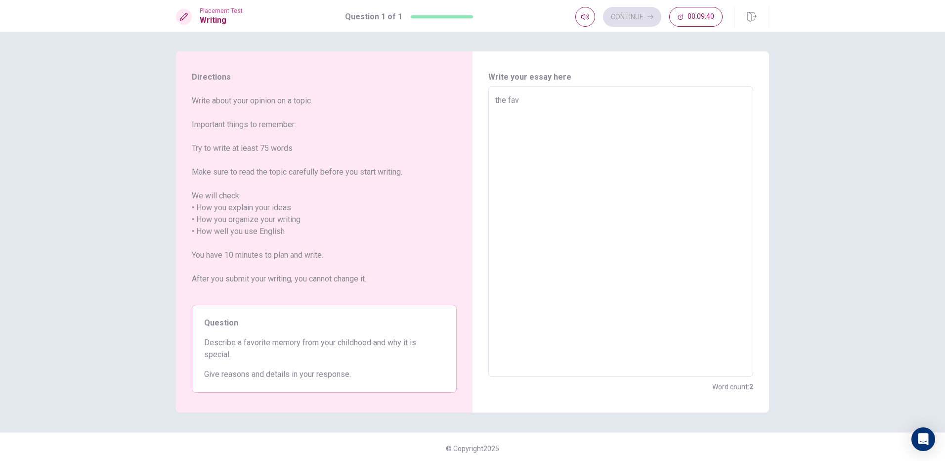
type textarea "the favo"
type textarea "x"
type textarea "the favor"
type textarea "x"
type textarea "the favori"
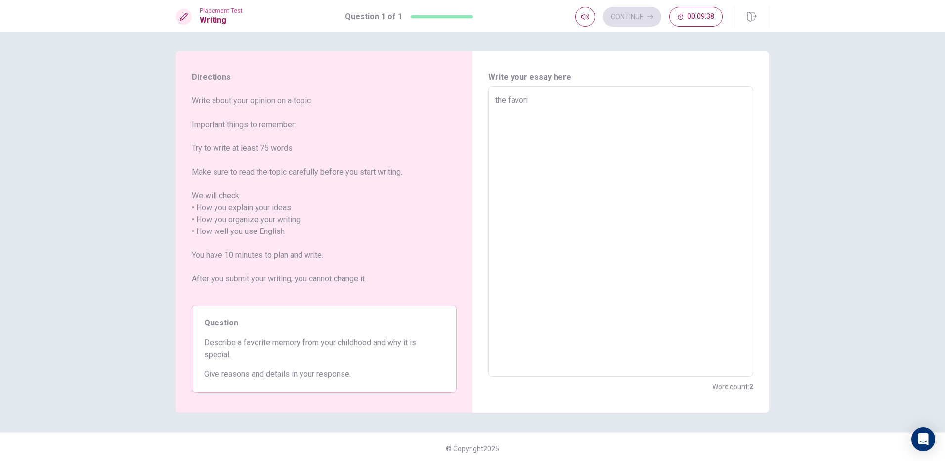
type textarea "x"
type textarea "the favorit"
type textarea "x"
type textarea "the favorite"
type textarea "x"
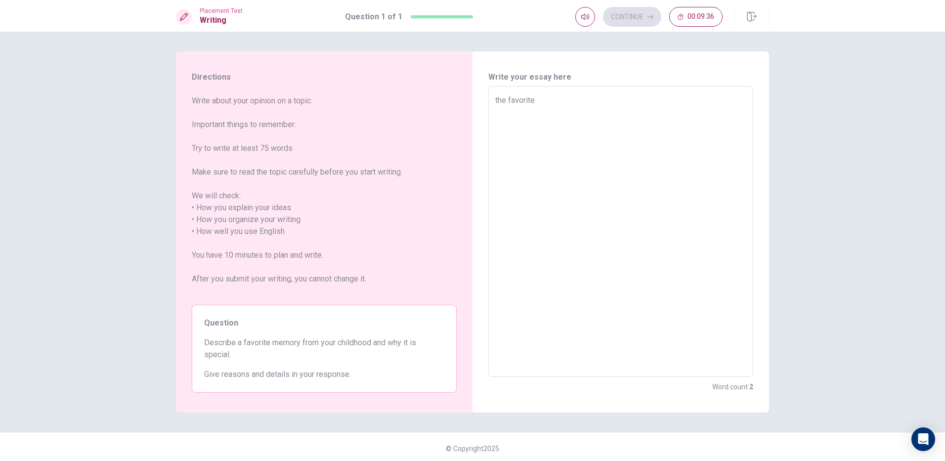
type textarea "the favorite"
type textarea "x"
type textarea "the favorite m"
type textarea "x"
type textarea "the favorite me"
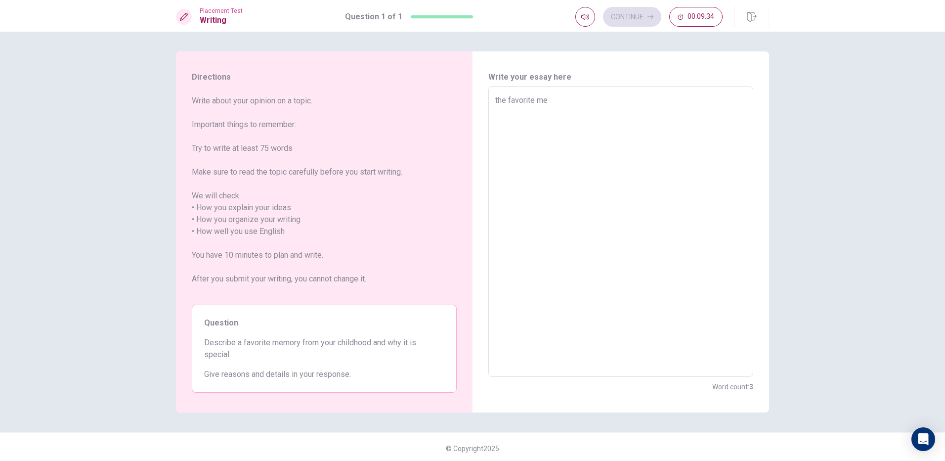
type textarea "x"
type textarea "the favorite mem"
type textarea "x"
type textarea "the favorite memo"
type textarea "x"
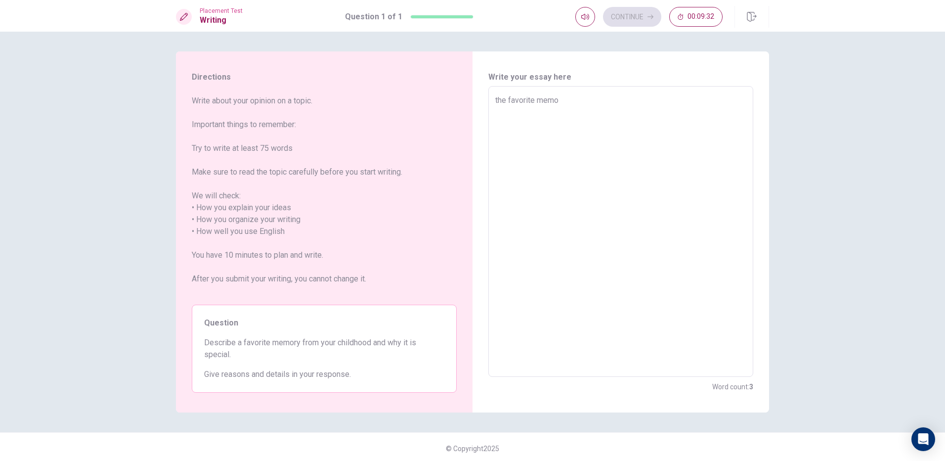
type textarea "the favorite memor"
type textarea "x"
type textarea "the favorite memory"
type textarea "x"
type textarea "the favorite memory"
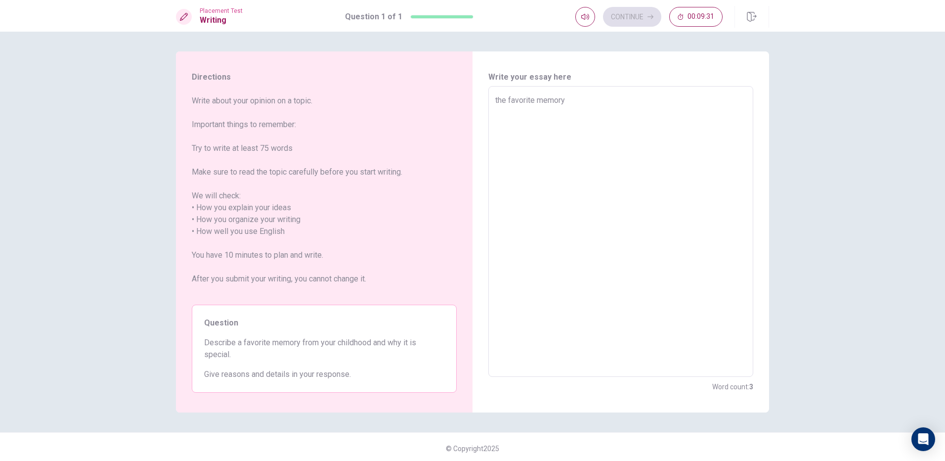
type textarea "x"
type textarea "the favorite memory f"
type textarea "x"
type textarea "the favorite memory fo"
type textarea "x"
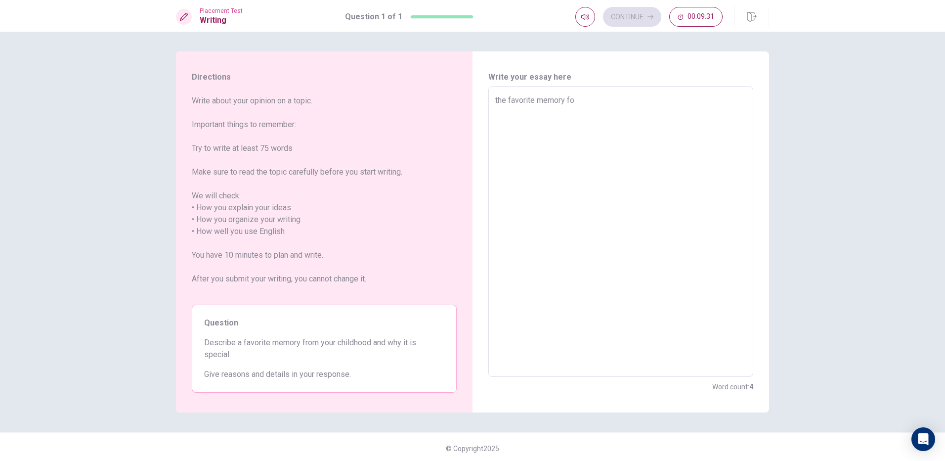
type textarea "the favorite memory for"
type textarea "x"
type textarea "the favorite memory for"
type textarea "x"
type textarea "the favorite memory for m"
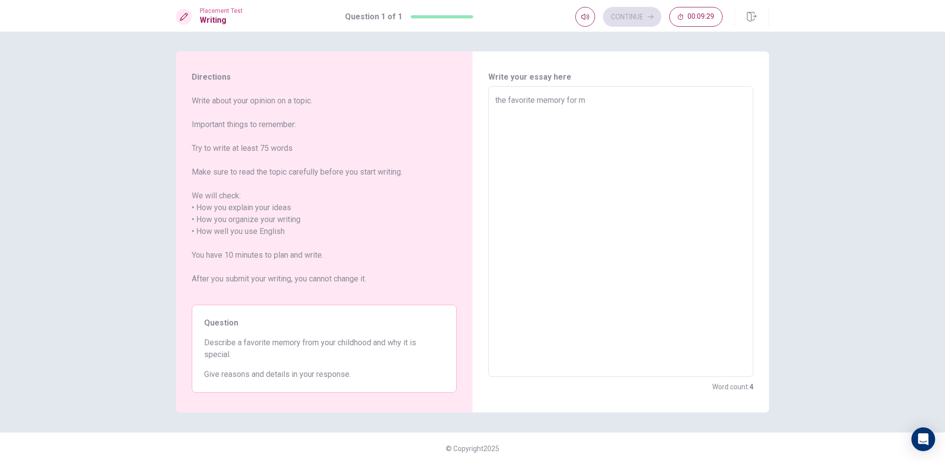
type textarea "x"
type textarea "the favorite memory for me"
type textarea "x"
type textarea "the favorite memory for me"
type textarea "x"
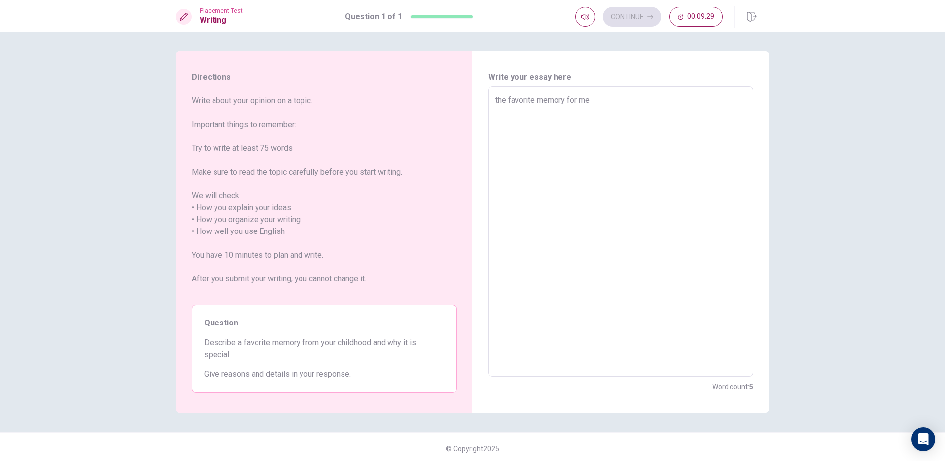
type textarea "the favorite memory for me i"
type textarea "x"
type textarea "the favorite memory for me in"
type textarea "x"
type textarea "the favorite memory for me in"
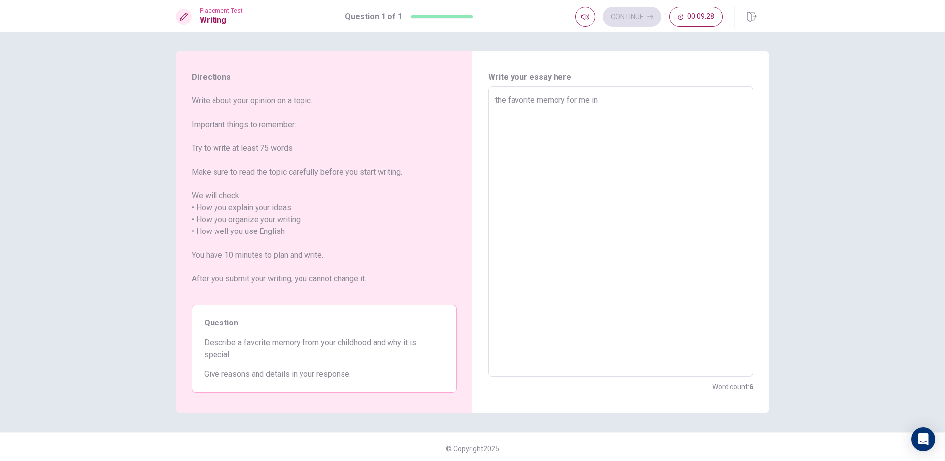
type textarea "x"
type textarea "the favorite memory for me in m"
type textarea "x"
type textarea "the favorite memory for me in my"
type textarea "x"
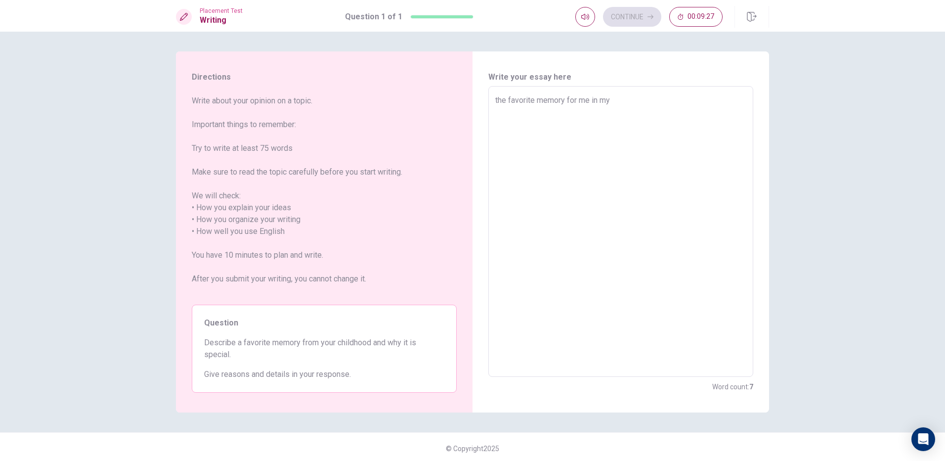
type textarea "the favorite memory for me in my"
type textarea "x"
type textarea "the favorite memory for me in my c"
type textarea "x"
type textarea "the favorite memory for me in my ch"
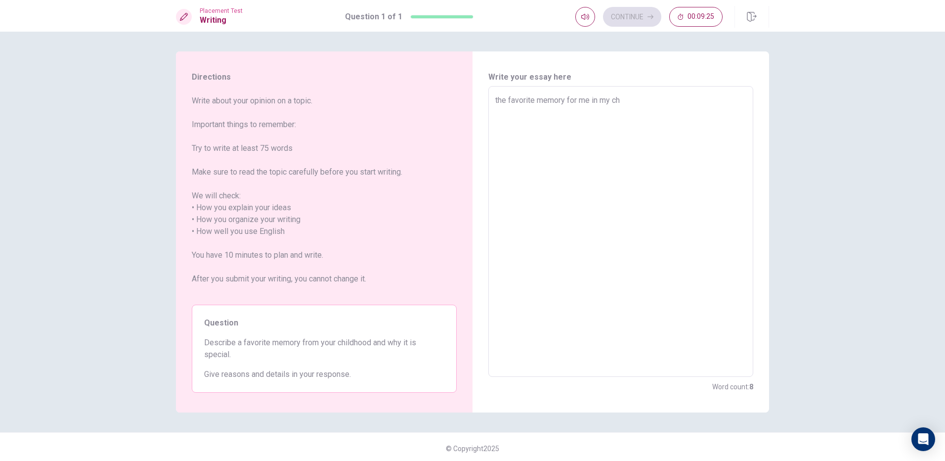
type textarea "x"
type textarea "the favorite memory for me in my chi"
type textarea "x"
type textarea "the favorite memory for me in my chil"
type textarea "x"
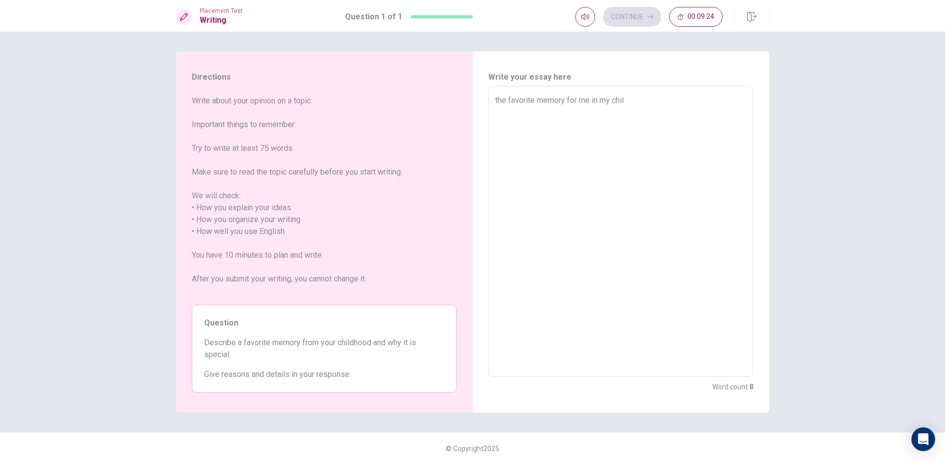
type textarea "the favorite memory for me in my child"
type textarea "x"
type textarea "the favorite memory for me in my childh"
type textarea "x"
type textarea "the favorite memory for me in my childho"
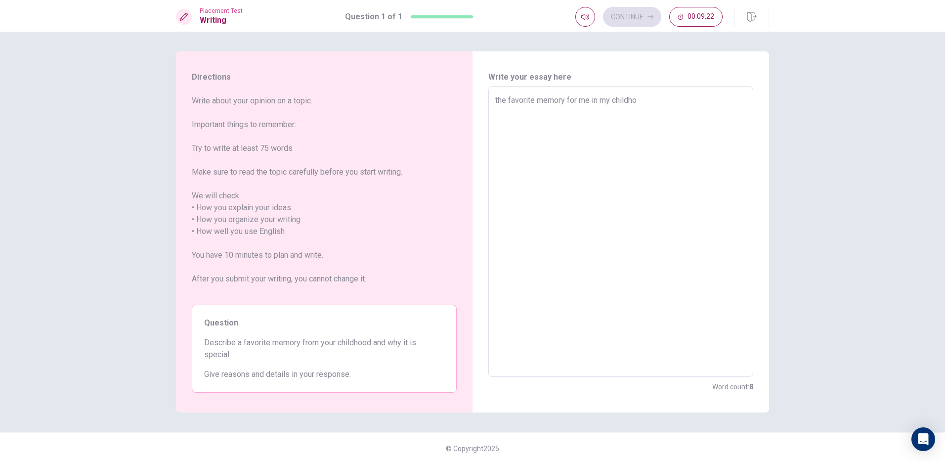
type textarea "x"
type textarea "the favorite memory for me in my childhoo"
type textarea "x"
type textarea "the favorite memory for me in my childhood"
type textarea "x"
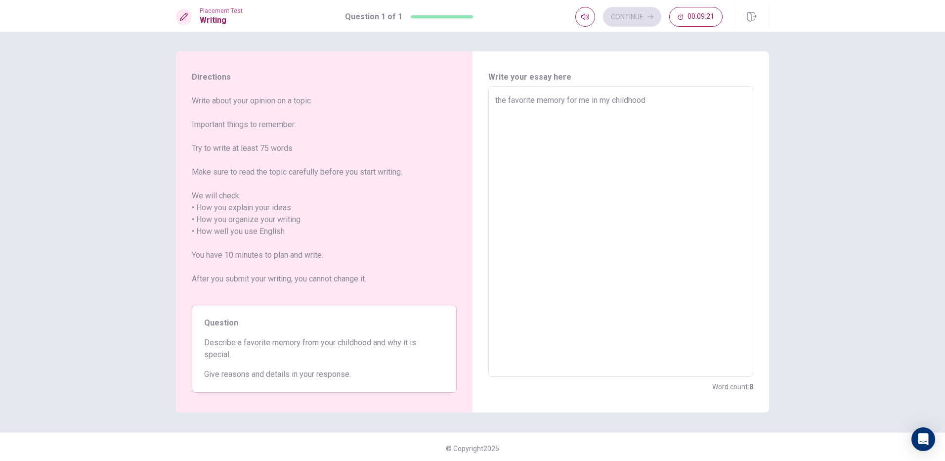
type textarea "the favorite memory for me in my childhood"
type textarea "x"
type textarea "the favorite memory for me in my childhood m"
type textarea "x"
type textarea "the favorite memory for me in my childhood mi"
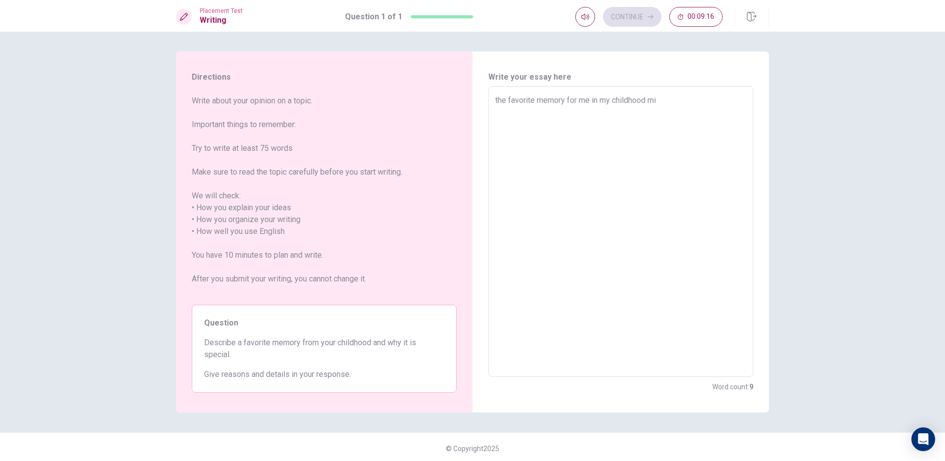
type textarea "x"
type textarea "the favorite memory for me in my childhood mig"
type textarea "x"
type textarea "the favorite memory for me in my childhood mi"
type textarea "x"
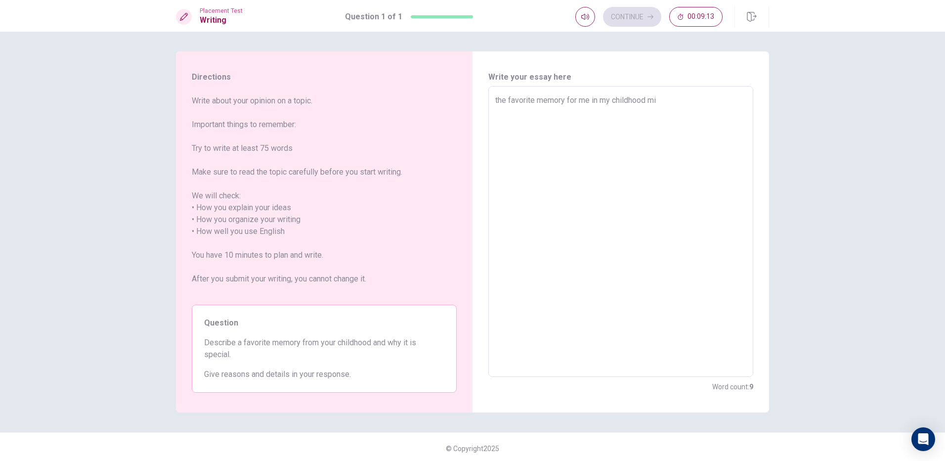
type textarea "the favorite memory for me in my childhood m"
type textarea "x"
type textarea "the favorite memory for me in my childhood ma"
type textarea "x"
type textarea "the favorite memory for me in my childhood may"
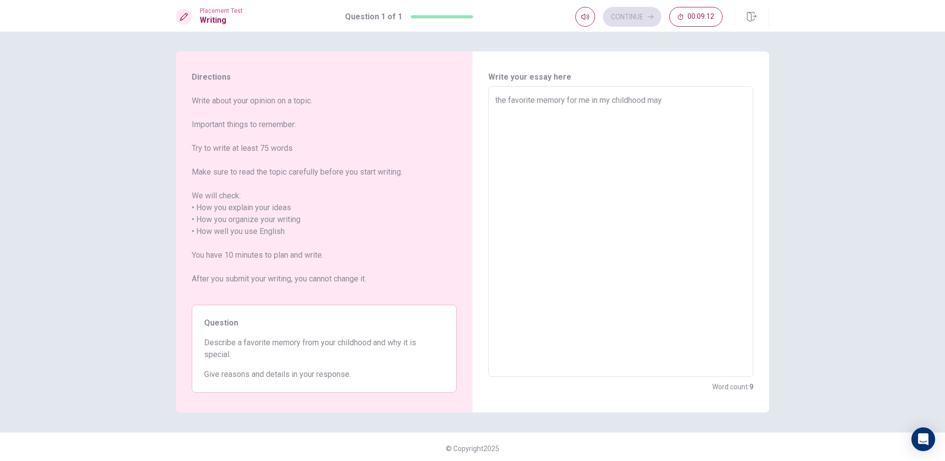
type textarea "x"
type textarea "the favorite memory for me in my childhood may"
type textarea "x"
type textarea "the favorite memory for me in my childhood may d"
type textarea "x"
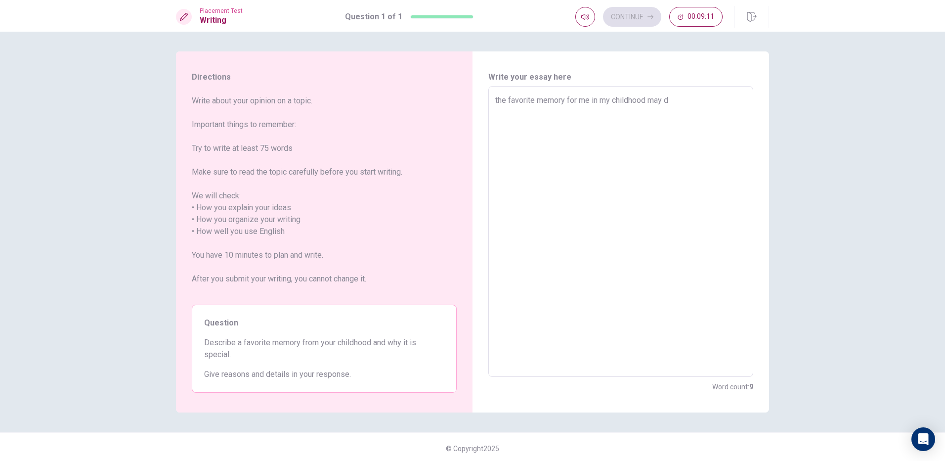
type textarea "the favorite memory for me in my childhood may de"
type textarea "x"
type textarea "the favorite memory for me in my childhood may def"
type textarea "x"
type textarea "the favorite memory for me in my childhood may defi"
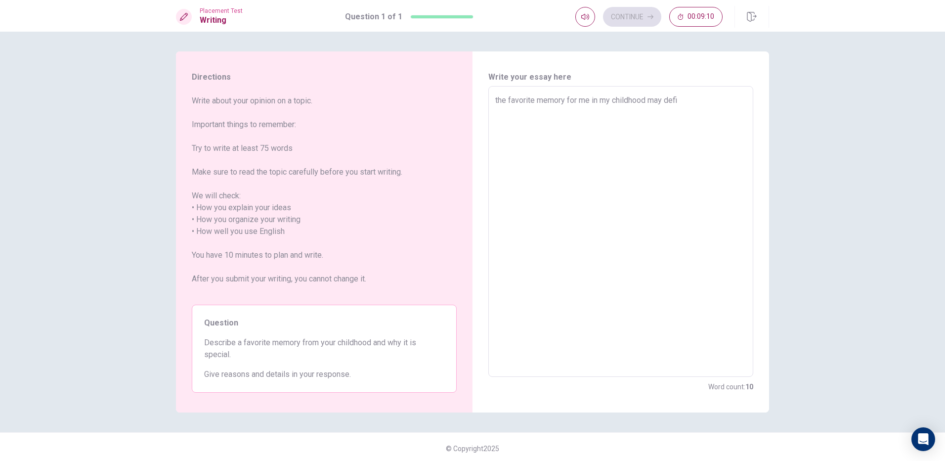
type textarea "x"
type textarea "the favorite memory for me in my childhood may defin"
type textarea "x"
type textarea "the favorite memory for me in my childhood may defini"
type textarea "x"
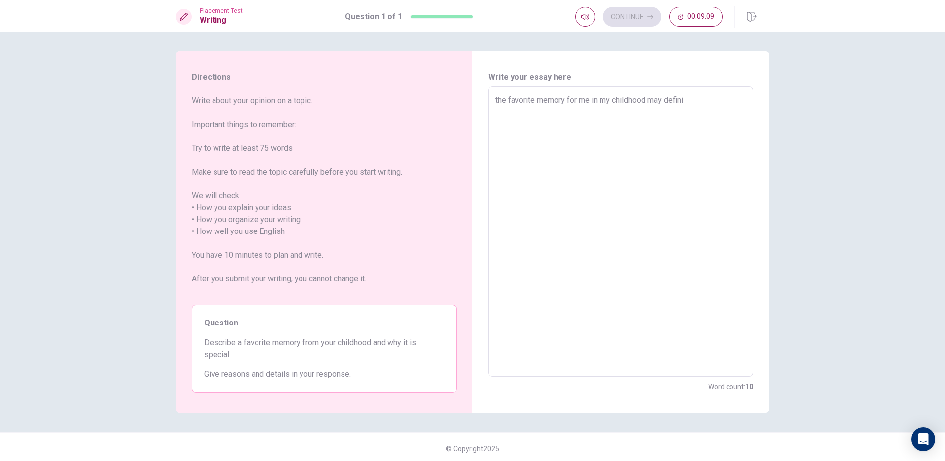
type textarea "the favorite memory for me in my childhood may definin"
type textarea "x"
type textarea "the favorite memory for me in my childhood may defininl"
type textarea "x"
type textarea "the favorite memory for me in my childhood may defininly"
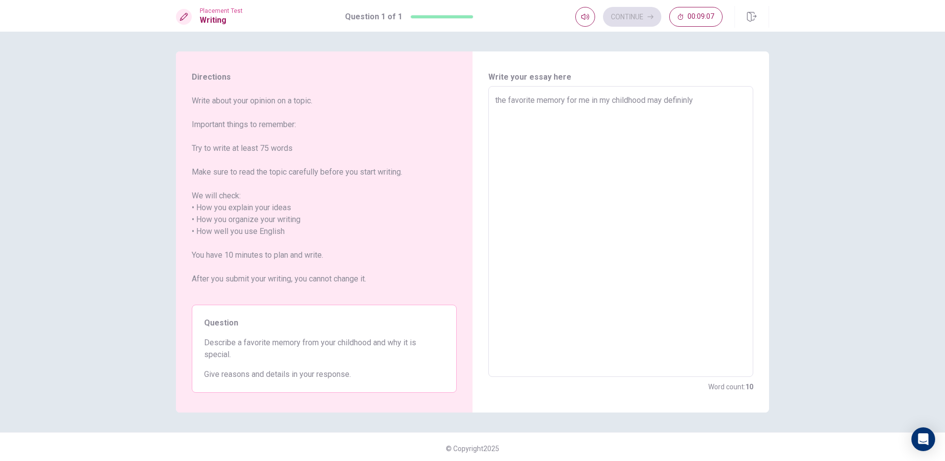
type textarea "x"
type textarea "the favorite memory for me in my childhood may defininly"
type textarea "x"
type textarea "the favorite memory for me in my childhood may defininly b"
type textarea "x"
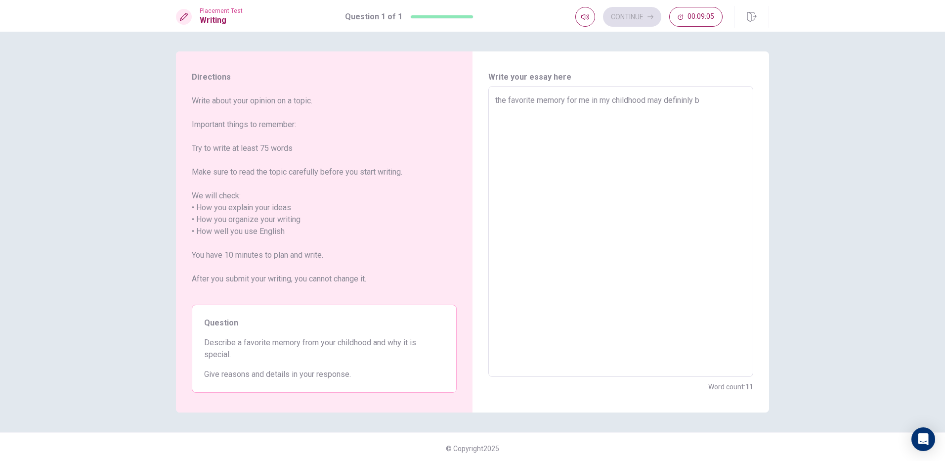
type textarea "the favorite memory for me in my childhood may defininly be"
type textarea "x"
type textarea "the favorite memory for me in my childhood may defininly be"
type textarea "x"
type textarea "the favorite memory for me in my childhood may defininly be t"
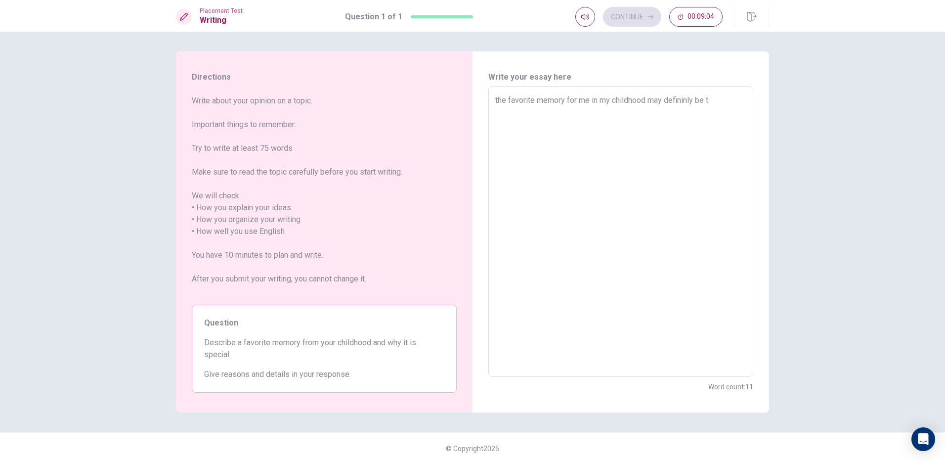
type textarea "x"
type textarea "the favorite memory for me in my childhood may defininly be th"
type textarea "x"
type textarea "the favorite memory for me in my childhood may defininly be the"
type textarea "x"
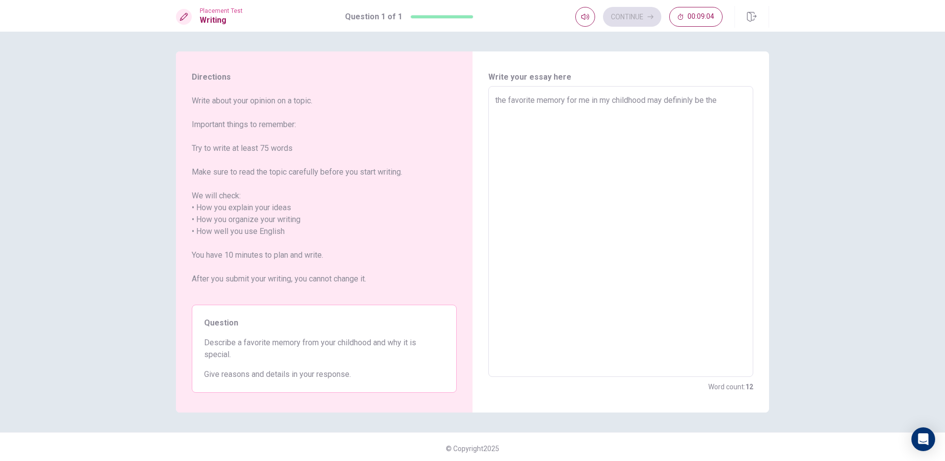
type textarea "the favorite memory for me in my childhood may defininly be the"
type textarea "x"
type textarea "the favorite memory for me in my childhood may defininly be the"
type textarea "x"
type textarea "the favorite memory for me in my childhood may defininly be th"
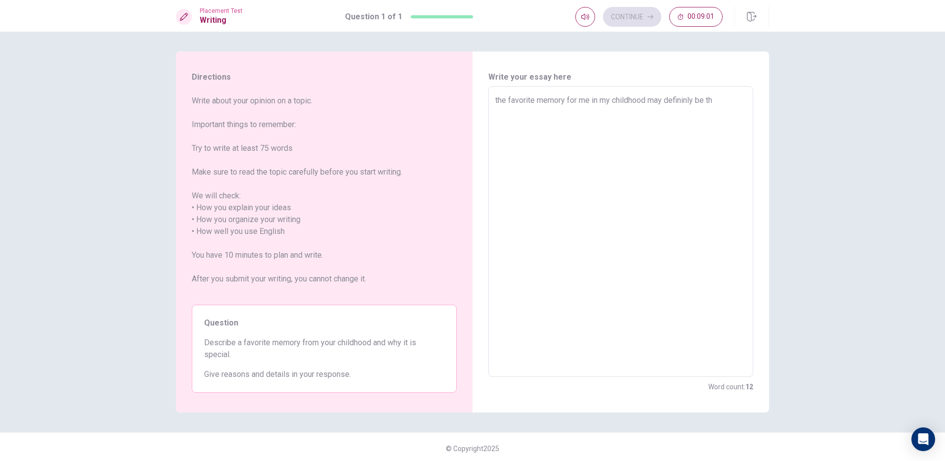
type textarea "x"
type textarea "the favorite memory for me in my childhood may defininly be t"
type textarea "x"
type textarea "the favorite memory for me in my childhood may defininly be"
type textarea "x"
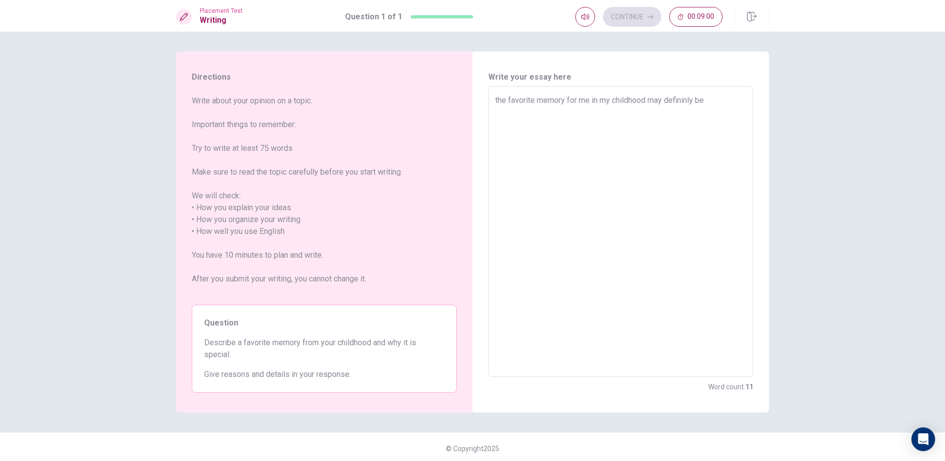
type textarea "the favorite memory for me in my childhood may defininly be"
type textarea "x"
type textarea "the favorite memory for me in my childhood may defininly bec"
type textarea "x"
type textarea "the favorite memory for me in my childhood may defininly beca"
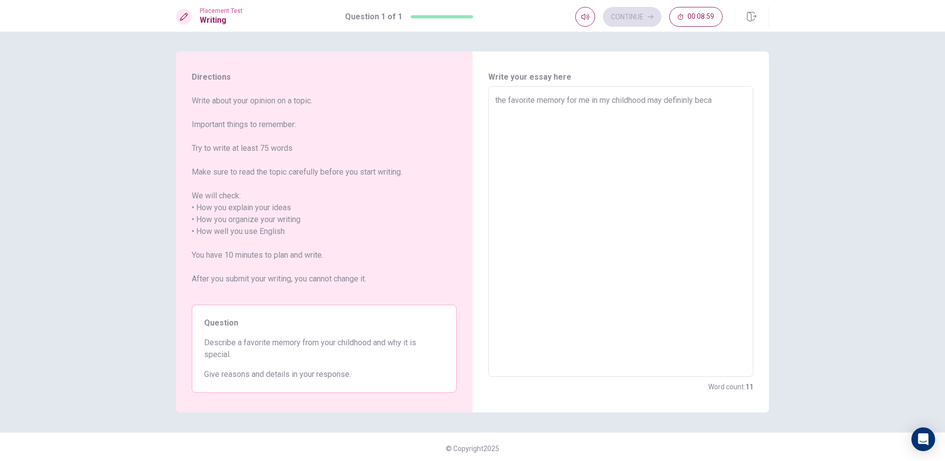
type textarea "x"
type textarea "the favorite memory for me in my childhood may defininly becam"
type textarea "x"
type textarea "the favorite memory for me in my childhood may defininly became"
type textarea "x"
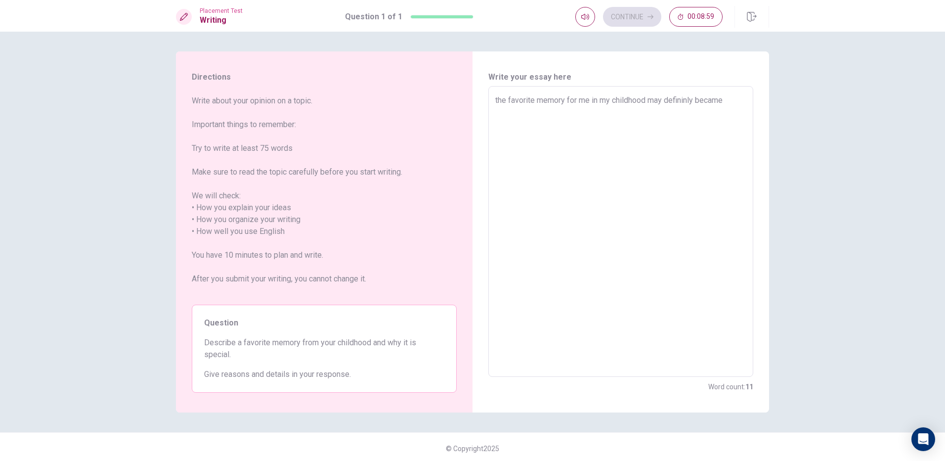
type textarea "the favorite memory for me in my childhood may defininly became"
type textarea "x"
type textarea "the favorite memory for me in my childhood may defininly became t"
type textarea "x"
type textarea "the favorite memory for me in my childhood may defininly became th"
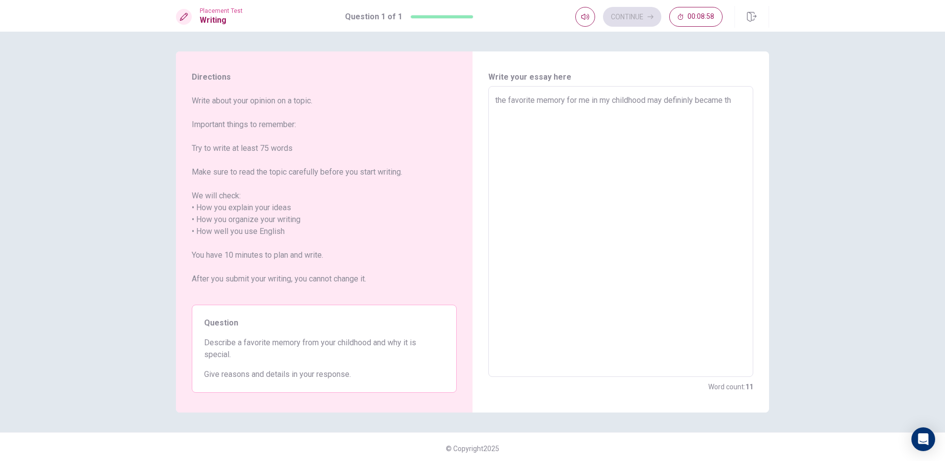
type textarea "x"
type textarea "the favorite memory for me in my childhood may defininly became the"
type textarea "x"
type textarea "the favorite memory for me in my childhood may defininly became the"
type textarea "x"
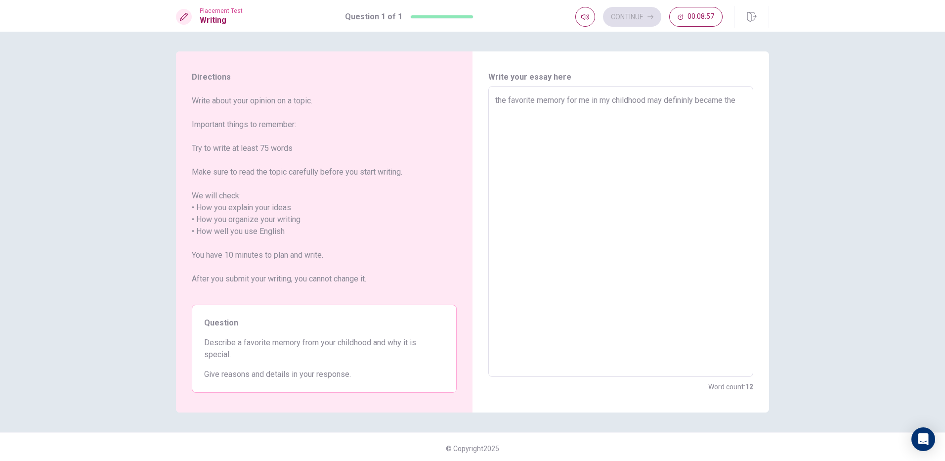
type textarea "the favorite memory for me in my childhood may defininly became the t"
type textarea "x"
type textarea "the favorite memory for me in my childhood may defininly became the ti"
type textarea "x"
type textarea "the favorite memory for me in my childhood may defininly became the [PERSON_NAM…"
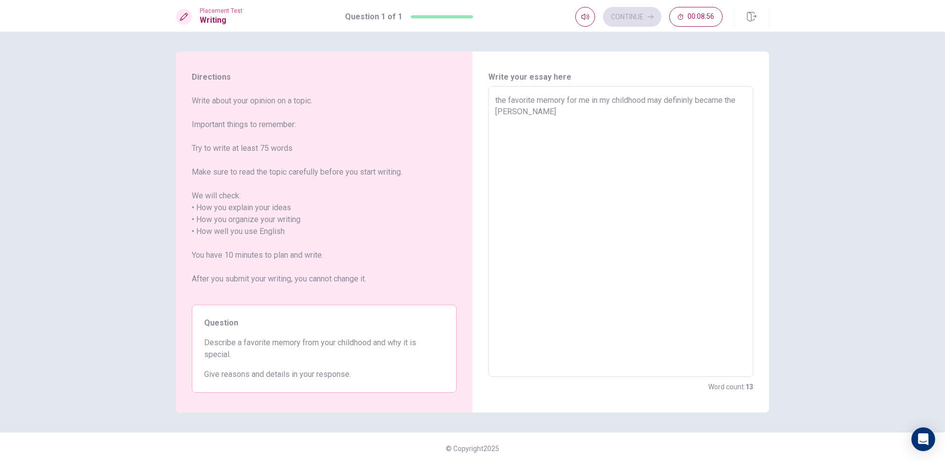
type textarea "x"
type textarea "the favorite memory for me in my childhood may defininly became the time"
type textarea "x"
type textarea "the favorite memory for me in my childhood may defininly became the time"
type textarea "x"
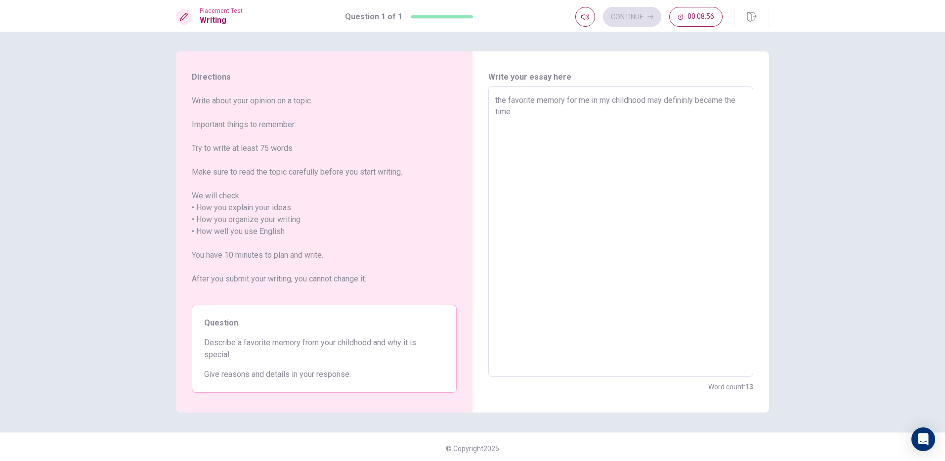
type textarea "the favorite memory for me in my childhood may defininly became the time t"
type textarea "x"
type textarea "the favorite memory for me in my childhood may defininly became the time th"
type textarea "x"
type textarea "the favorite memory for me in my childhood may defininly became the time tha"
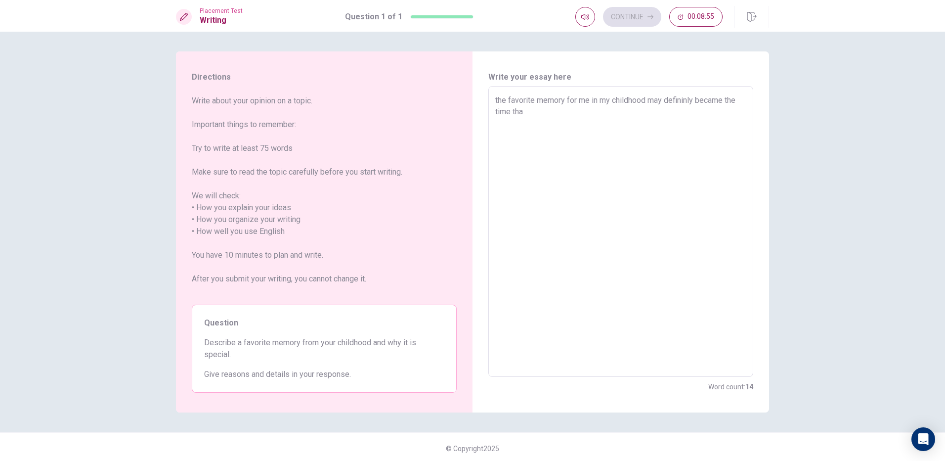
type textarea "x"
type textarea "the favorite memory for me in my childhood may defininly became the time that"
type textarea "x"
type textarea "the favorite memory for me in my childhood may defininly became the time that"
type textarea "x"
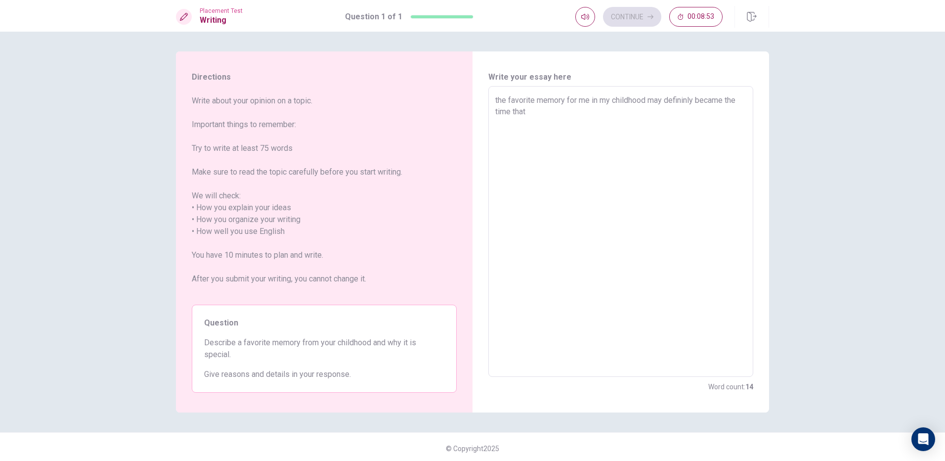
type textarea "the favorite memory for me in my childhood may defininly became the time that i"
type textarea "x"
type textarea "the favorite memory for me in my childhood may defininly became the time that i"
type textarea "x"
type textarea "the favorite memory for me in my childhood may defininly became the time that i…"
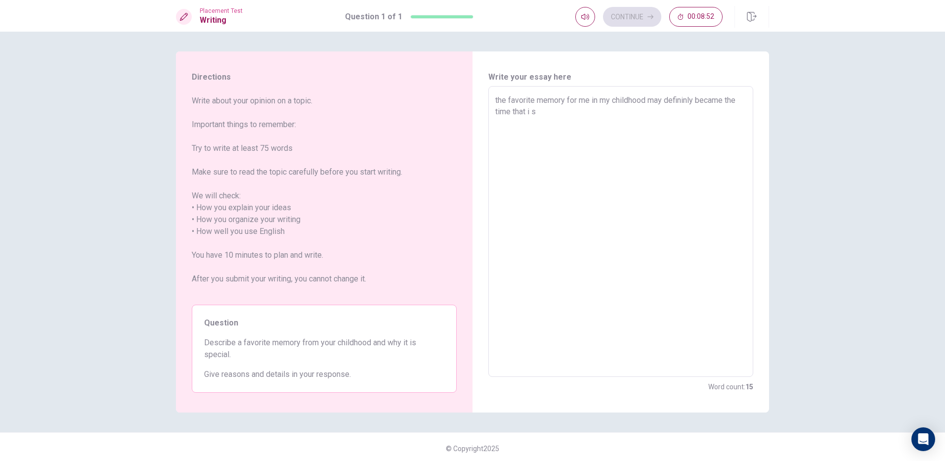
type textarea "x"
type textarea "the favorite memory for me in my childhood may defininly became the time that i…"
type textarea "x"
type textarea "the favorite memory for me in my childhood may defininly became the time that i…"
type textarea "x"
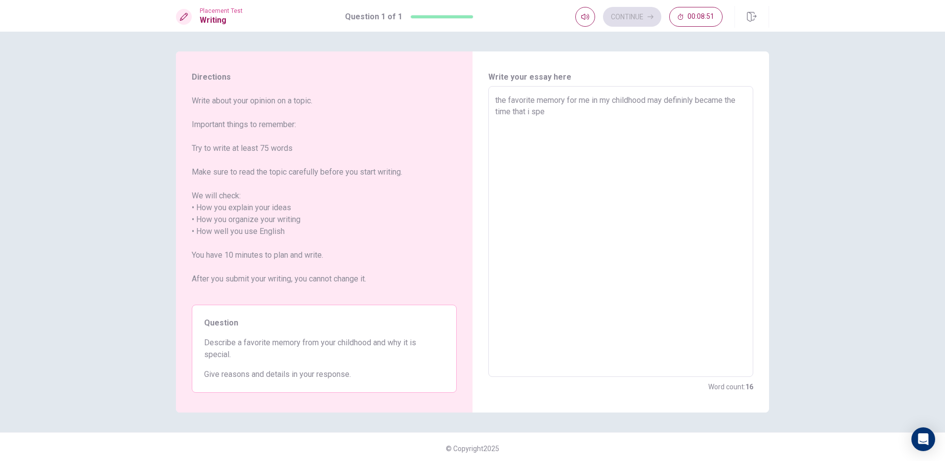
type textarea "the favorite memory for me in my childhood may defininly became the time that i…"
type textarea "x"
type textarea "the favorite memory for me in my childhood may defininly became the time that i…"
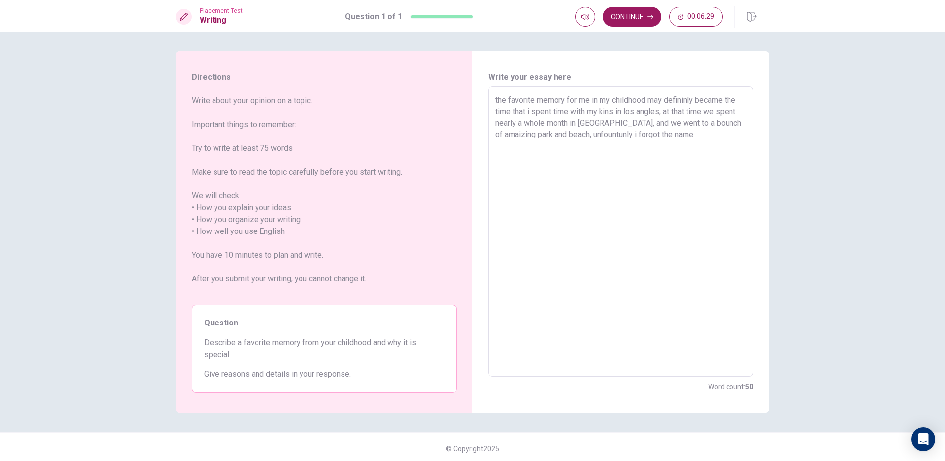
click at [608, 136] on textarea "the favorite memory for me in my childhood may defininly became the time that i…" at bounding box center [620, 231] width 251 height 274
click at [698, 131] on textarea "the favorite memory for me in my childhood may defininly became the time that i…" at bounding box center [620, 231] width 251 height 274
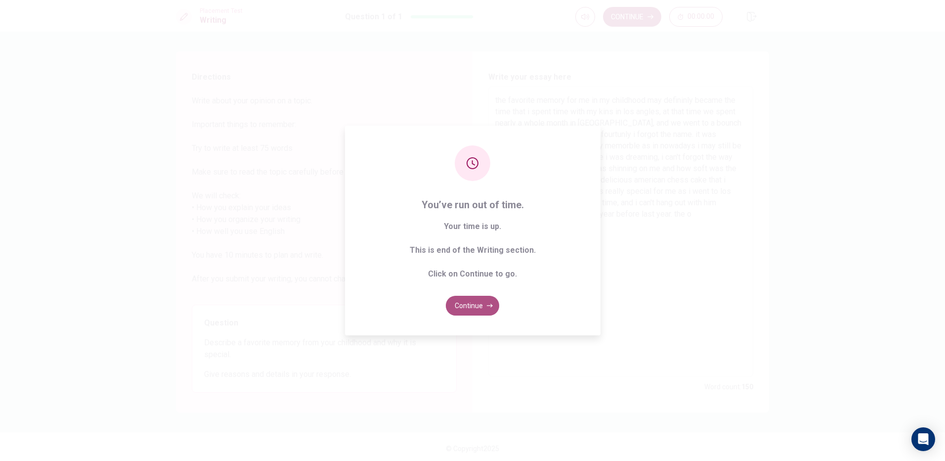
click at [464, 309] on button "Continue" at bounding box center [472, 306] width 53 height 20
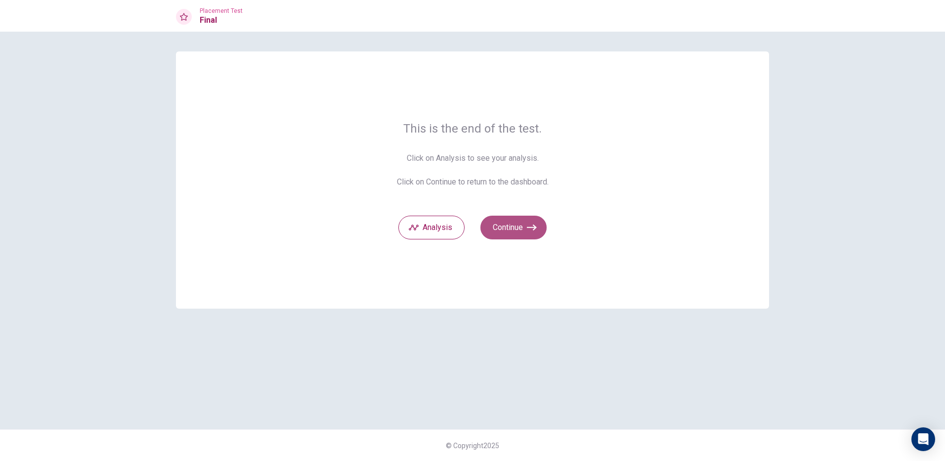
click at [509, 225] on button "Continue" at bounding box center [513, 228] width 66 height 24
